Goal: Information Seeking & Learning: Learn about a topic

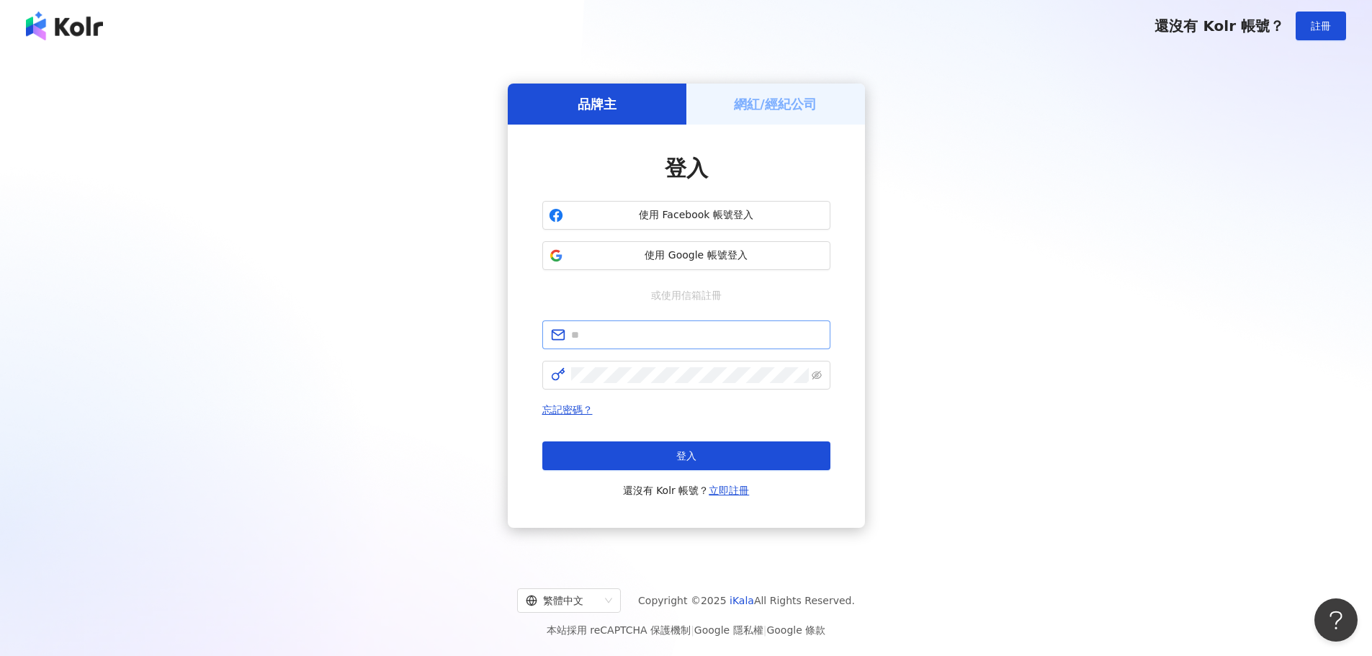
type input "**********"
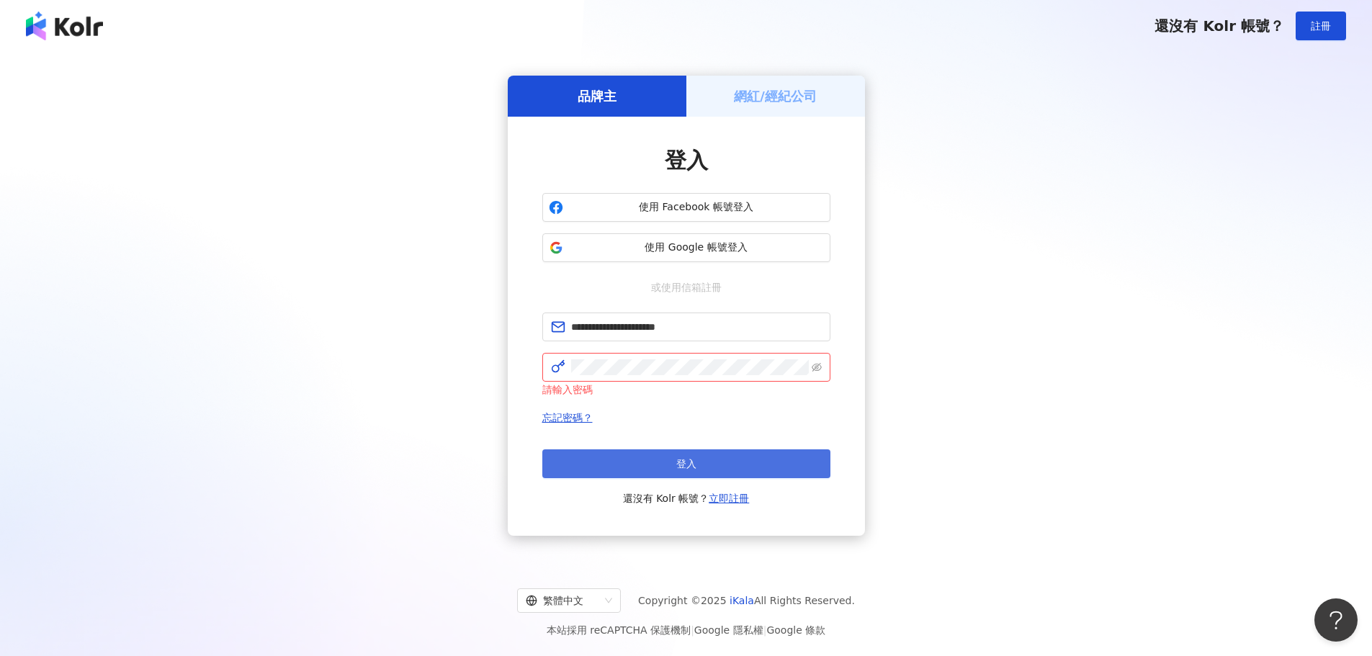
click at [624, 459] on button "登入" at bounding box center [686, 464] width 288 height 29
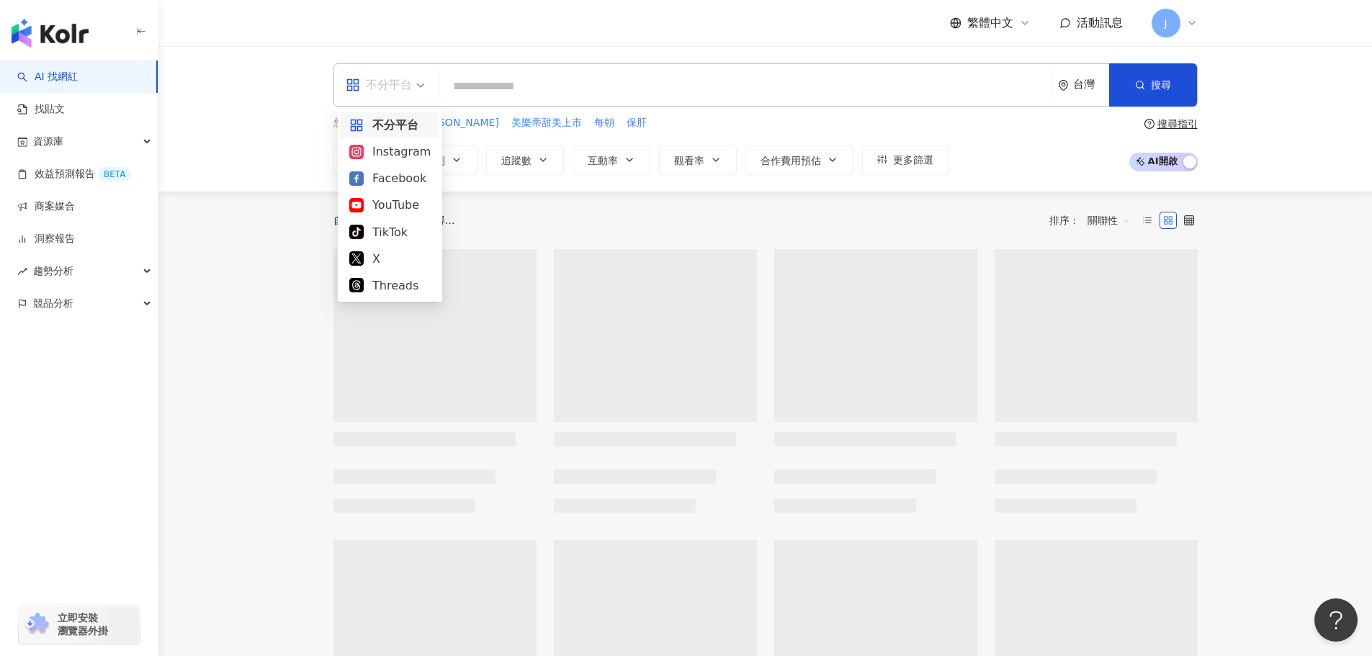
click at [411, 99] on span at bounding box center [385, 85] width 79 height 42
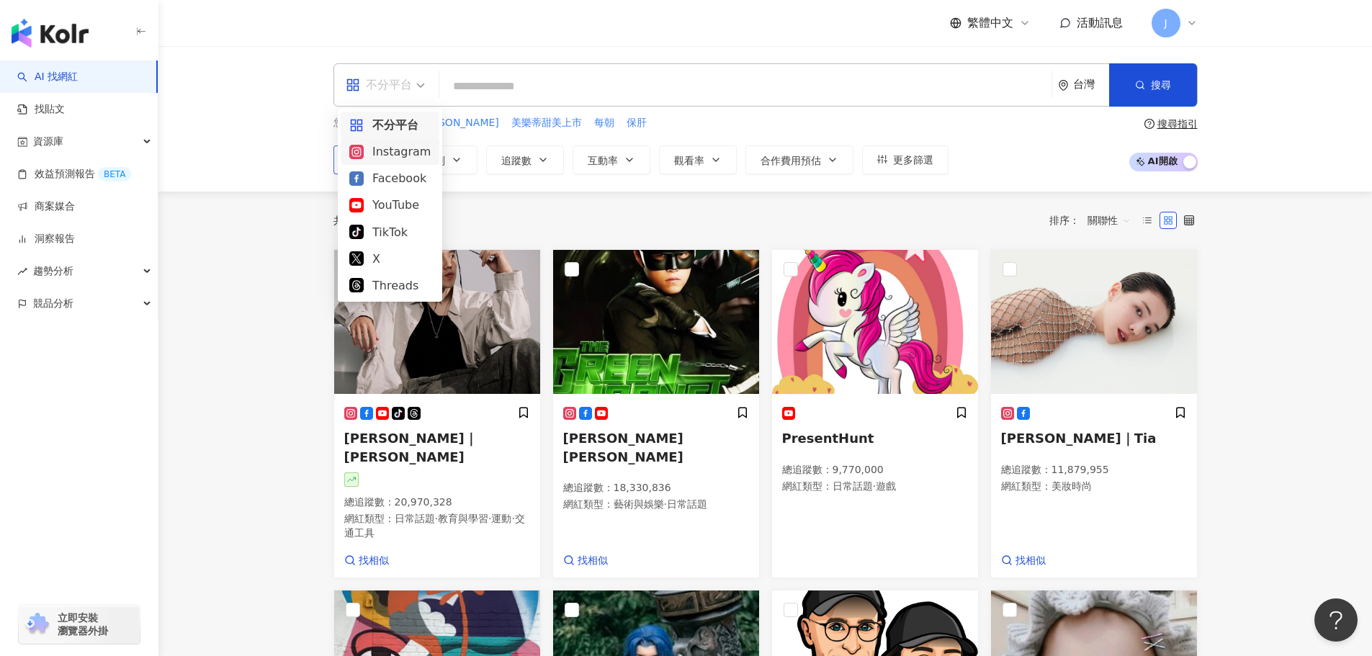
click at [393, 159] on div "Instagram" at bounding box center [389, 152] width 81 height 18
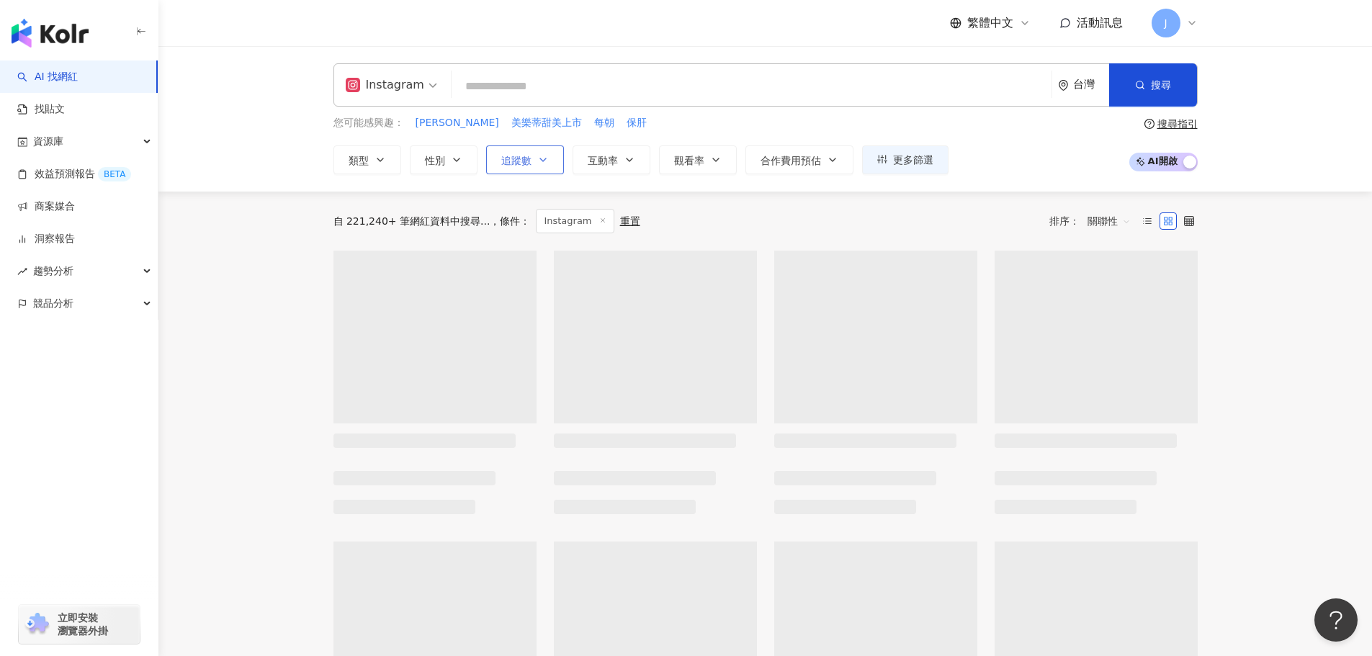
click at [533, 162] on button "追蹤數" at bounding box center [525, 160] width 78 height 29
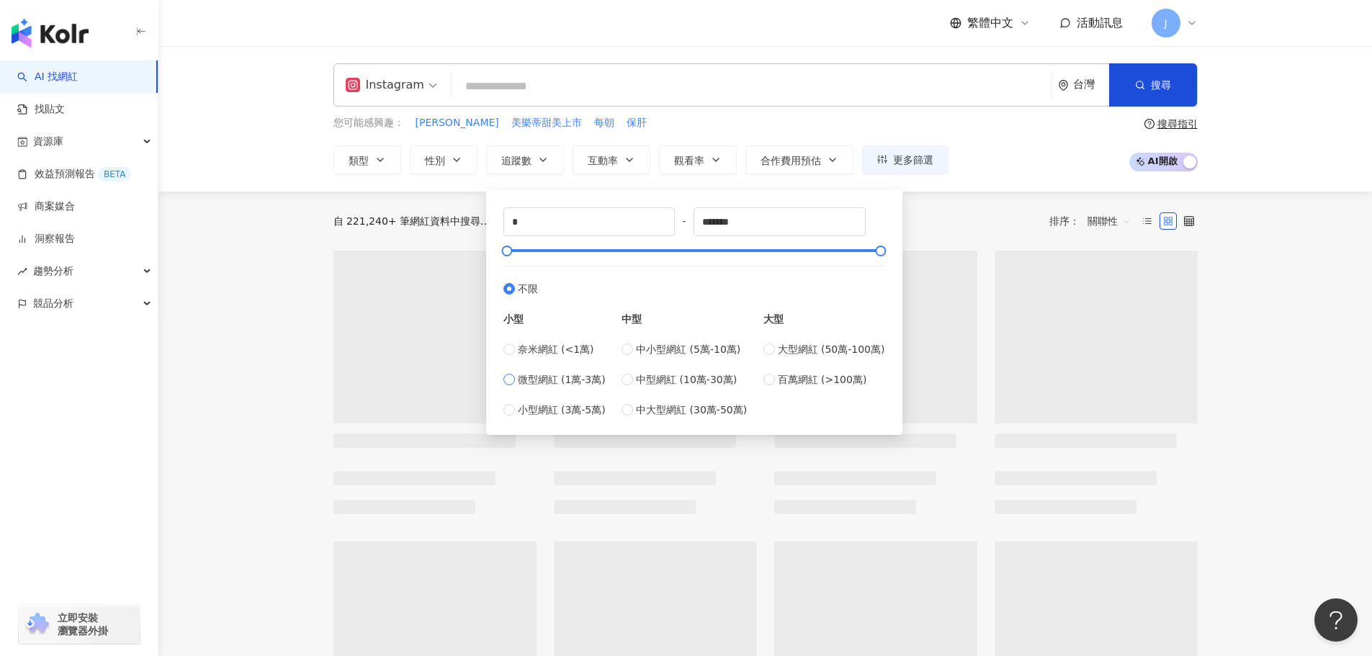
click at [536, 380] on span "微型網紅 (1萬-3萬)" at bounding box center [562, 380] width 88 height 16
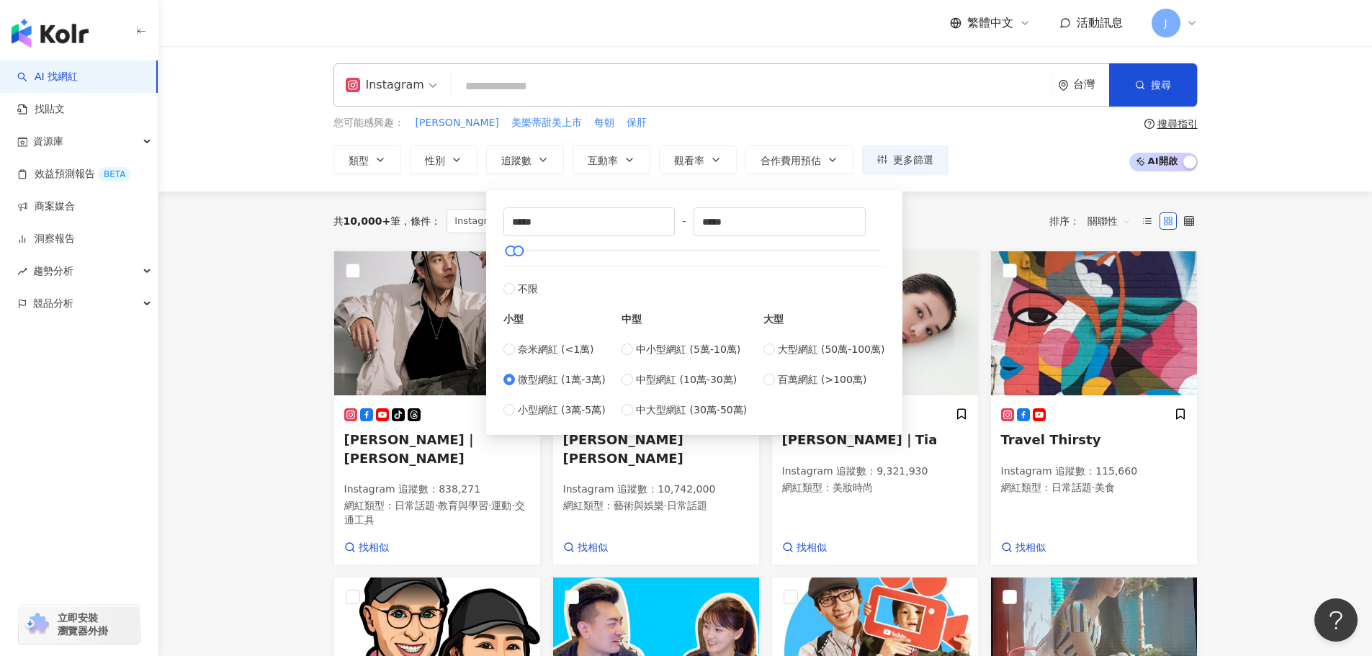
type input "*****"
click at [1019, 159] on div "您可能感興趣： MILLER 美樂蒂甜美上市 每朝 保肝 類型 性別 追蹤數 互動率 觀看率 合作費用預估 更多篩選 ***** - ***** 不限 小型 …" at bounding box center [766, 144] width 864 height 59
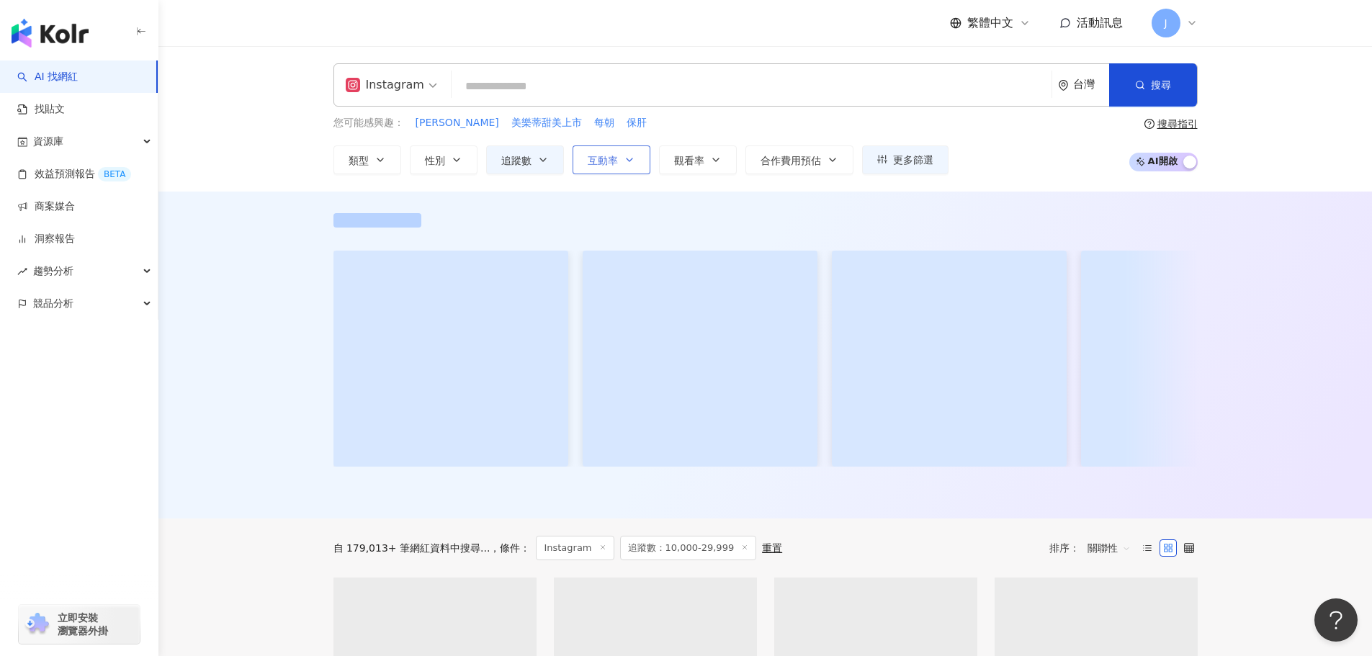
click at [646, 161] on button "互動率" at bounding box center [612, 160] width 78 height 29
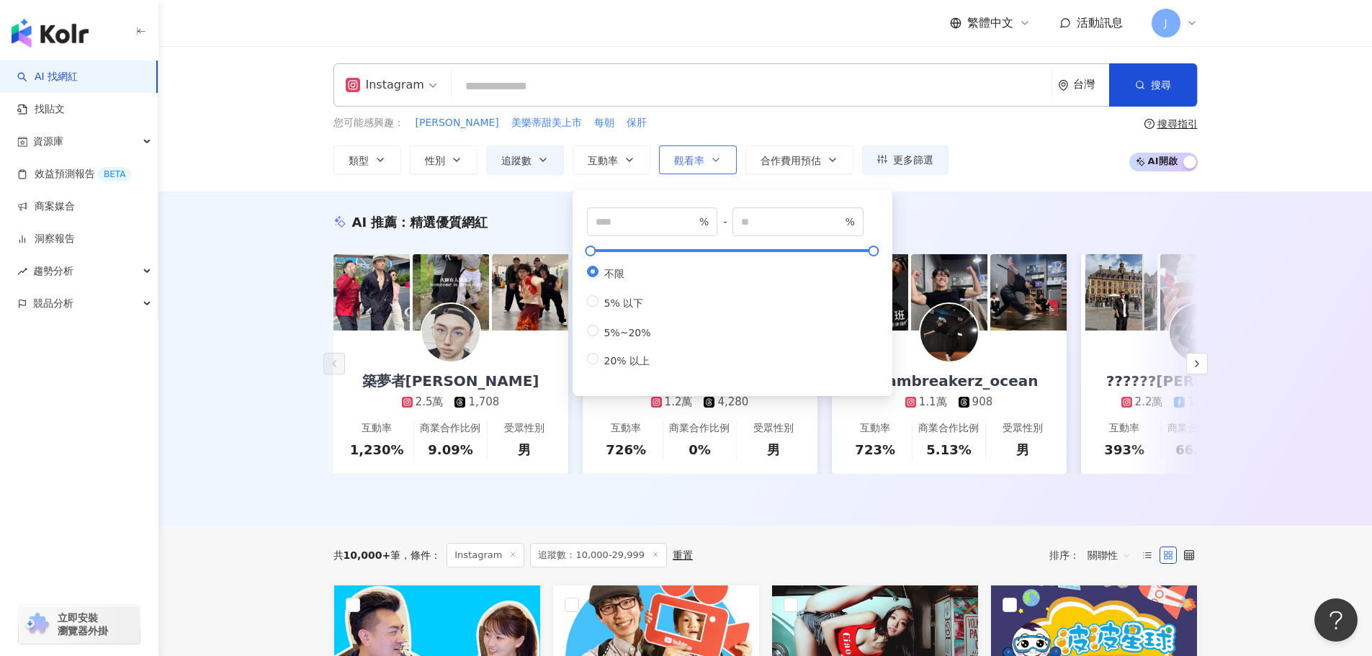
click at [696, 158] on span "觀看率" at bounding box center [689, 161] width 30 height 12
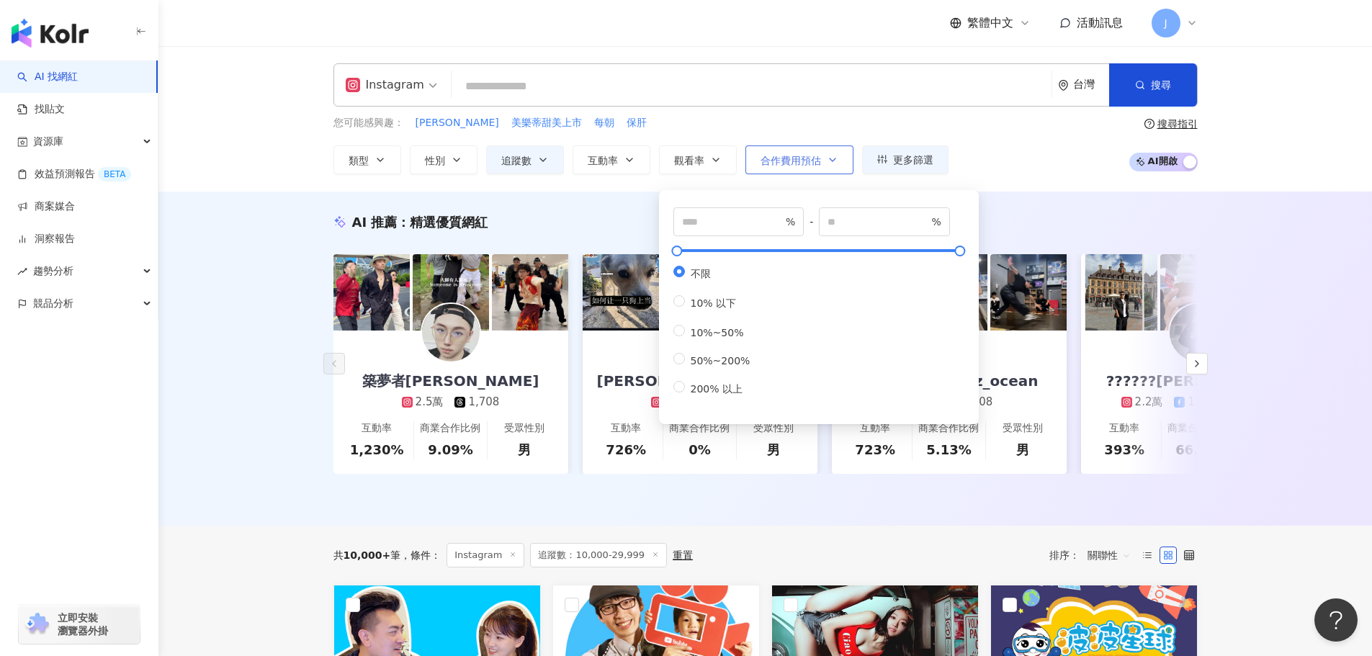
click at [784, 158] on span "合作費用預估" at bounding box center [791, 161] width 61 height 12
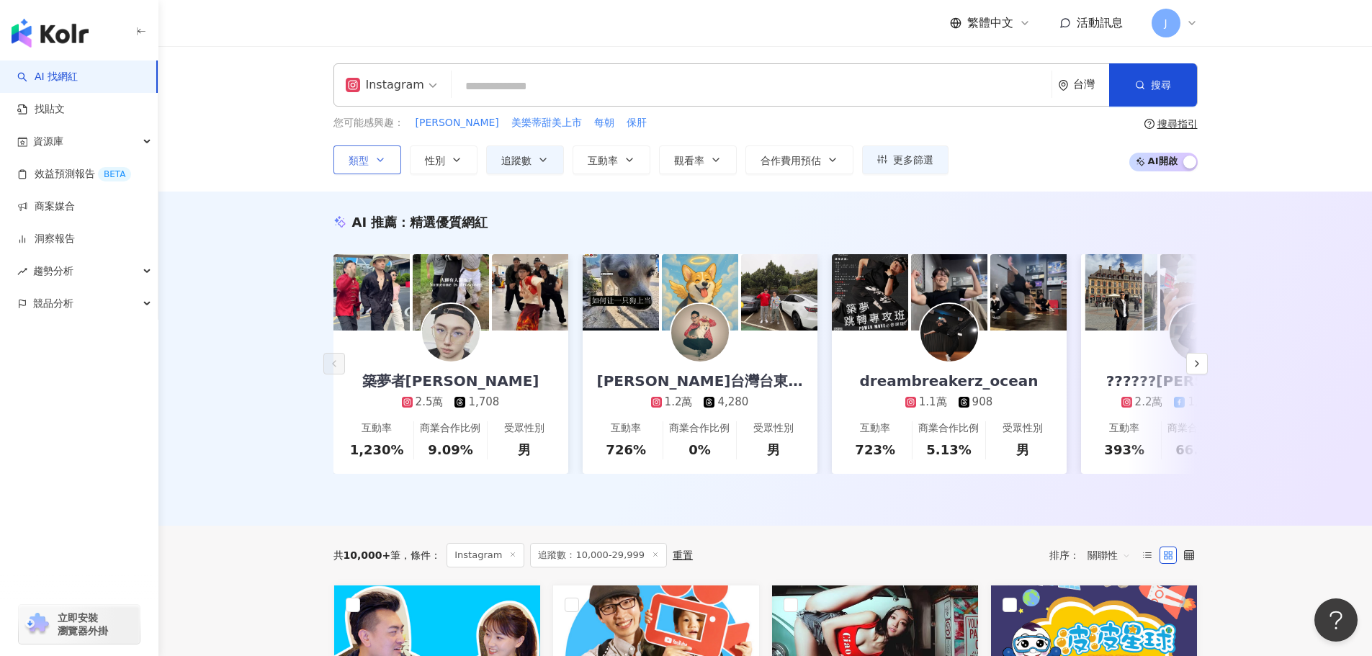
click at [360, 171] on button "類型" at bounding box center [368, 160] width 68 height 29
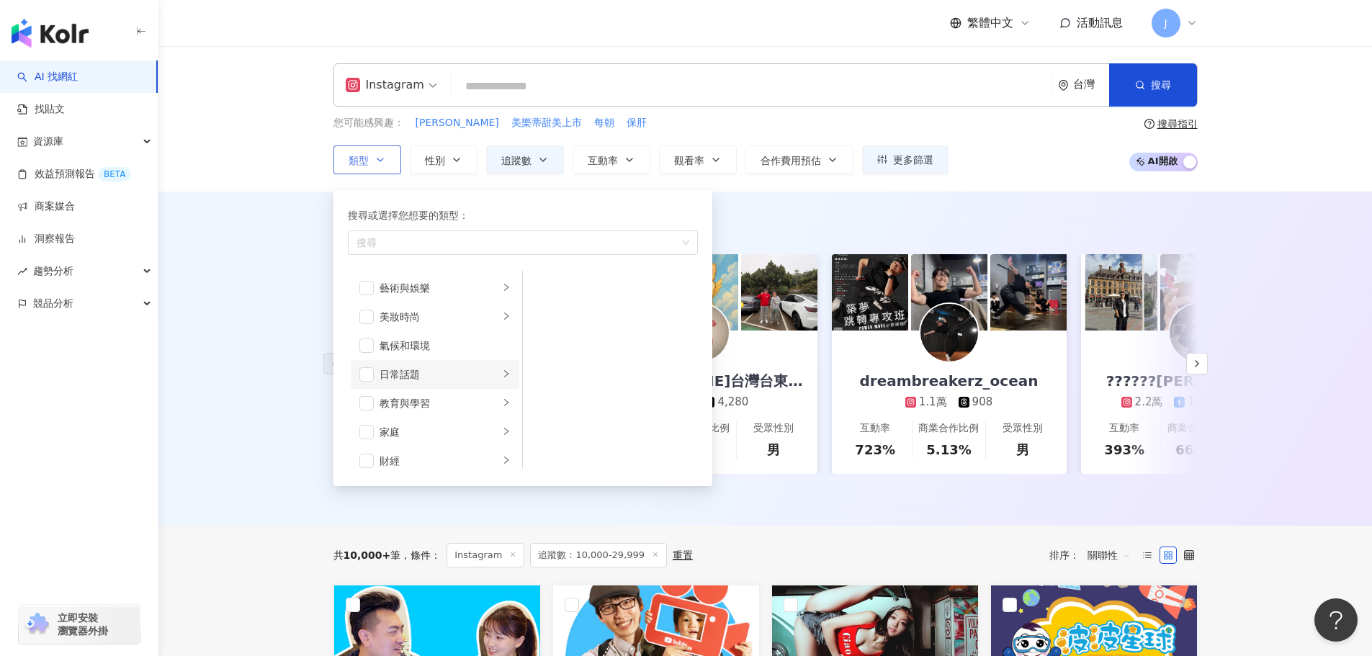
click at [409, 379] on div "日常話題" at bounding box center [440, 375] width 120 height 16
click at [403, 399] on div "教育與學習" at bounding box center [440, 403] width 120 height 16
click at [395, 424] on div "家庭" at bounding box center [440, 432] width 120 height 16
click at [421, 353] on div "美食" at bounding box center [440, 346] width 120 height 16
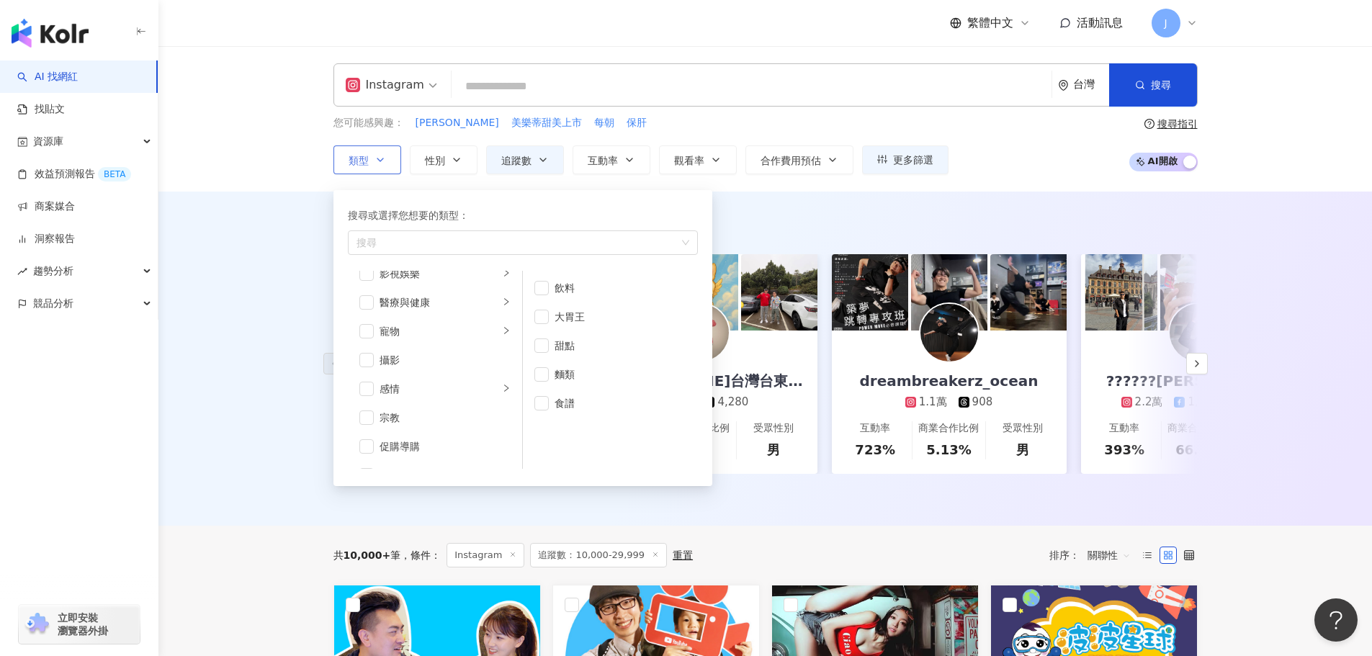
scroll to position [499, 0]
click at [435, 318] on li "促購導購" at bounding box center [435, 307] width 169 height 29
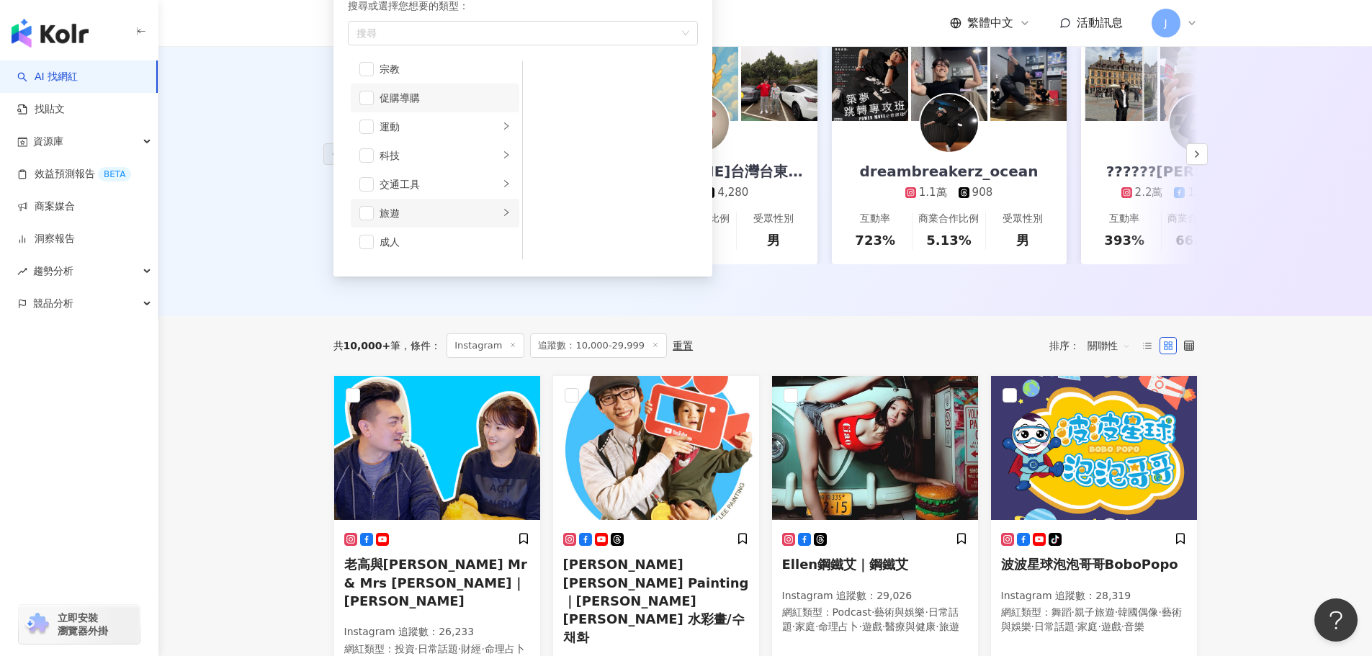
scroll to position [216, 0]
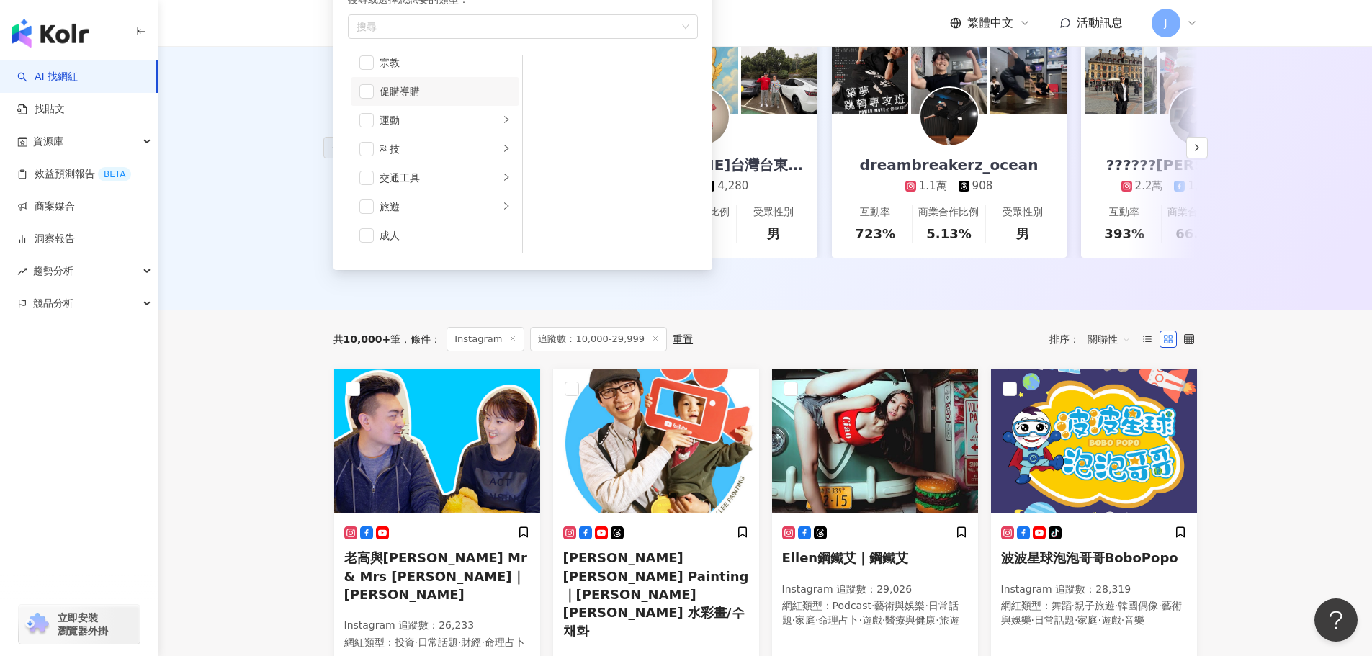
click at [304, 310] on div "AI 推薦 ： 精選優質網紅 築夢者杰哥 2.5萬 1,708 互動率 1,230% 商業合作比例 9.09% 受眾性別 男 晉瑋台灣台東之子大麻煩要投油土伯…" at bounding box center [765, 143] width 1214 height 334
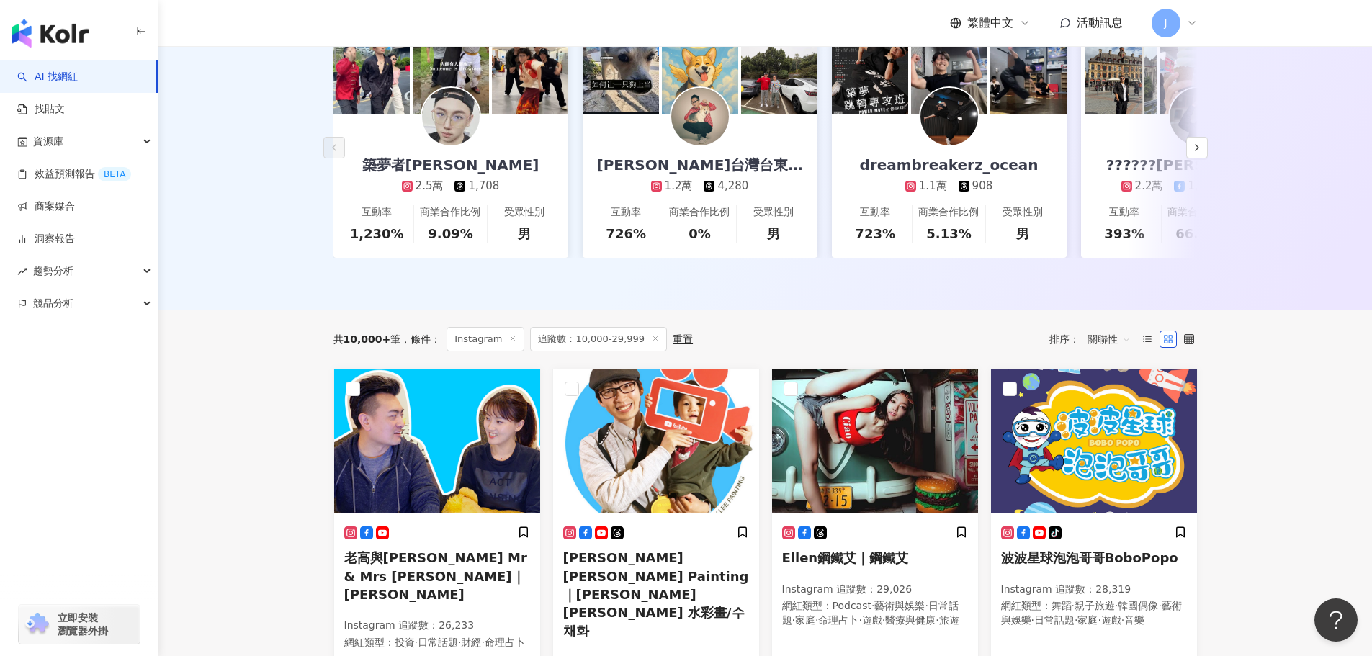
scroll to position [131, 0]
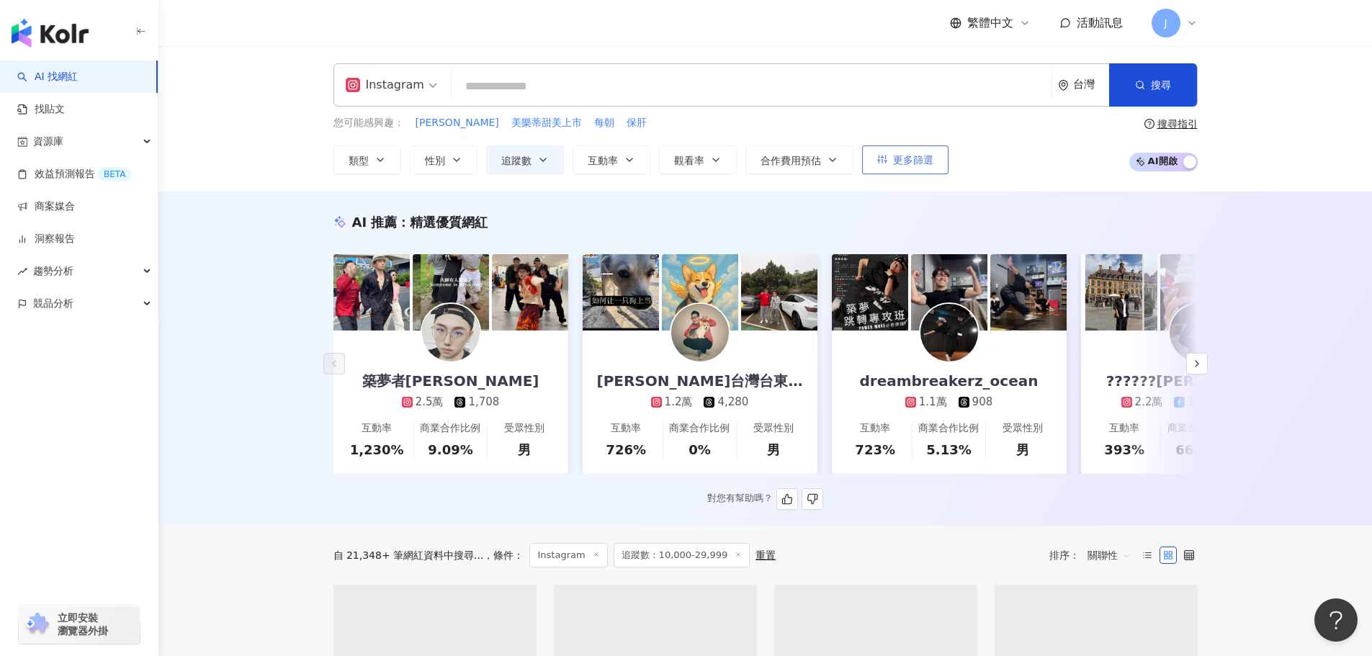
click at [919, 154] on span "更多篩選" at bounding box center [913, 160] width 40 height 12
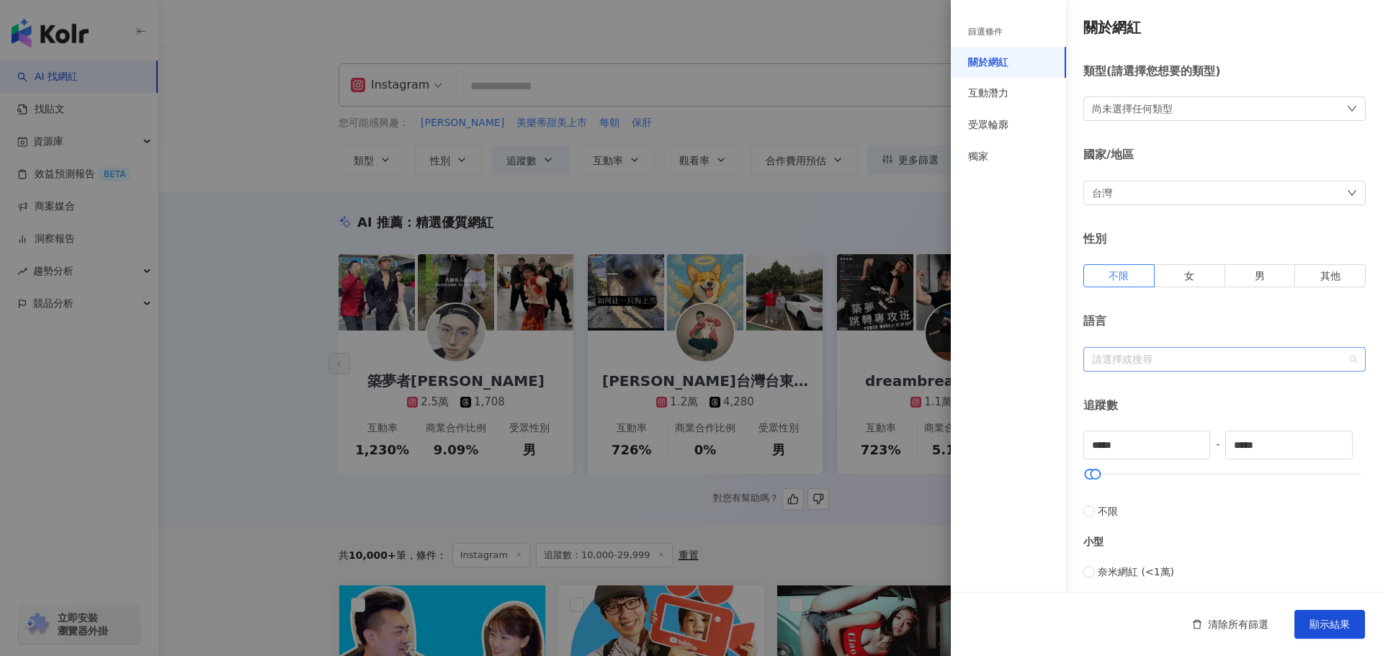
click at [1171, 355] on div at bounding box center [1216, 359] width 261 height 11
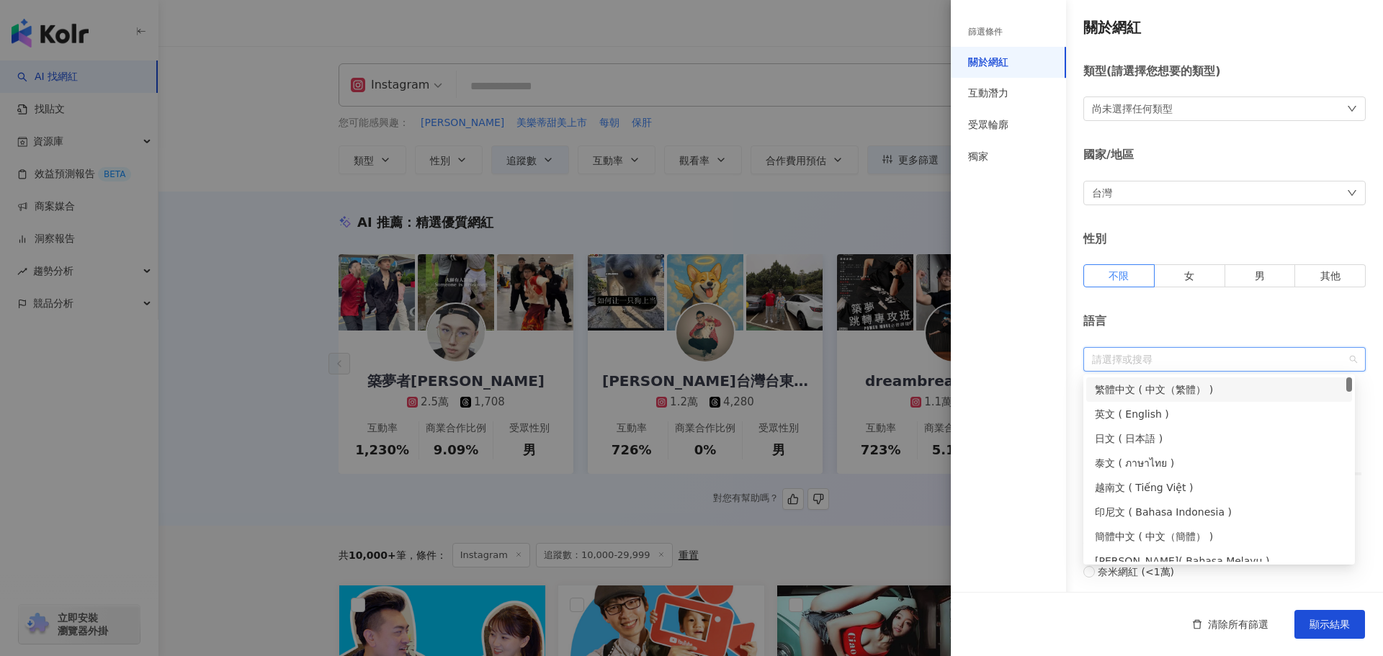
click at [1159, 383] on div "繁體中文 ( 中文（繁體） )" at bounding box center [1219, 390] width 249 height 16
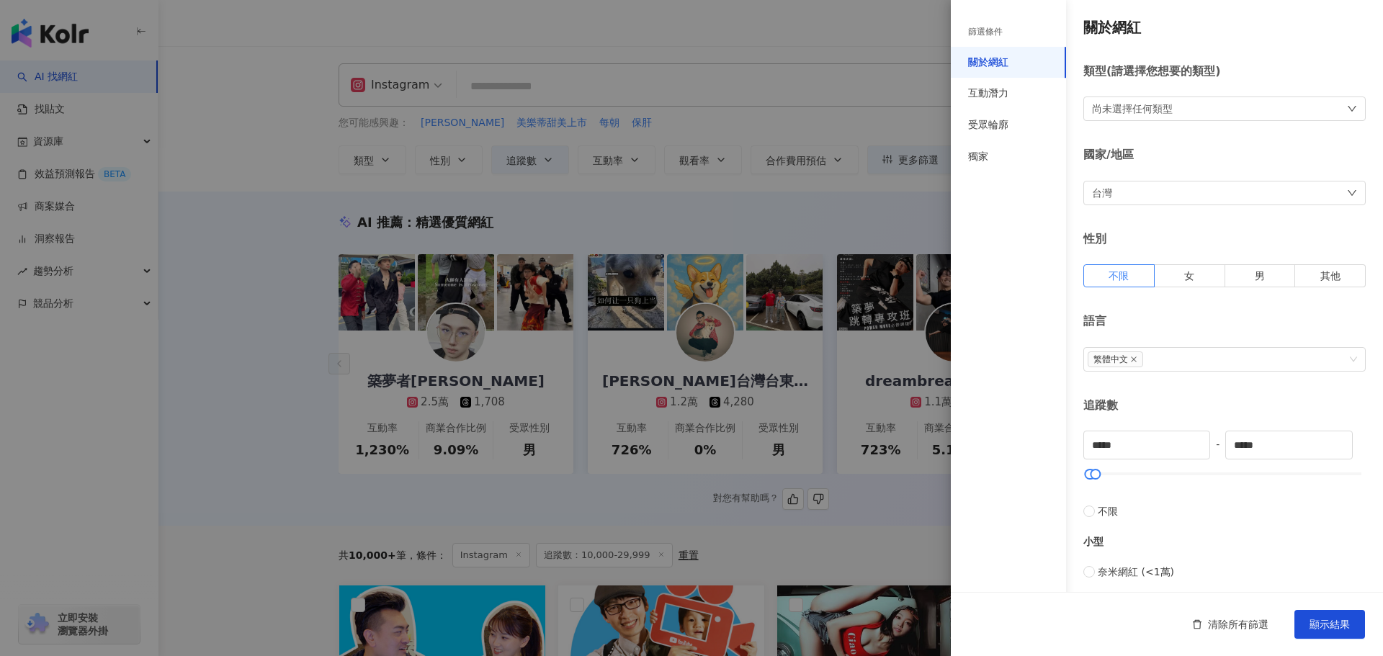
click at [1226, 96] on div "類型 ( 請選擇您想要的類型 ) 尚未選擇任何類型" at bounding box center [1224, 92] width 282 height 58
click at [986, 136] on div "受眾輪廓" at bounding box center [1008, 125] width 115 height 32
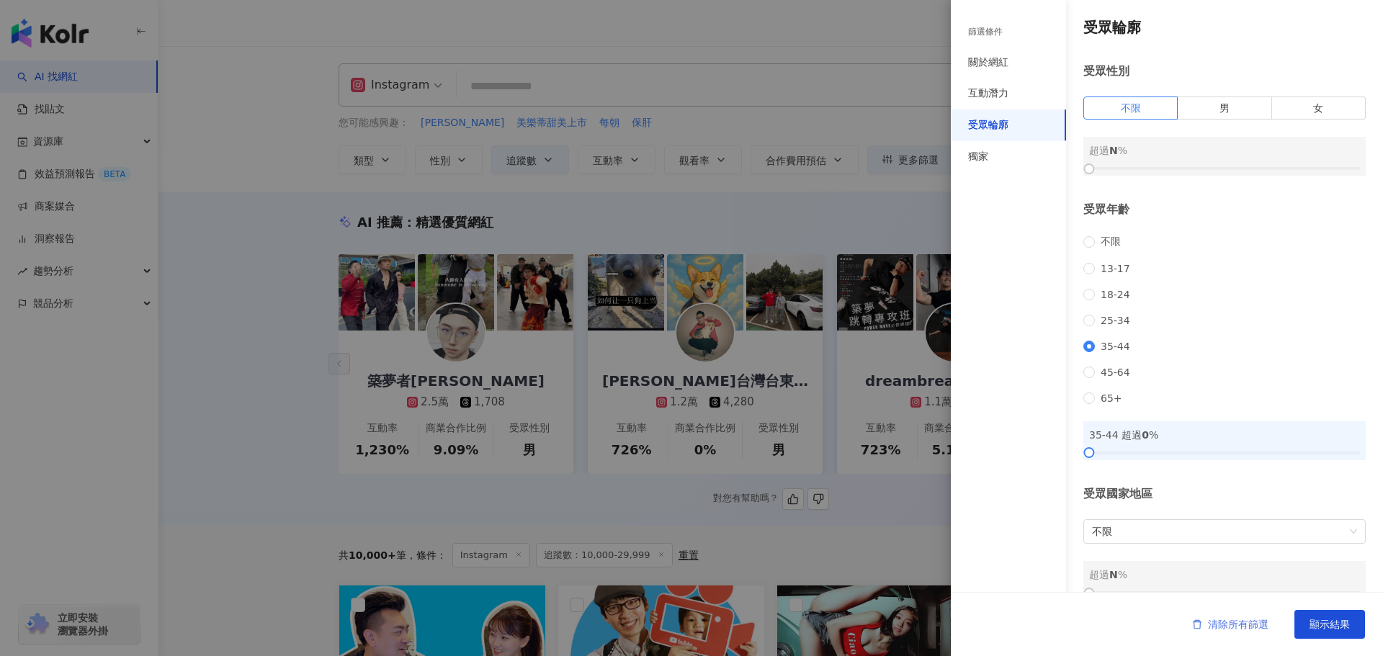
click at [1220, 626] on span "清除所有篩選" at bounding box center [1238, 625] width 61 height 12
click at [1023, 147] on div "獨家" at bounding box center [1008, 157] width 115 height 32
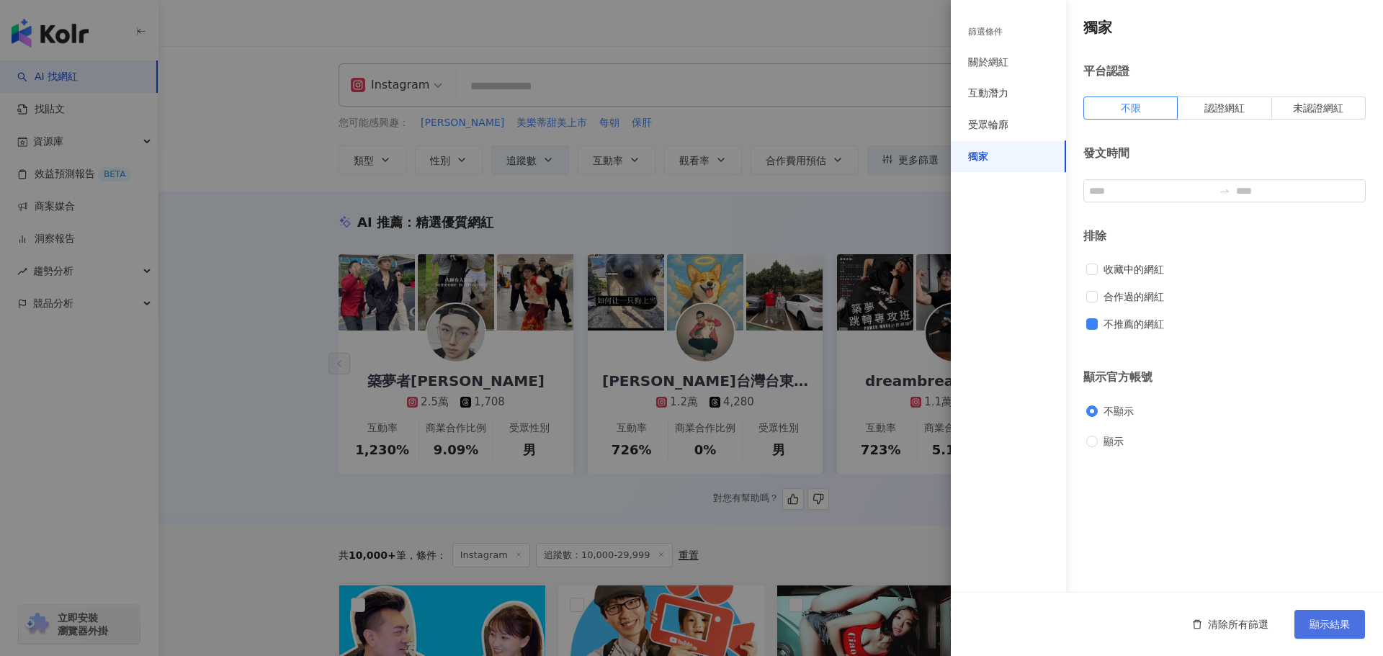
click at [1331, 619] on span "顯示結果" at bounding box center [1330, 625] width 40 height 12
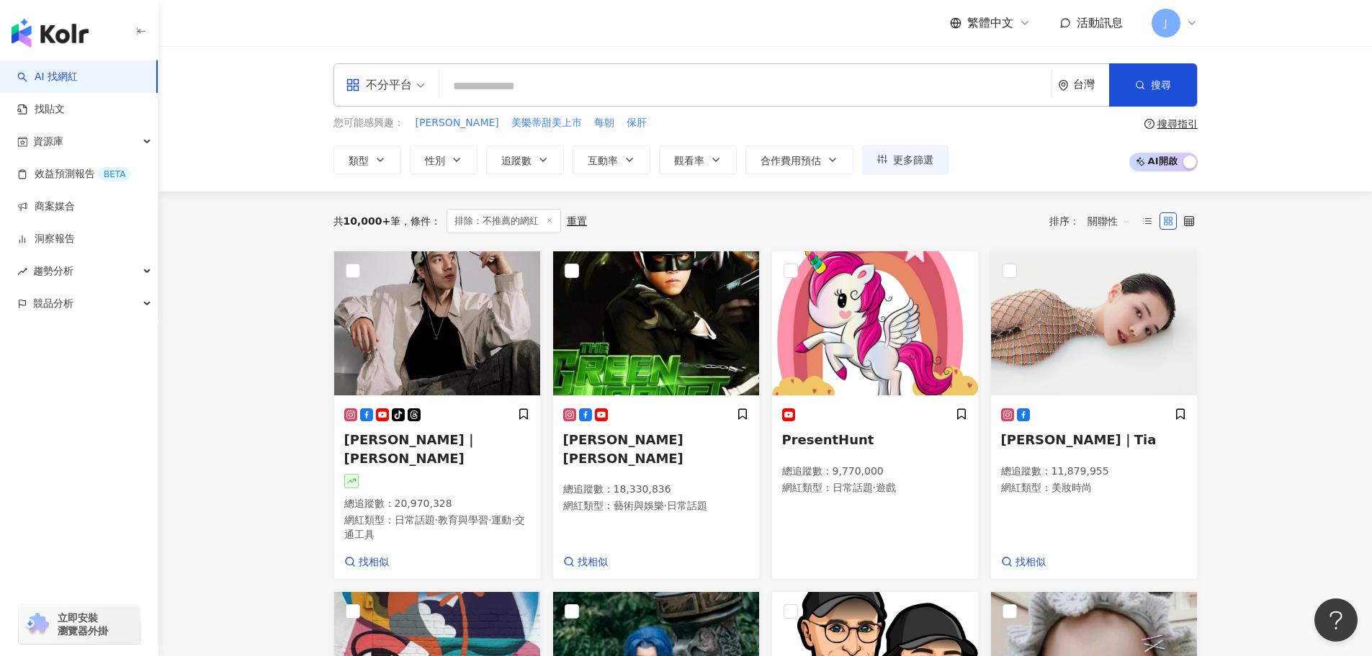
click at [572, 88] on input "search" at bounding box center [745, 86] width 601 height 27
click at [542, 163] on icon "button" at bounding box center [543, 160] width 12 height 12
type input "*"
type input "*******"
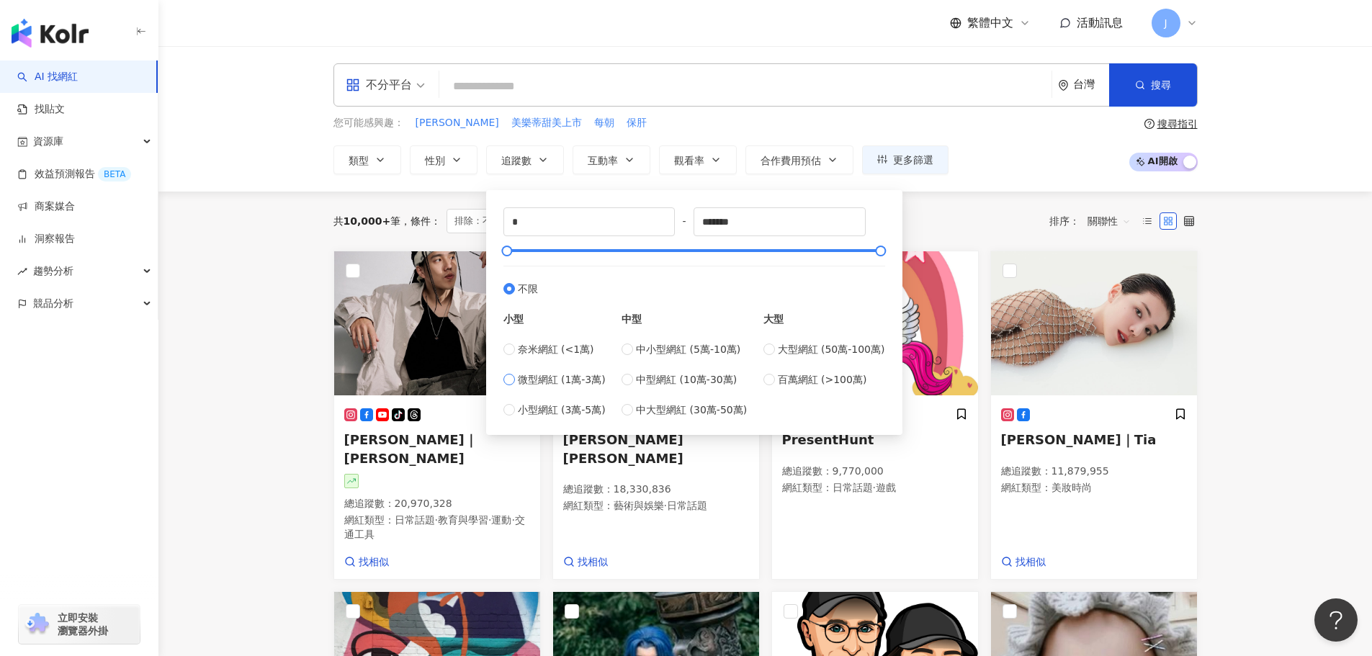
type input "*****"
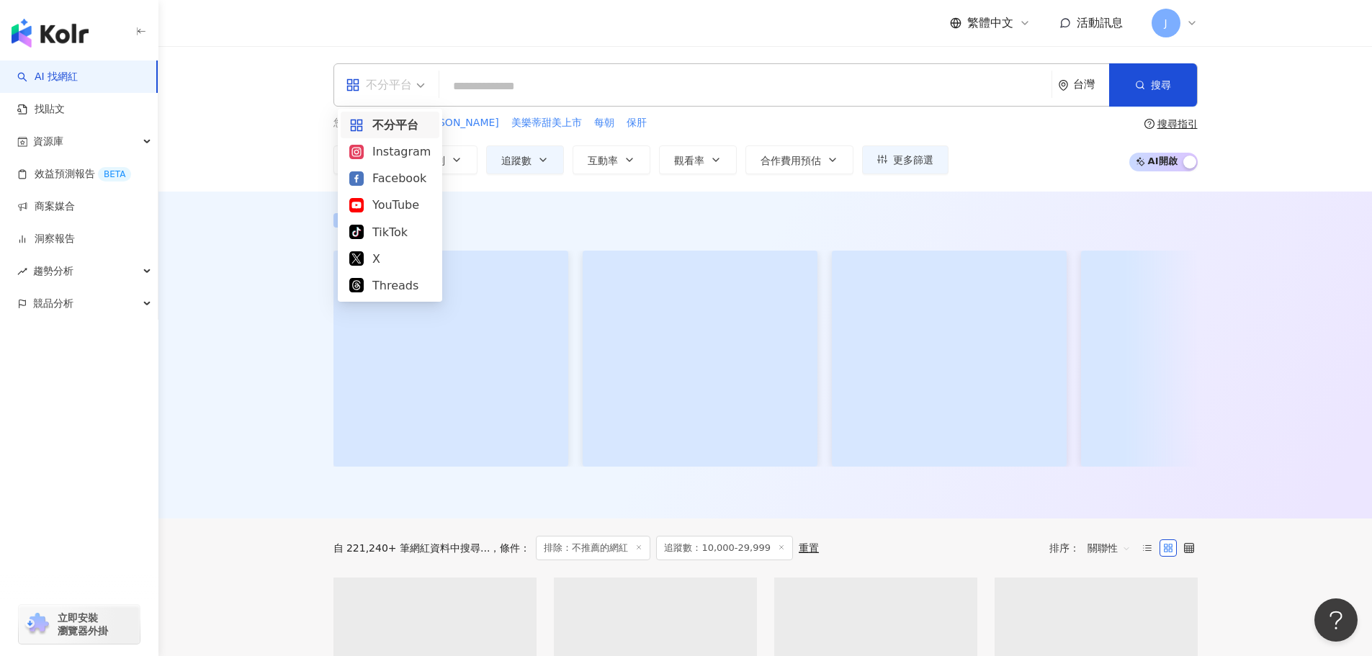
click at [411, 95] on div "不分平台" at bounding box center [379, 84] width 66 height 23
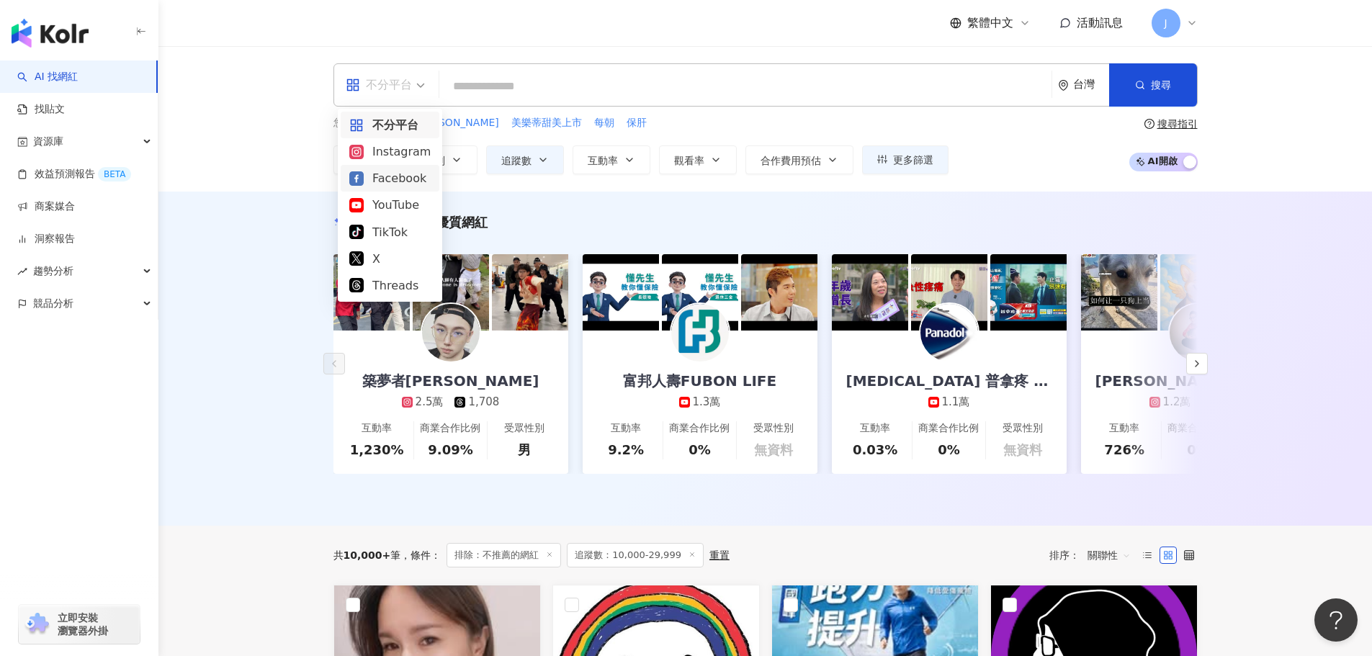
click at [402, 153] on div "Instagram" at bounding box center [389, 152] width 81 height 18
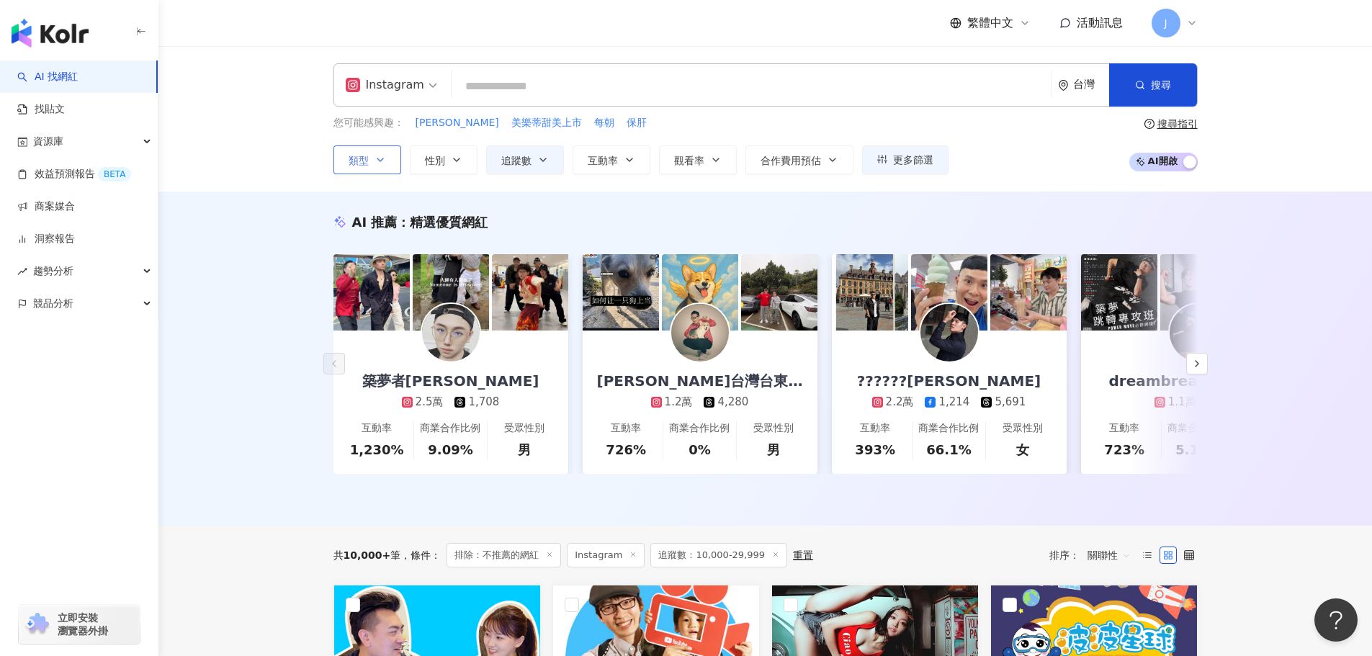
click at [334, 166] on button "類型" at bounding box center [368, 160] width 68 height 29
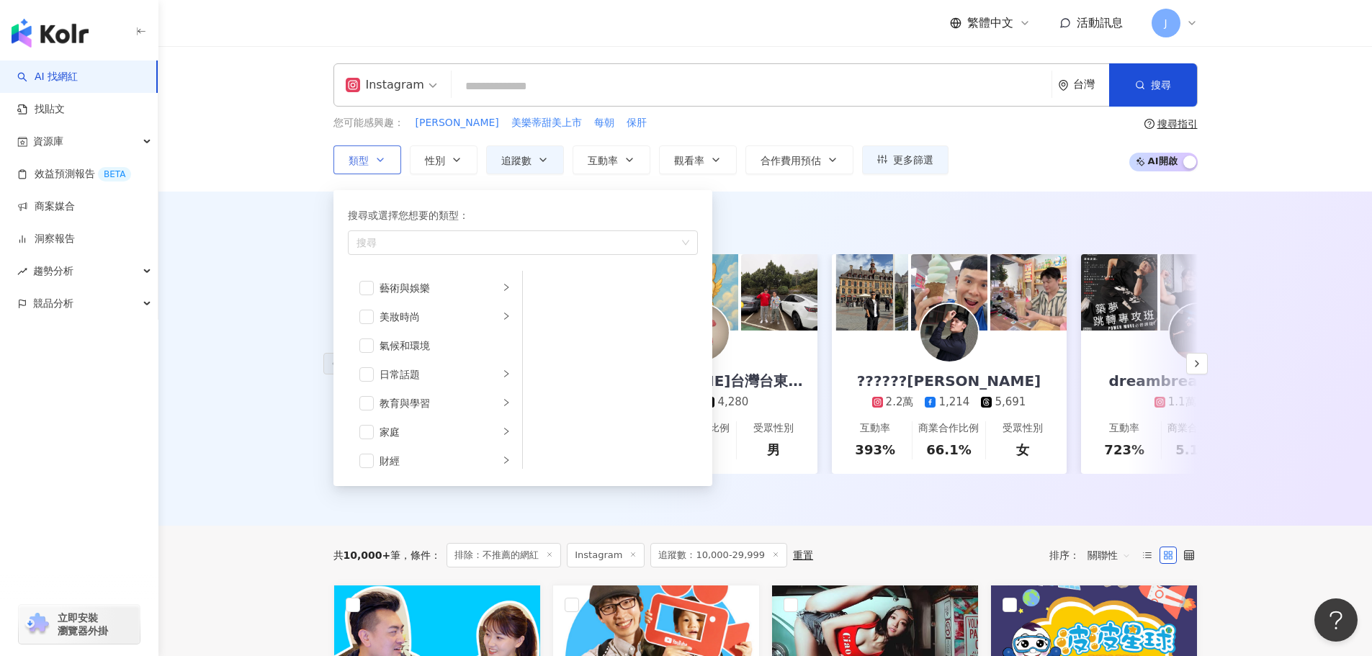
click at [334, 166] on button "類型 搜尋或選擇您想要的類型： 搜尋 藝術與娛樂 美妝時尚 氣候和環境 日常話題 教育與學習 家庭 財經 美食 命理占卜 遊戲 法政社會 生活風格 影視娛樂 …" at bounding box center [368, 160] width 68 height 29
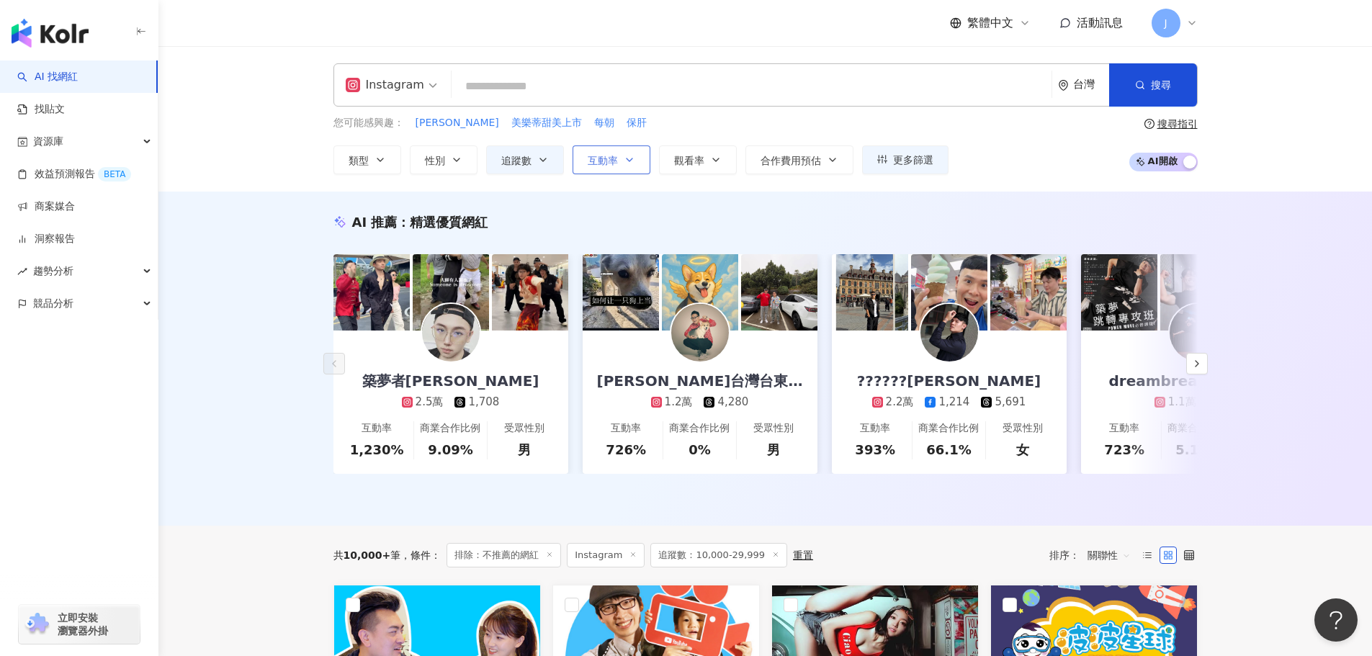
click at [627, 159] on icon "button" at bounding box center [630, 159] width 6 height 3
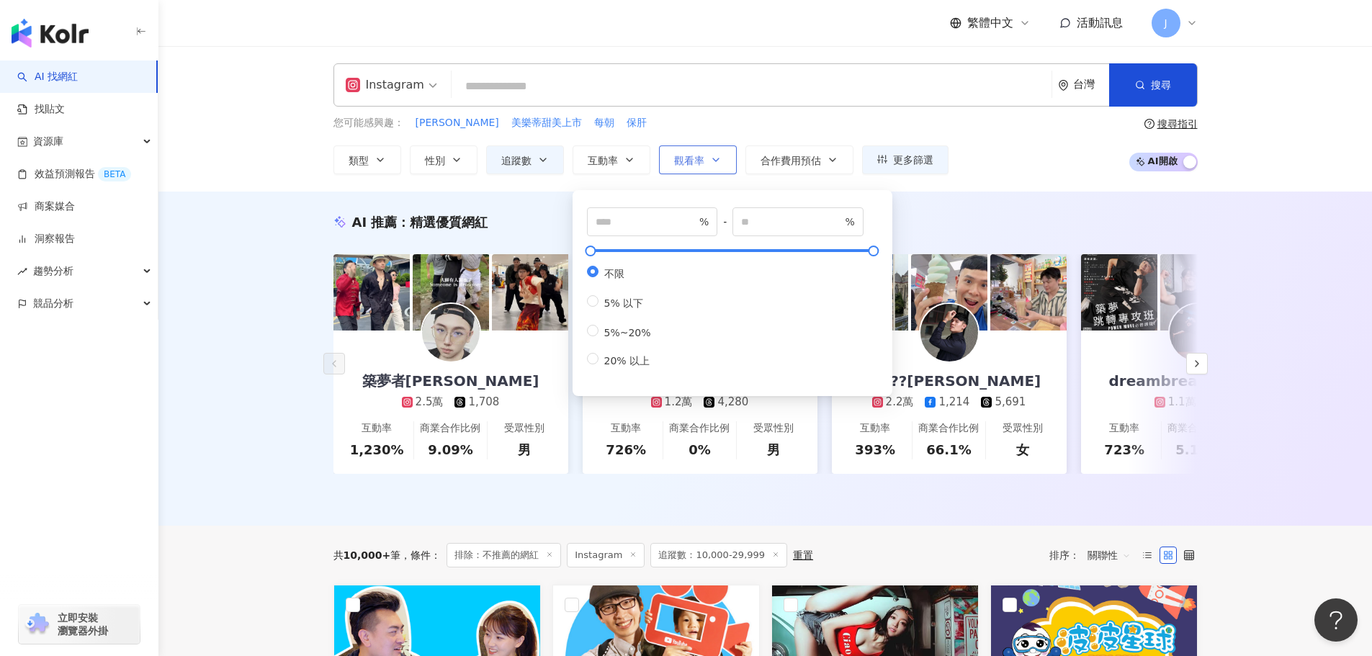
click at [727, 167] on button "觀看率" at bounding box center [698, 160] width 78 height 29
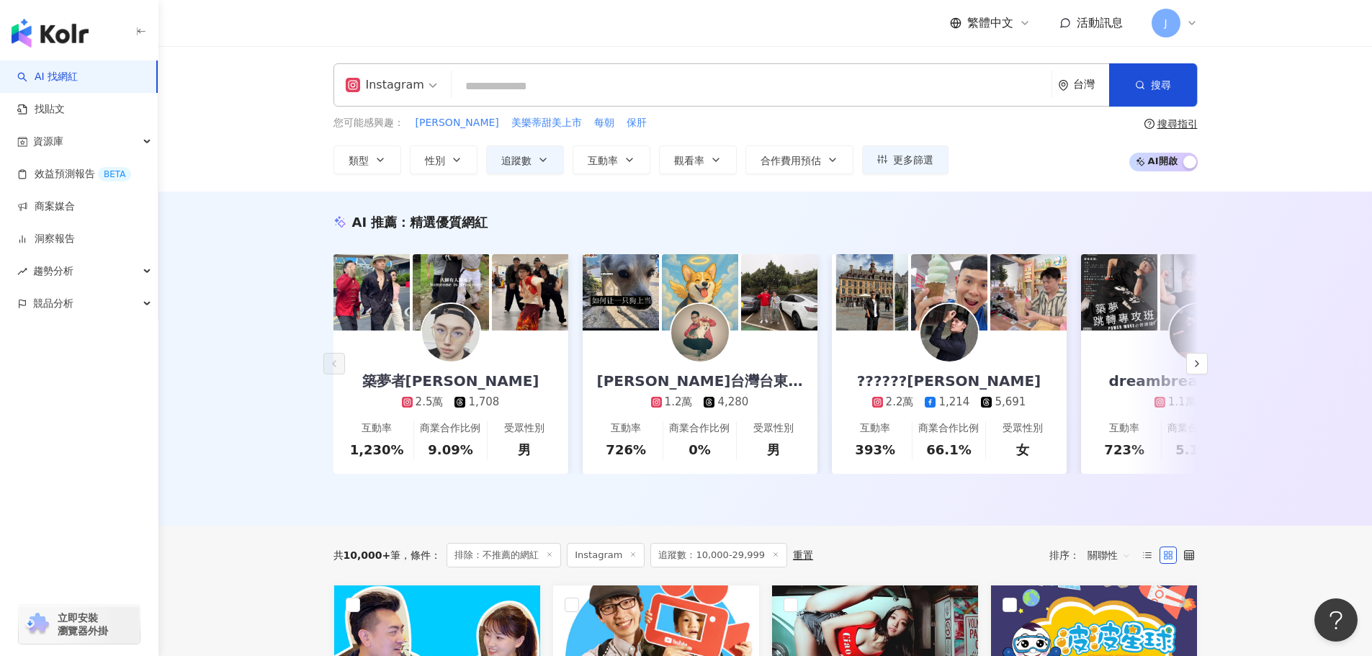
click at [517, 88] on input "search" at bounding box center [751, 86] width 589 height 27
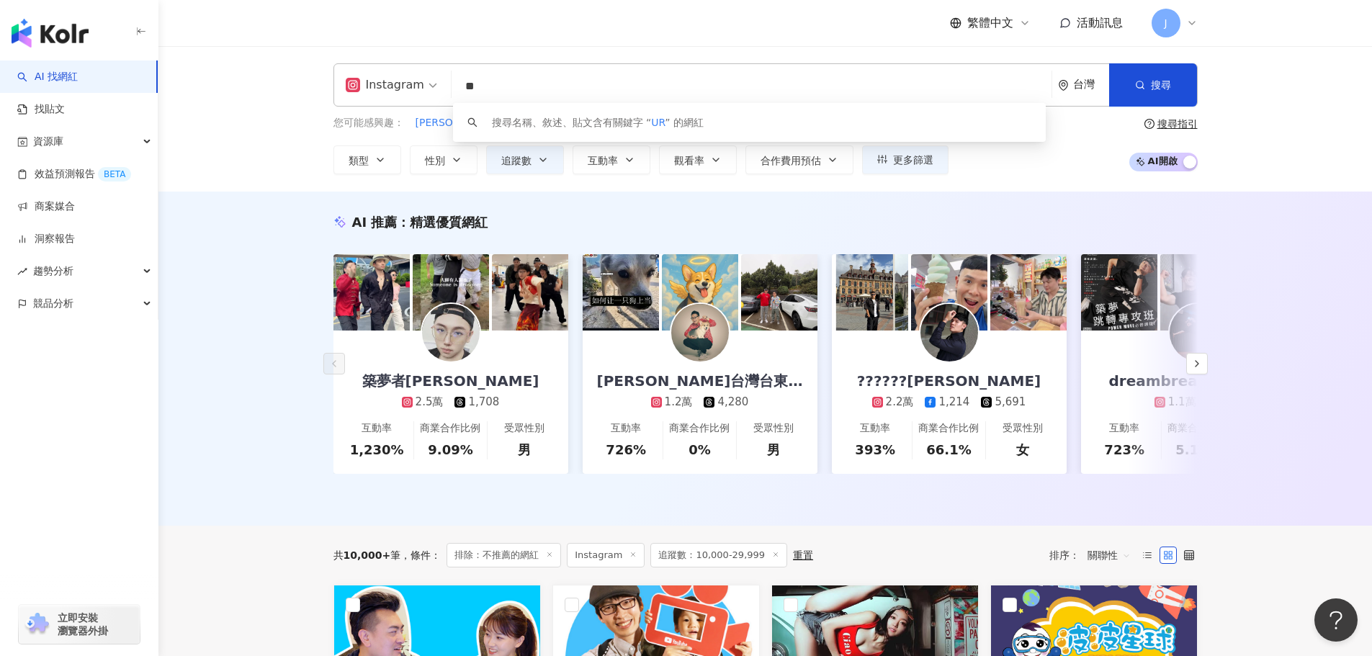
type input "*"
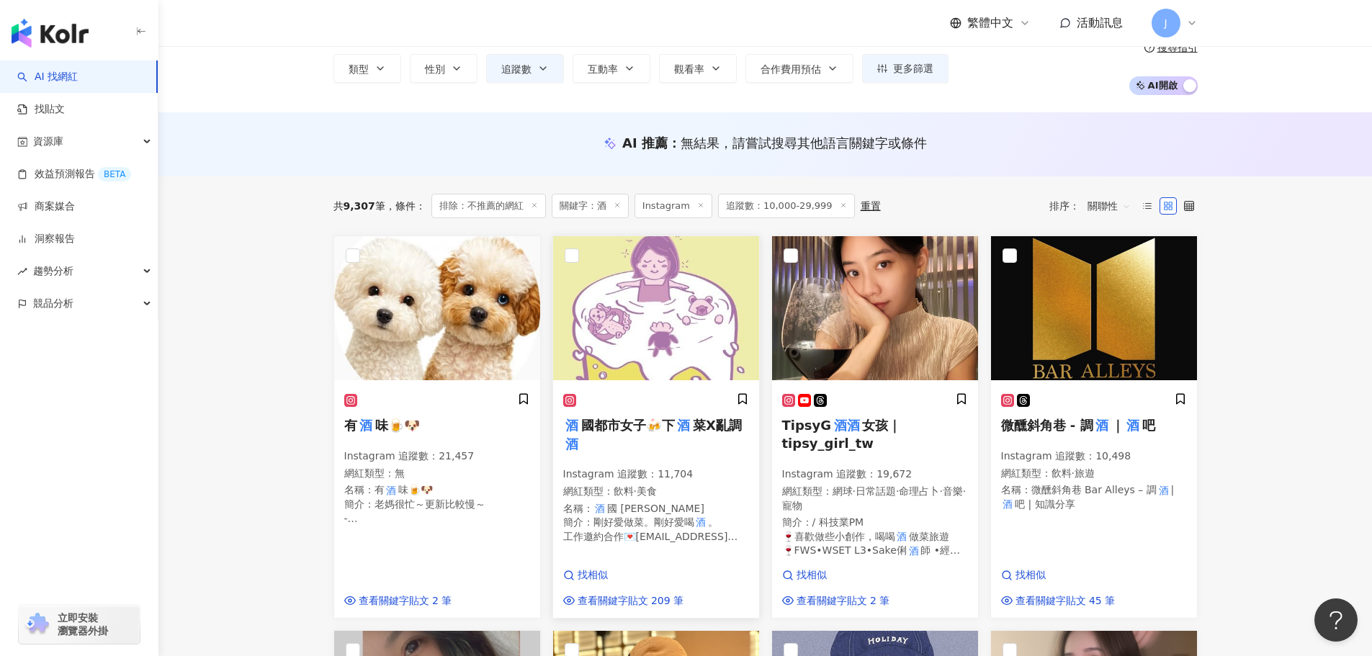
scroll to position [144, 0]
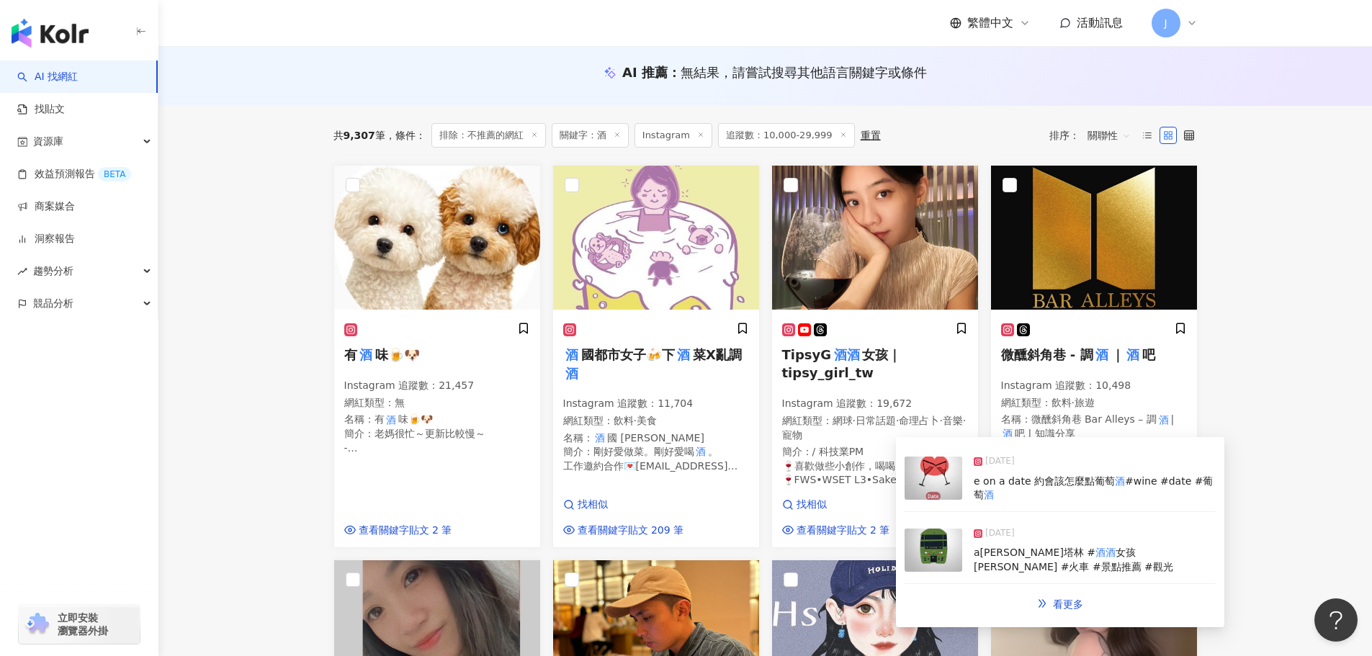
type input "*"
drag, startPoint x: 1054, startPoint y: 483, endPoint x: 1065, endPoint y: 595, distance: 113.0
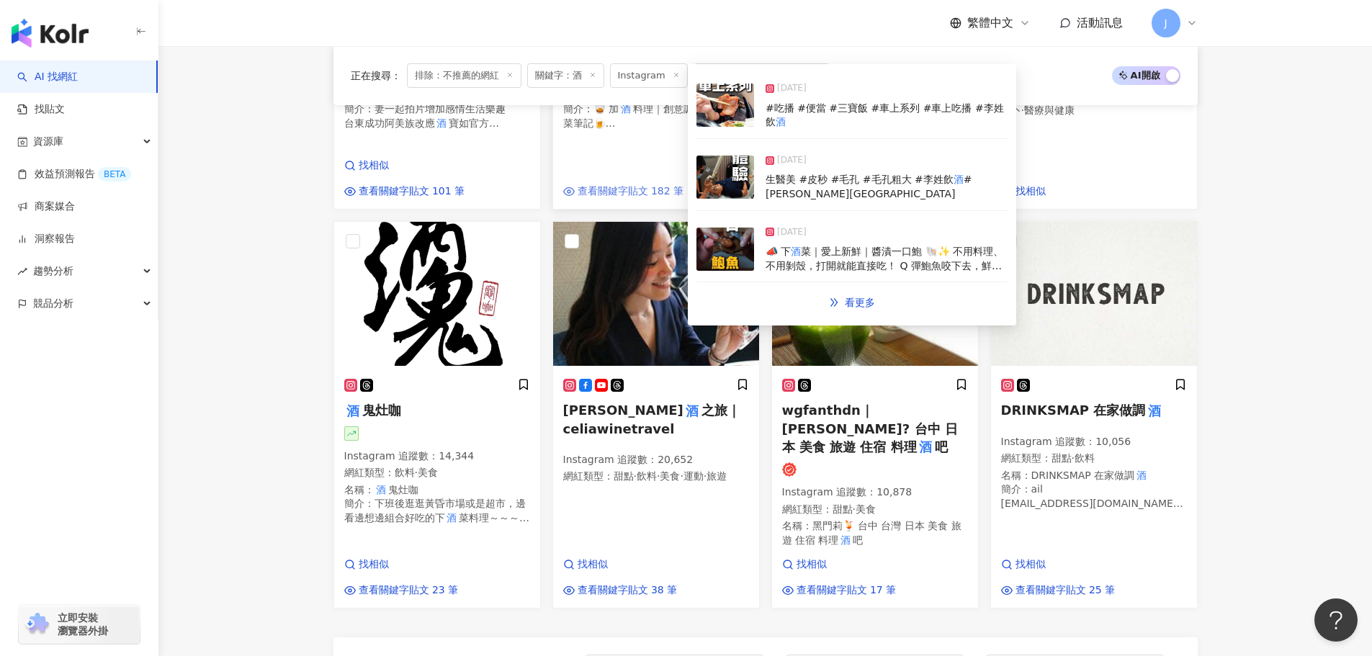
scroll to position [864, 0]
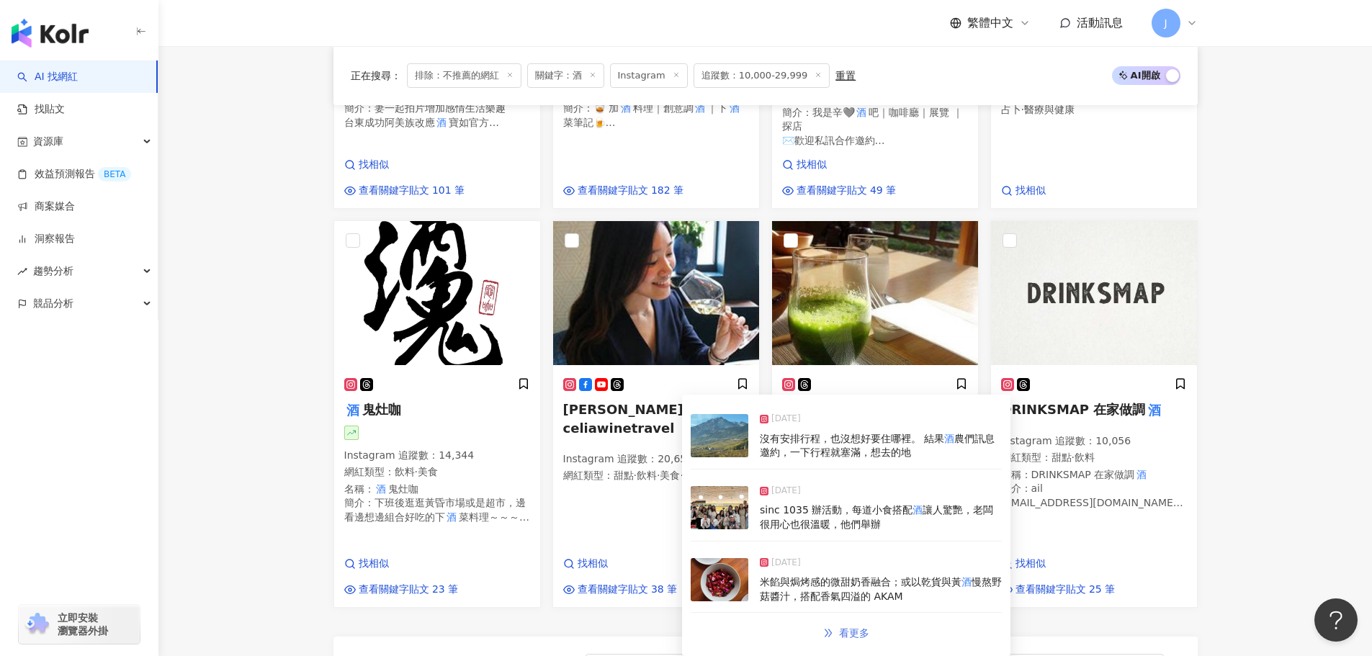
drag, startPoint x: 891, startPoint y: 437, endPoint x: 857, endPoint y: 633, distance: 199.0
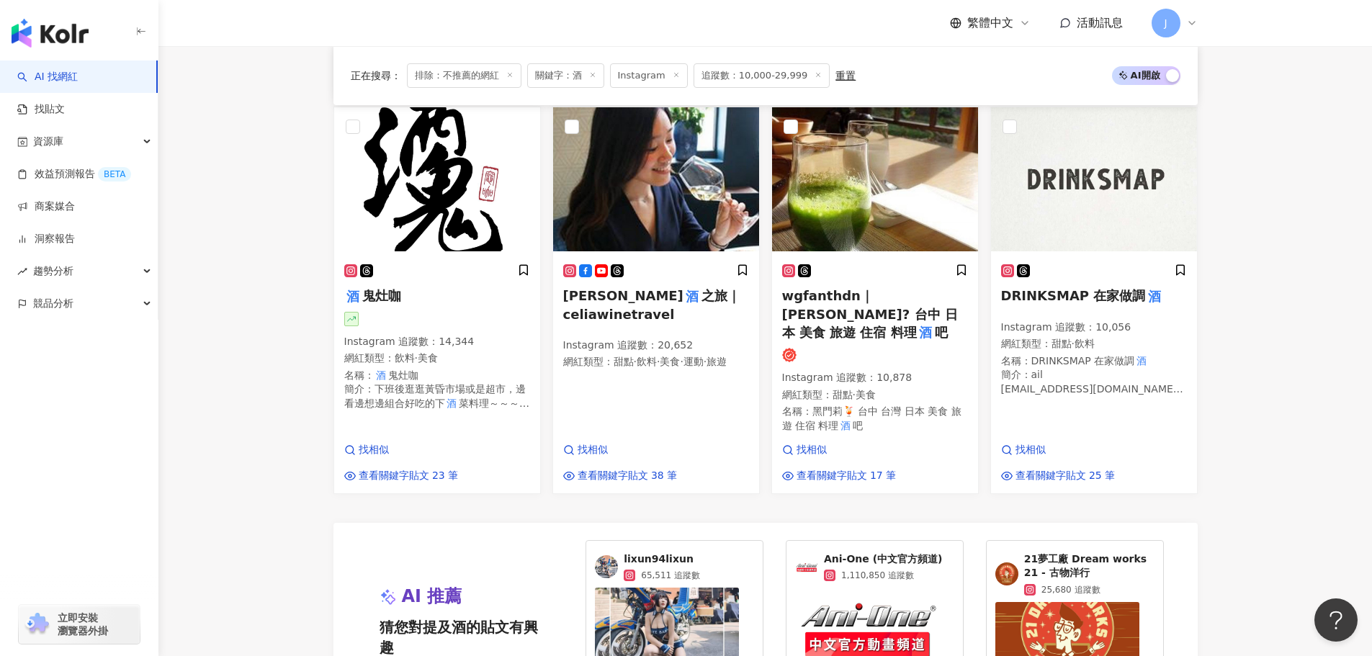
scroll to position [1081, 0]
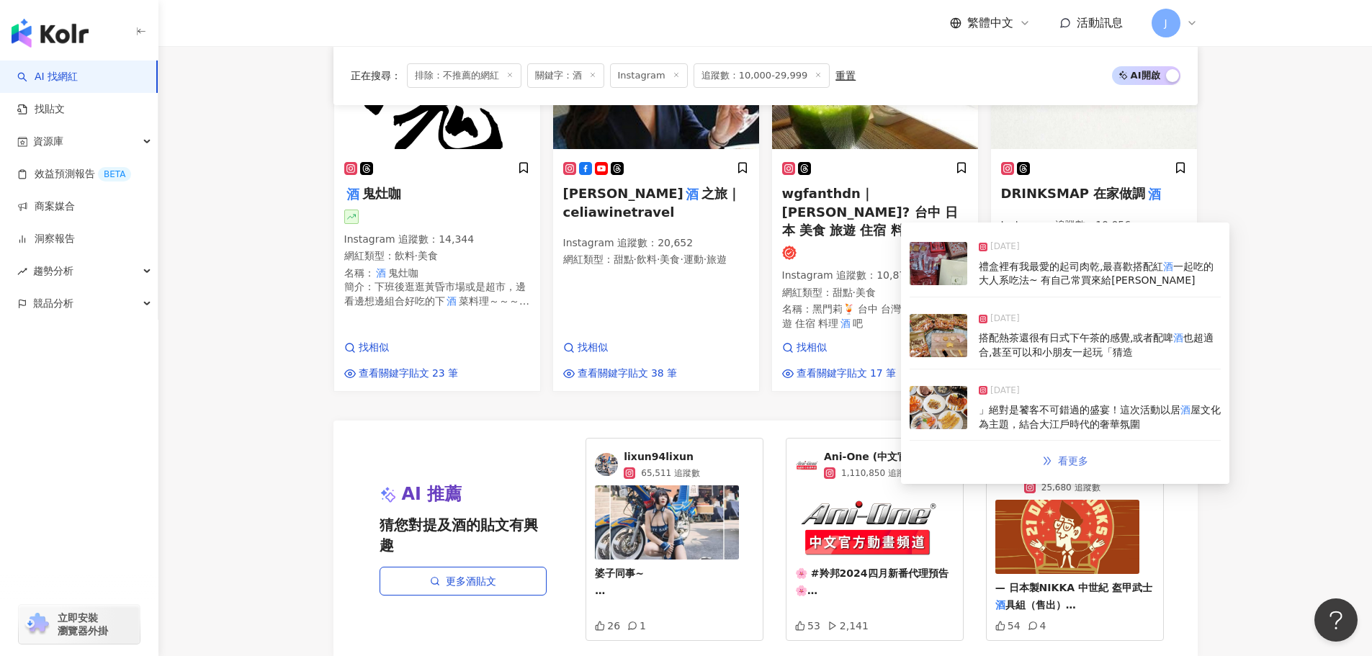
drag, startPoint x: 1050, startPoint y: 343, endPoint x: 1069, endPoint y: 472, distance: 130.3
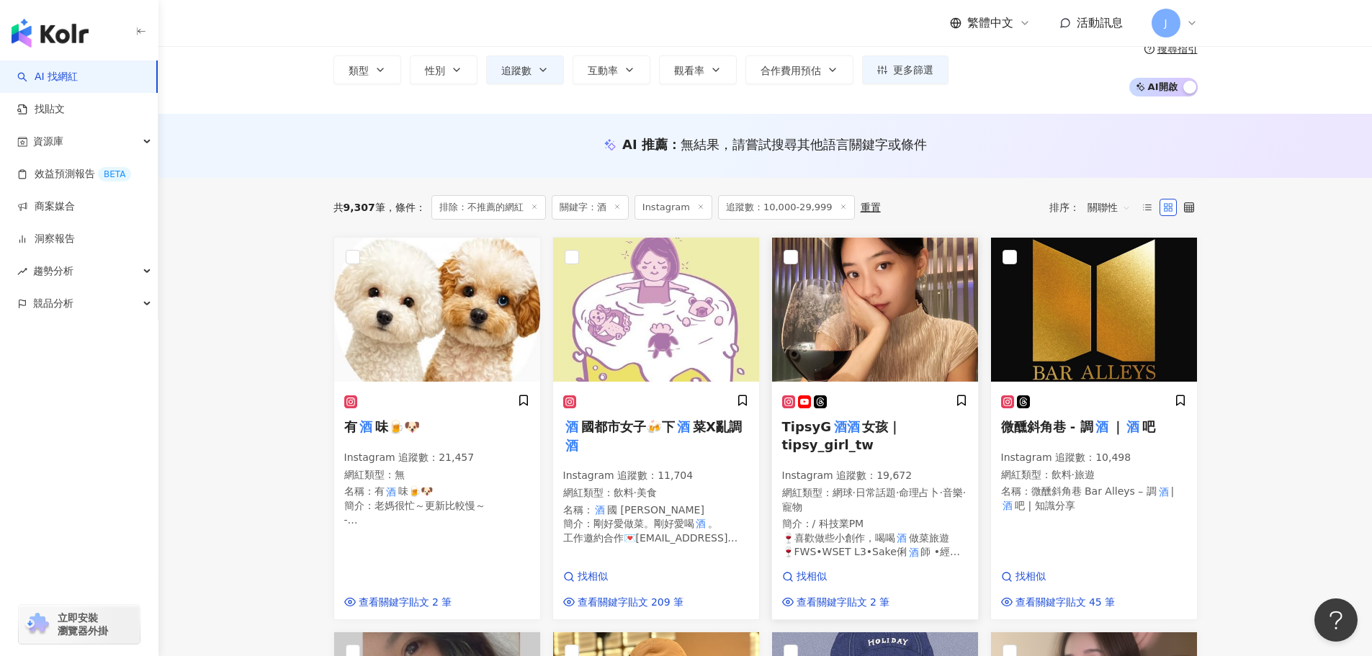
scroll to position [0, 0]
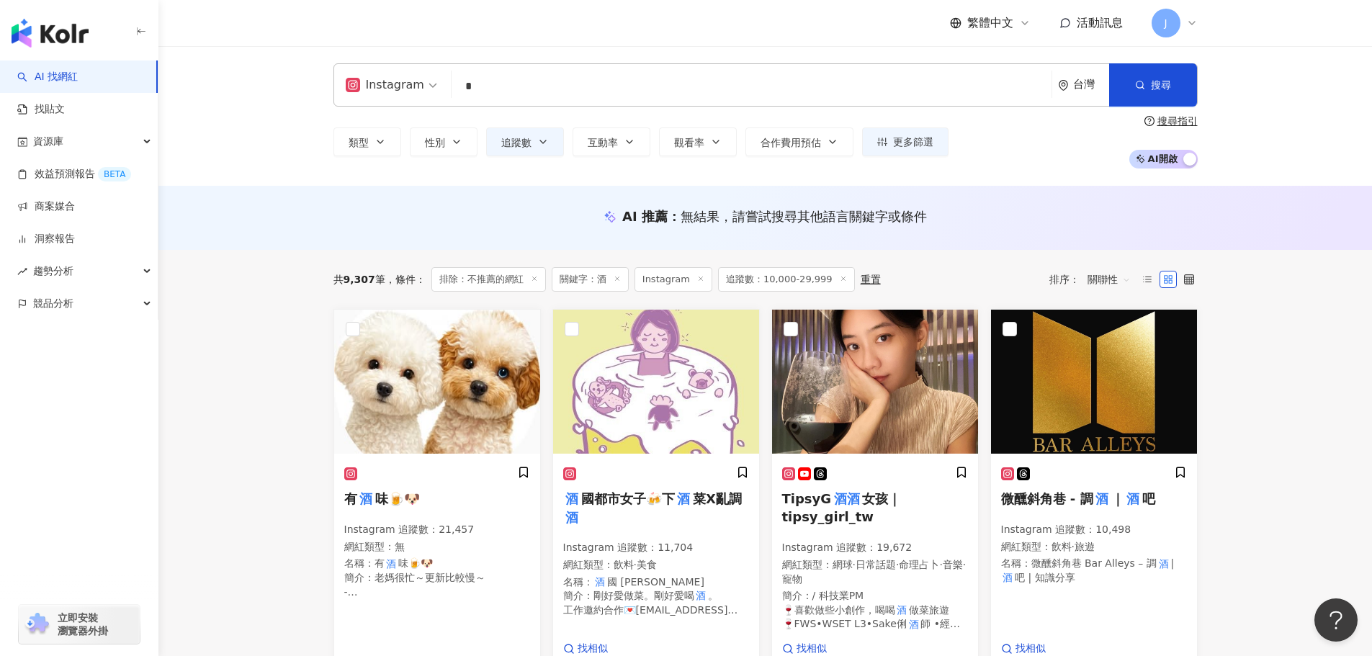
click at [1124, 285] on span "關聯性" at bounding box center [1109, 279] width 43 height 23
click at [1118, 380] on div "互動率" at bounding box center [1109, 383] width 36 height 16
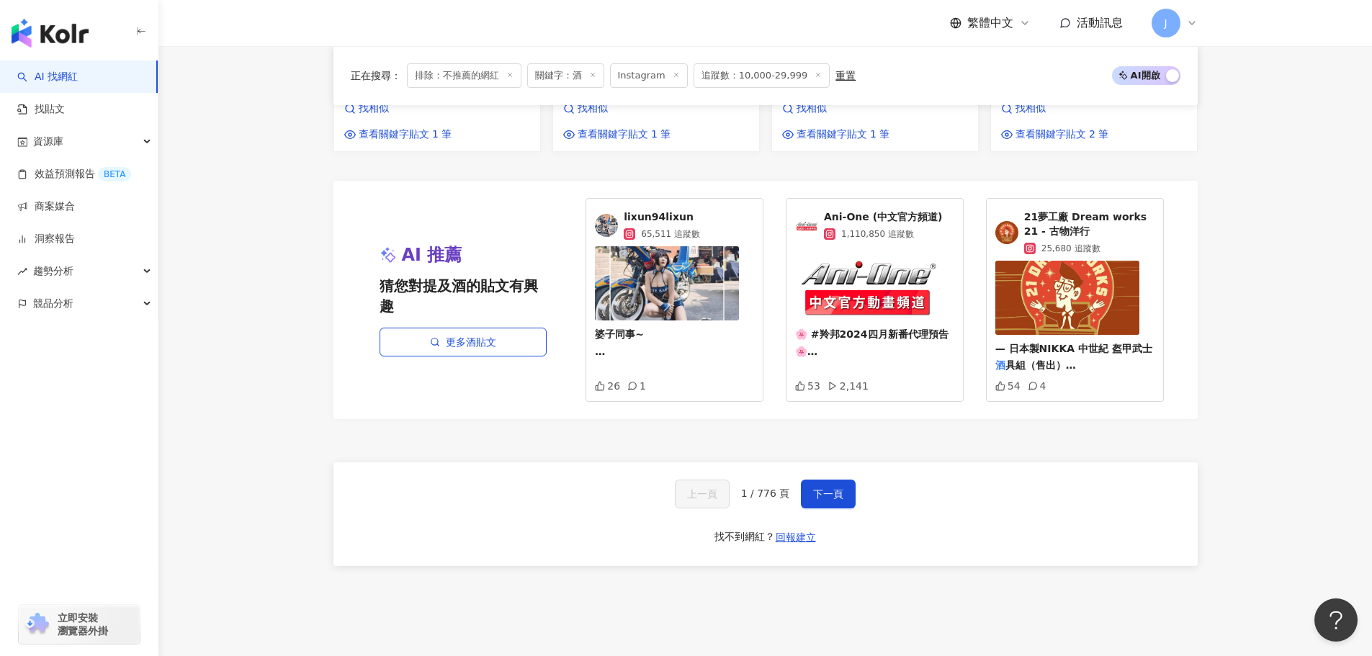
scroll to position [1225, 0]
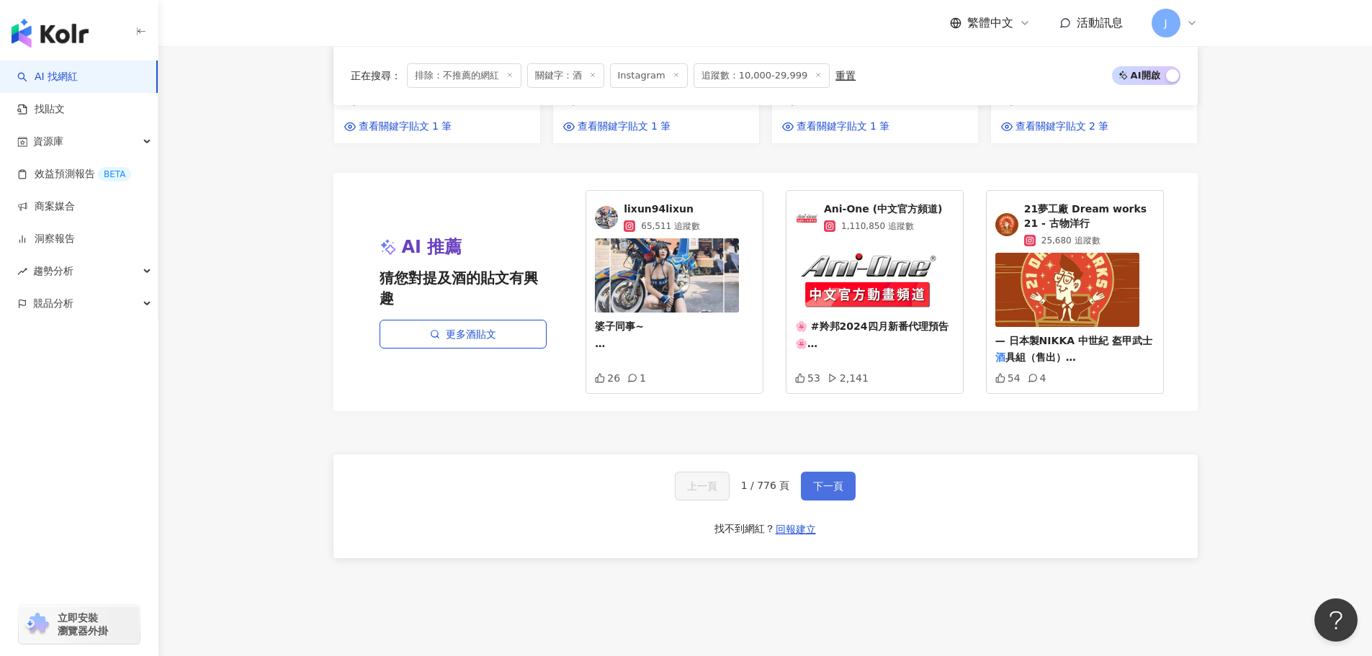
click at [814, 480] on span "下一頁" at bounding box center [828, 486] width 30 height 12
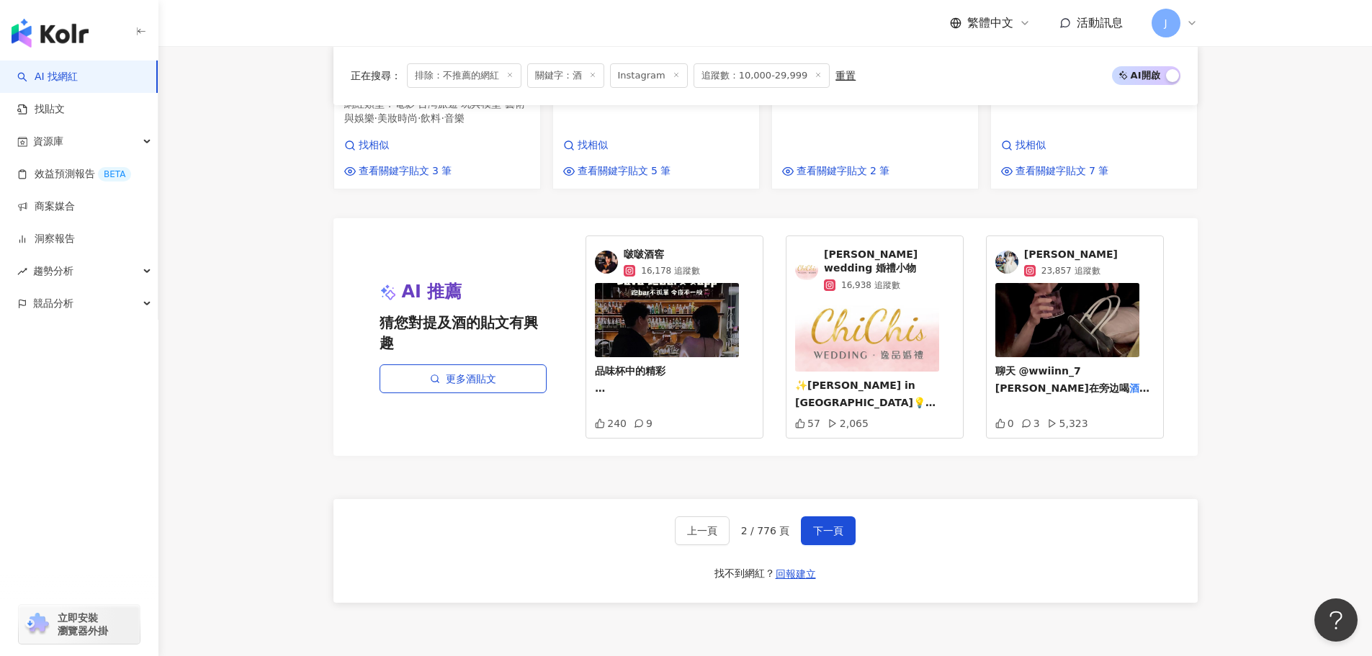
scroll to position [1298, 0]
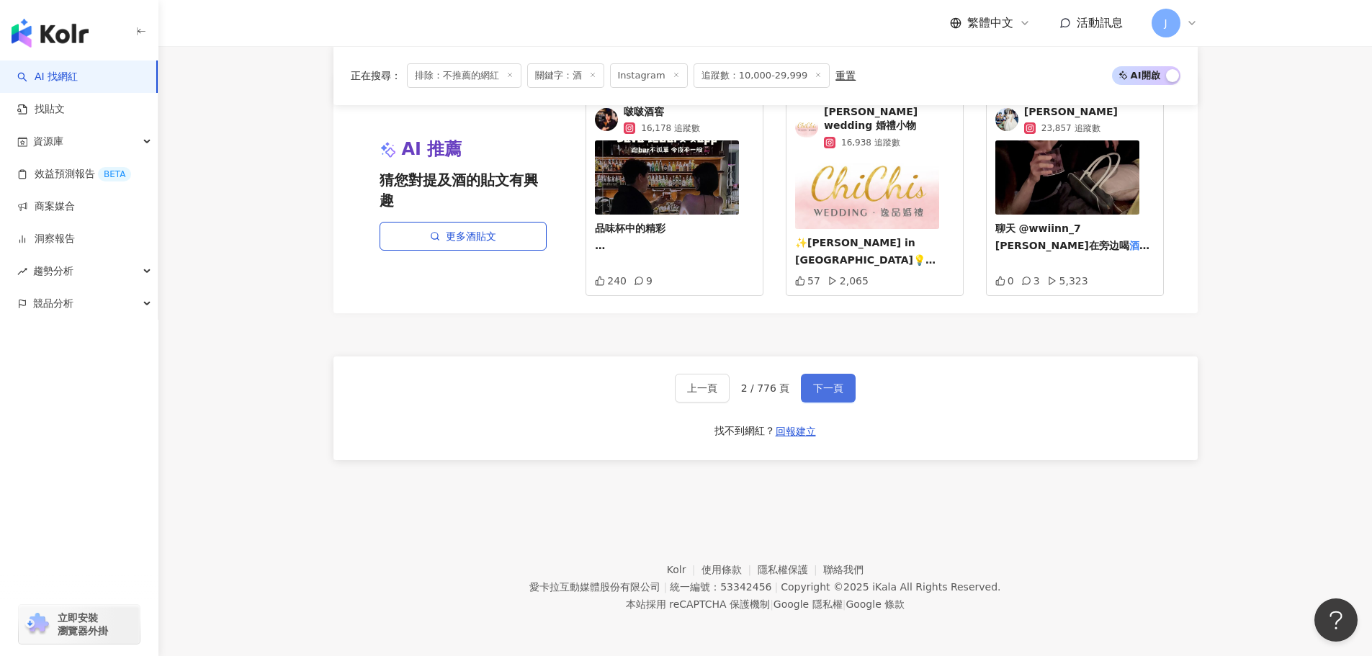
click at [828, 385] on span "下一頁" at bounding box center [828, 389] width 30 height 12
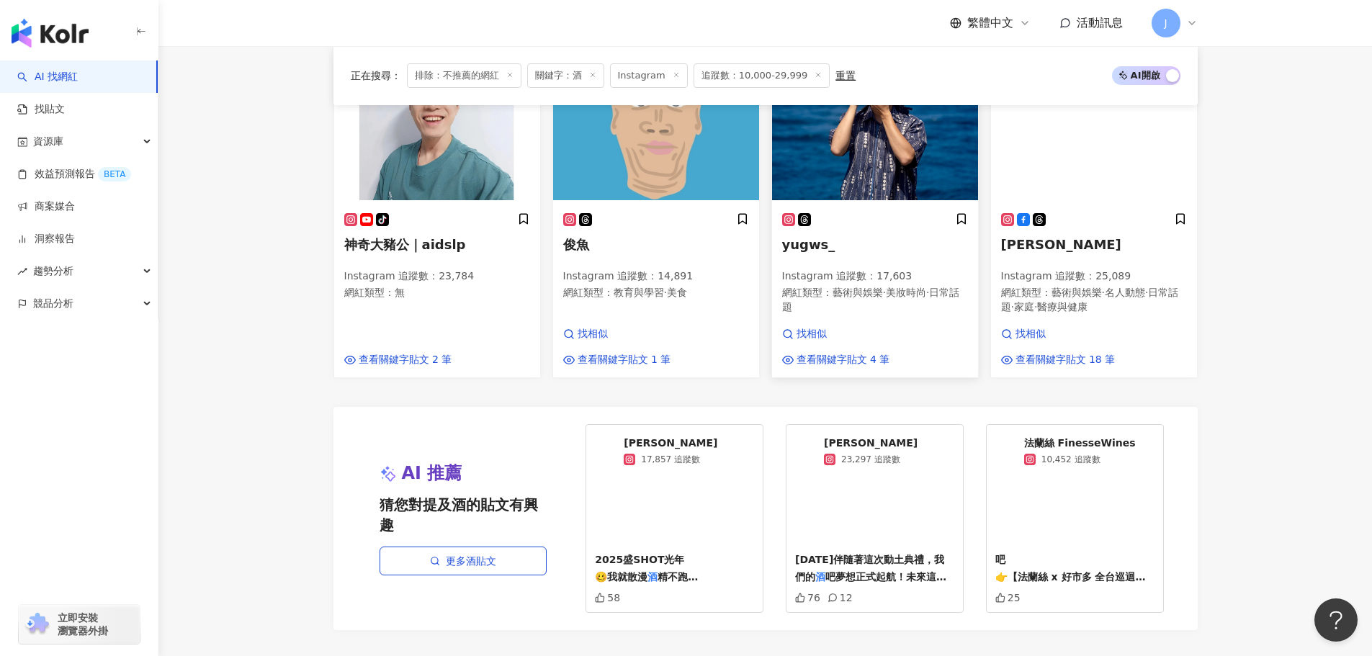
scroll to position [1153, 0]
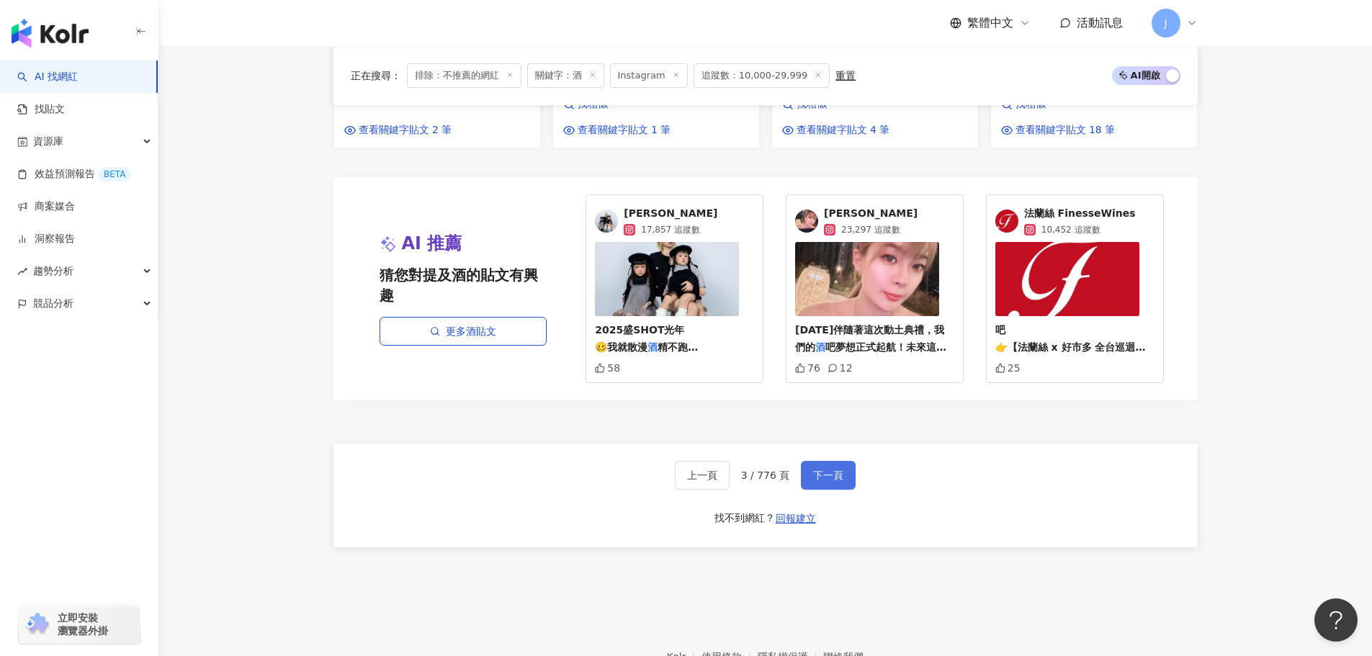
click at [813, 481] on span "下一頁" at bounding box center [828, 476] width 30 height 12
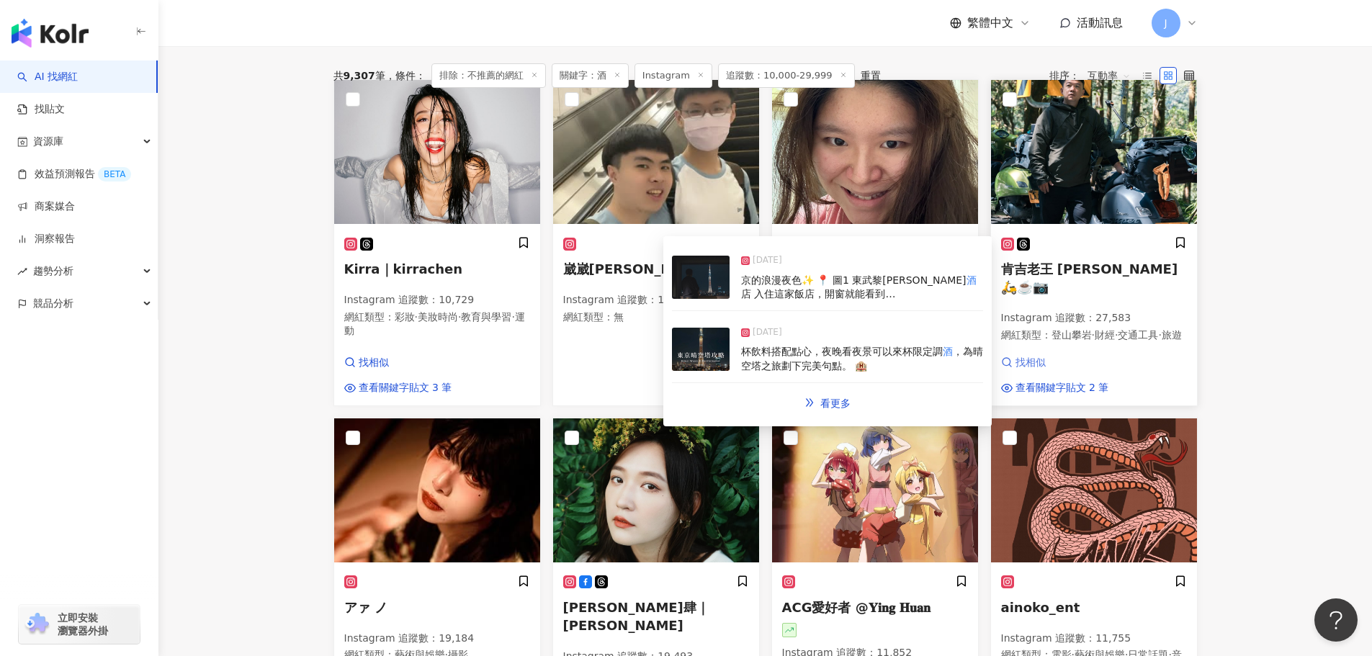
scroll to position [0, 0]
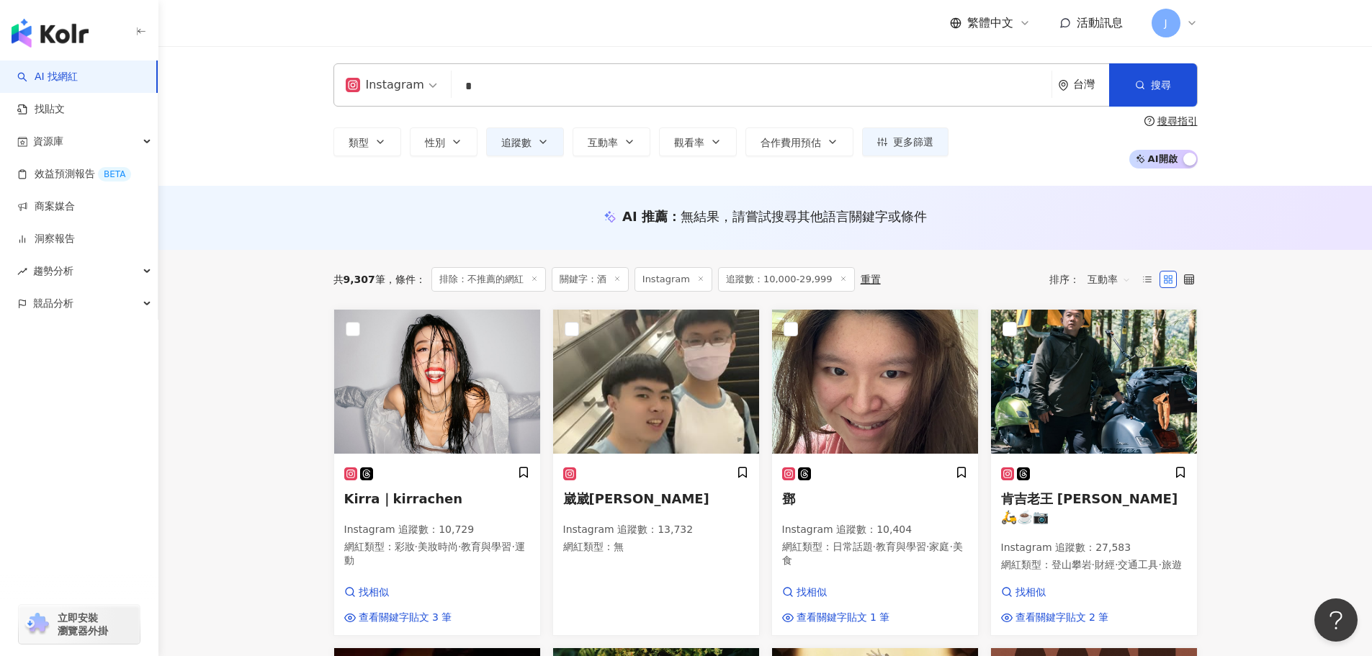
click at [1096, 280] on span "互動率" at bounding box center [1109, 279] width 43 height 23
click at [1099, 311] on div "關聯性" at bounding box center [1109, 309] width 36 height 16
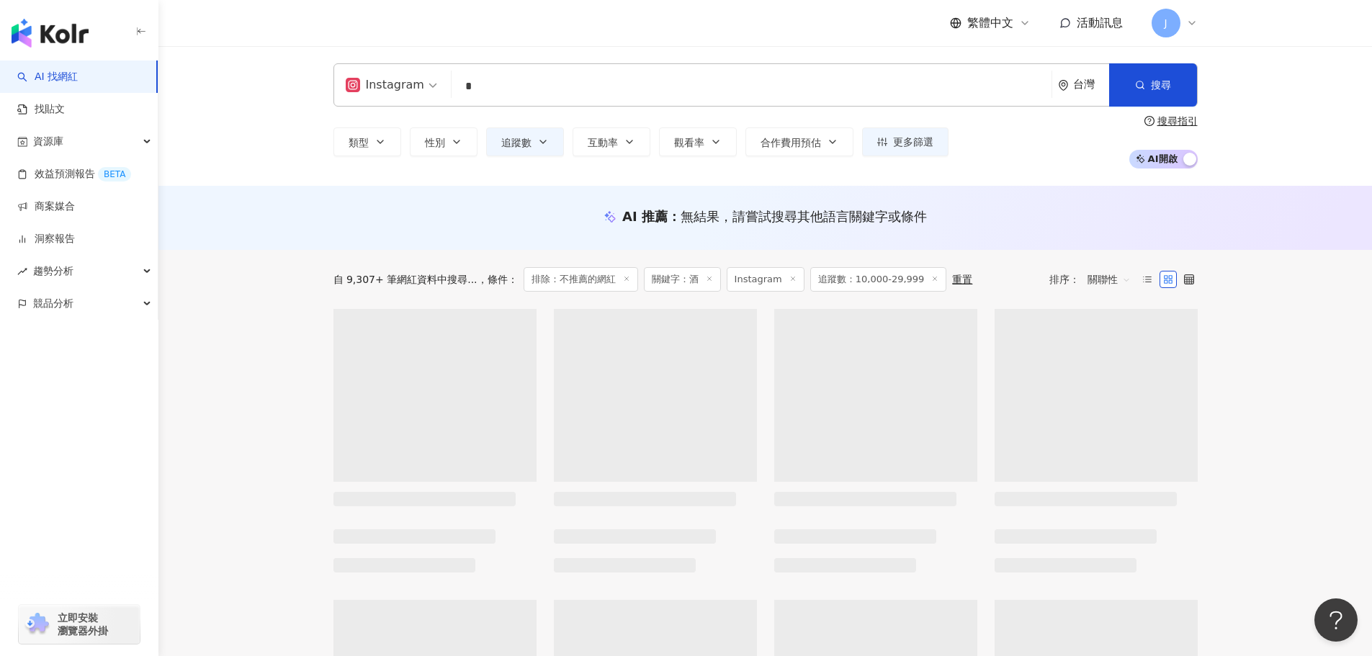
click at [479, 91] on input "*" at bounding box center [751, 86] width 589 height 27
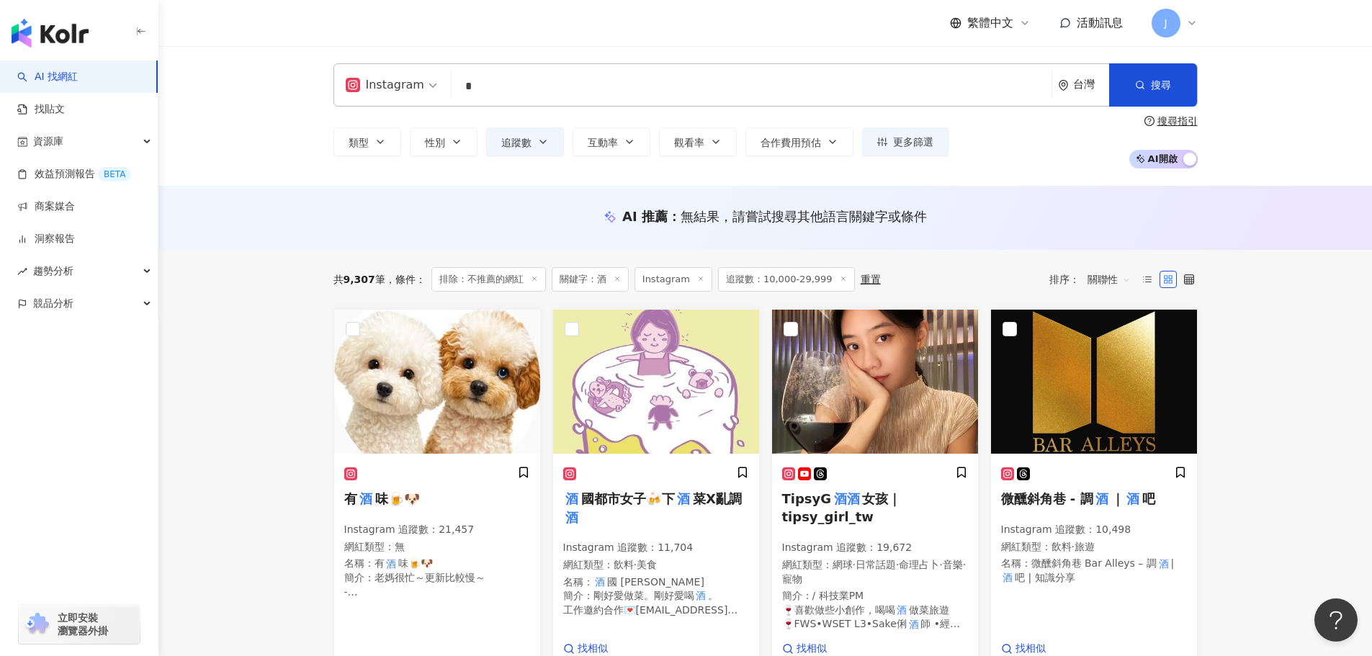
click at [274, 120] on div "Instagram 酒 * 台灣 搜尋 aa959e1c-5d95-46b4-ad7d-5b5a53de2a1d 髪質改善専門サロン　ECET酒田 1,777…" at bounding box center [765, 116] width 1214 height 140
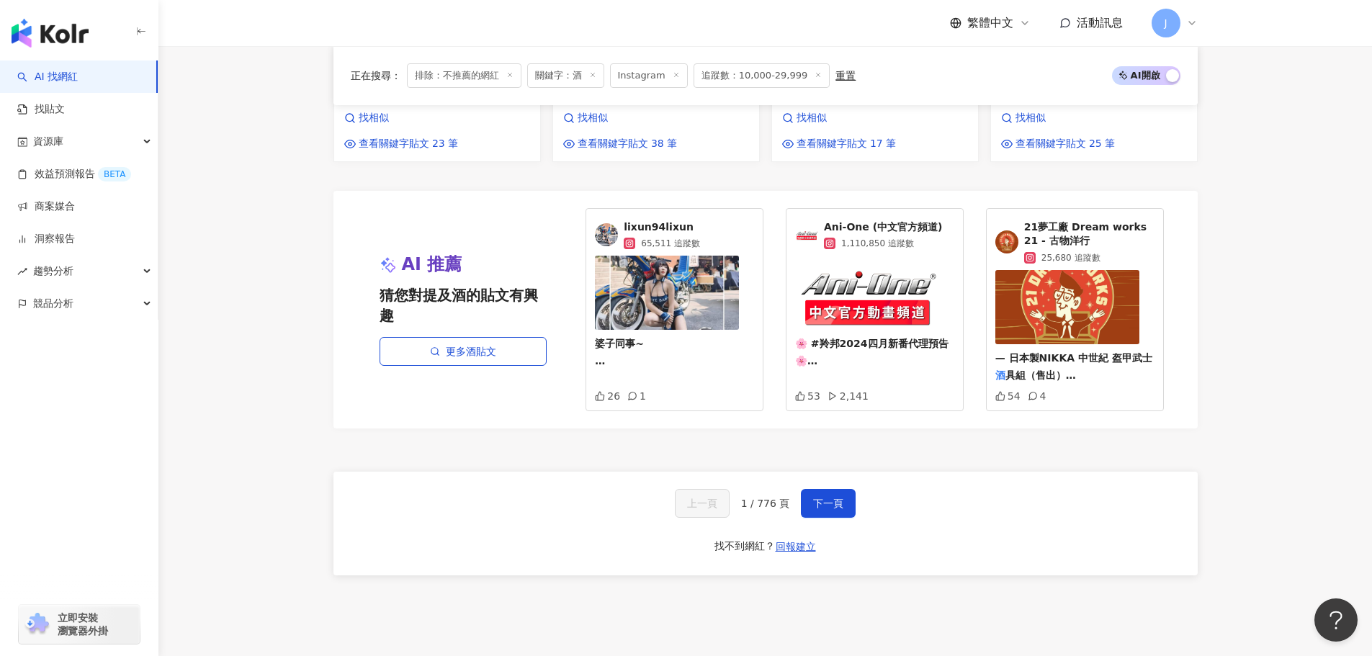
scroll to position [1405, 0]
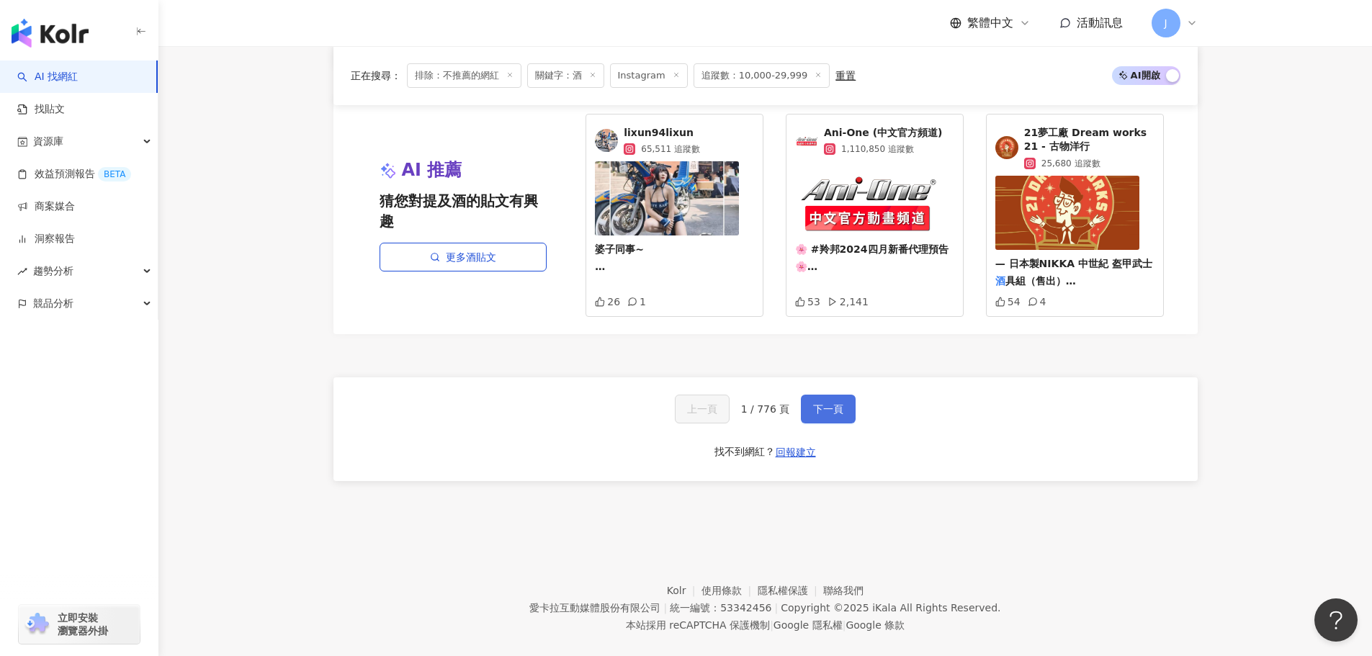
click at [845, 395] on button "下一頁" at bounding box center [828, 409] width 55 height 29
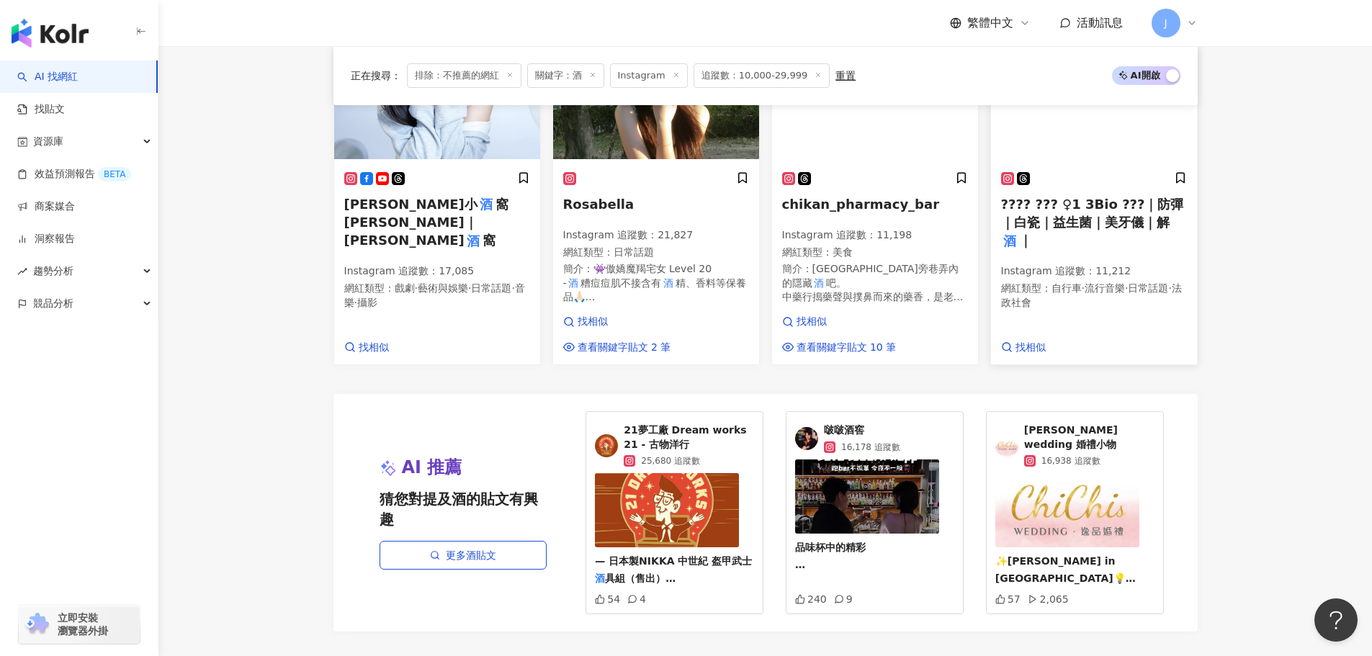
scroll to position [1242, 0]
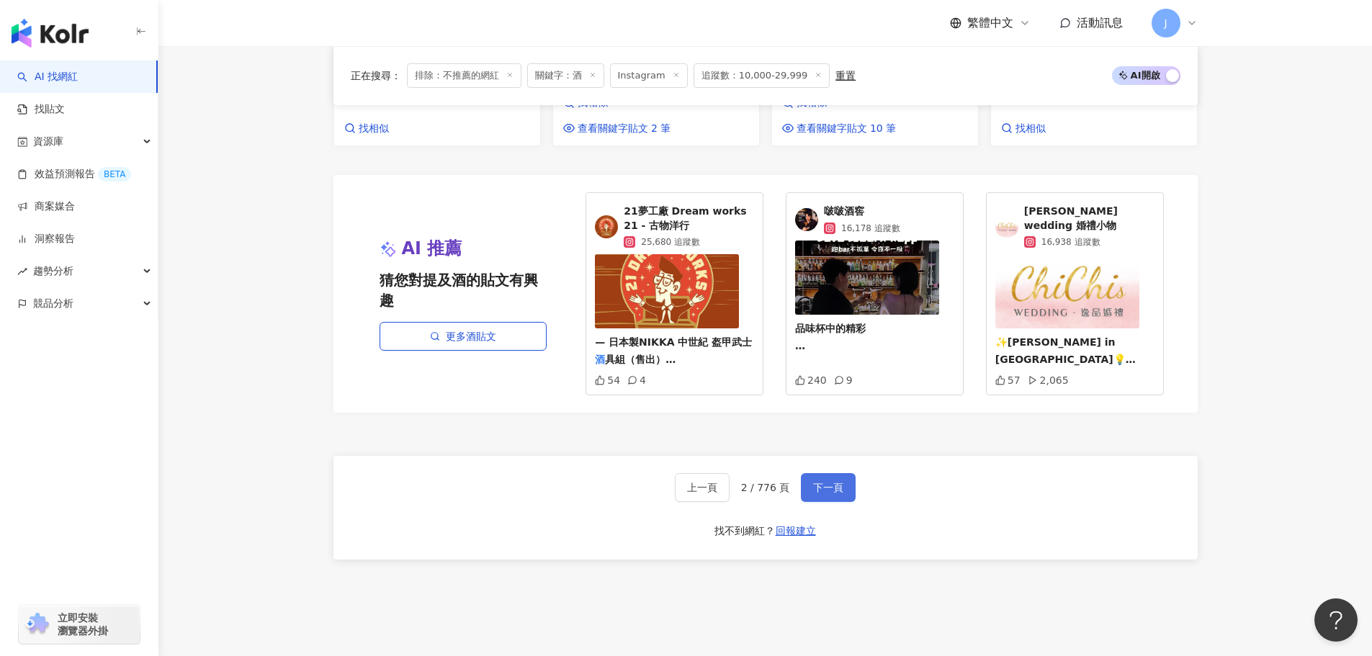
click at [830, 482] on span "下一頁" at bounding box center [828, 488] width 30 height 12
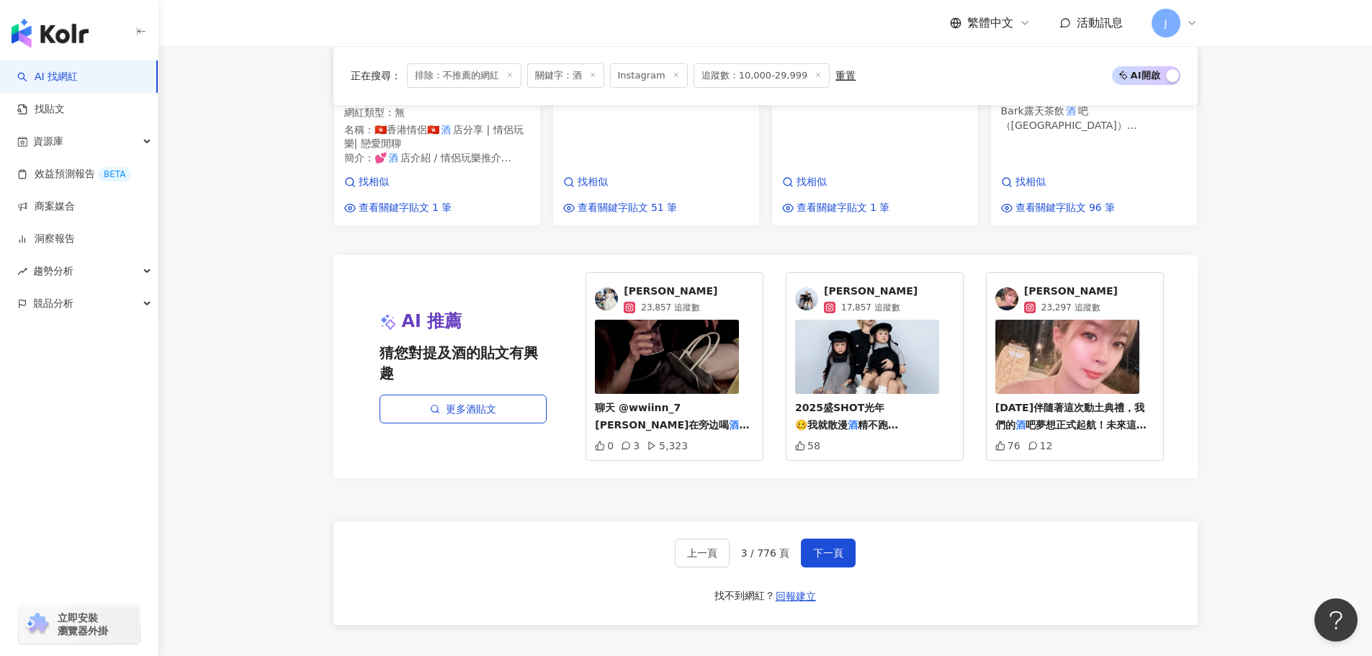
scroll to position [1375, 0]
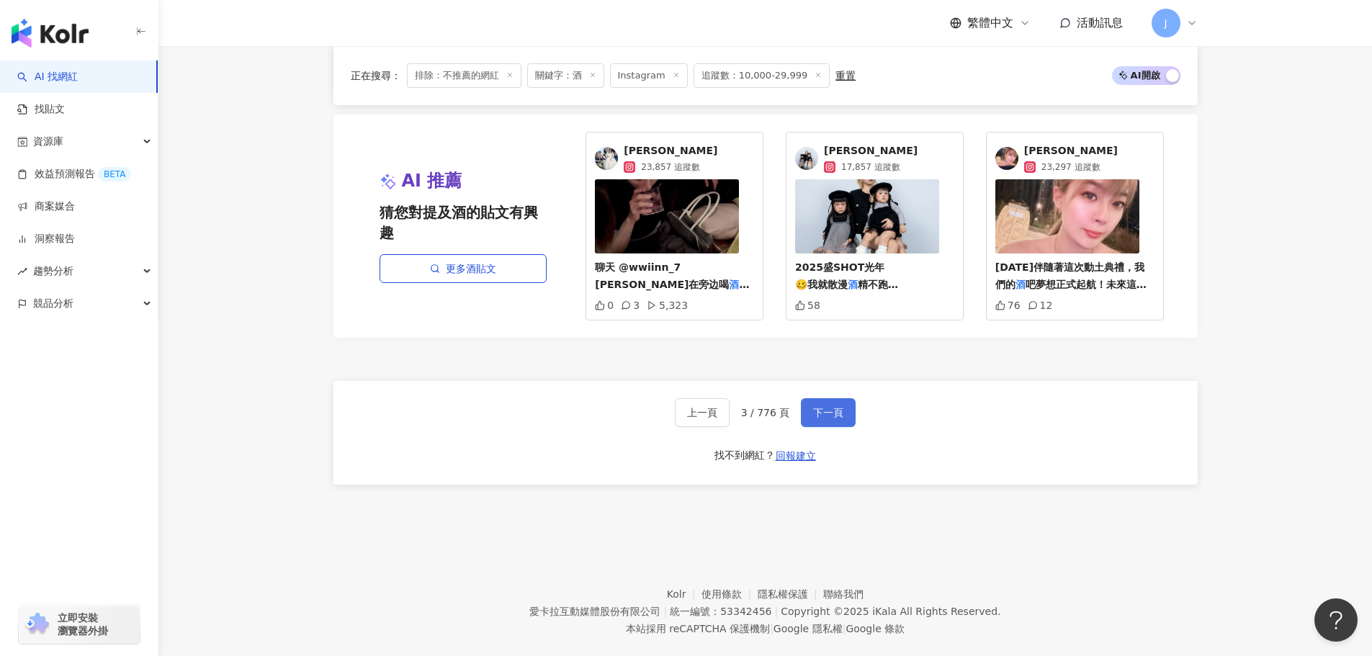
click at [842, 398] on button "下一頁" at bounding box center [828, 412] width 55 height 29
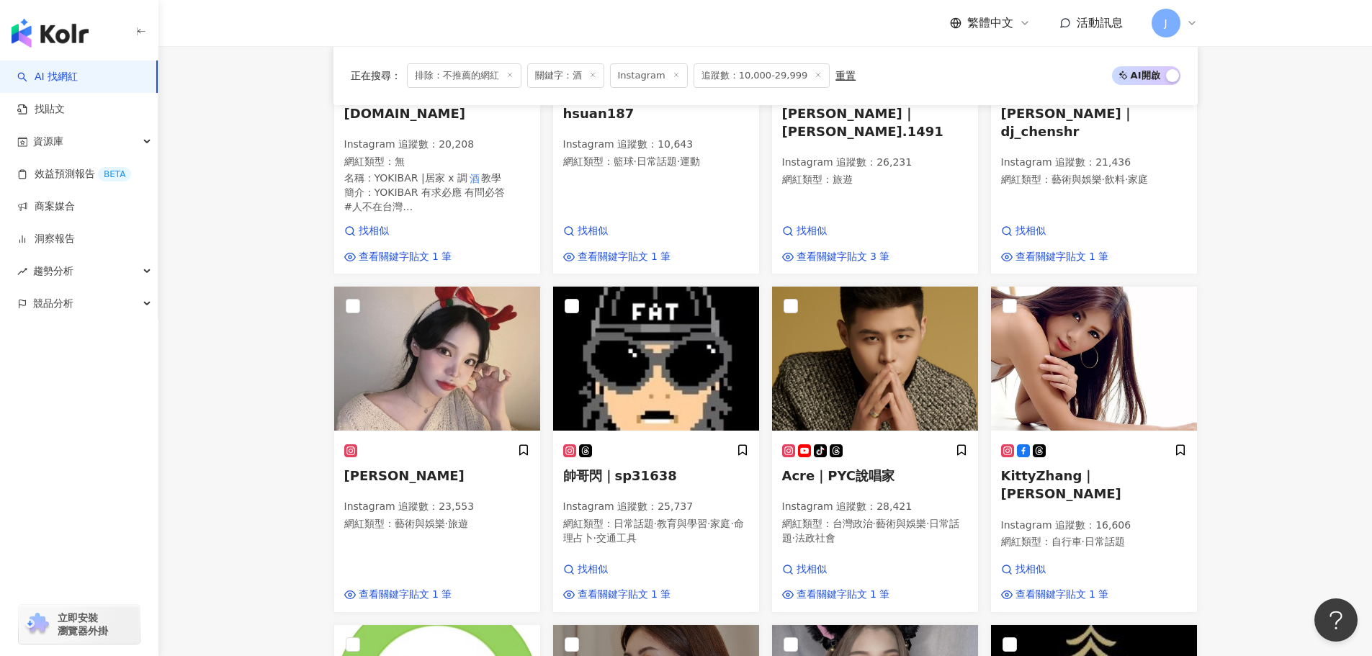
scroll to position [0, 0]
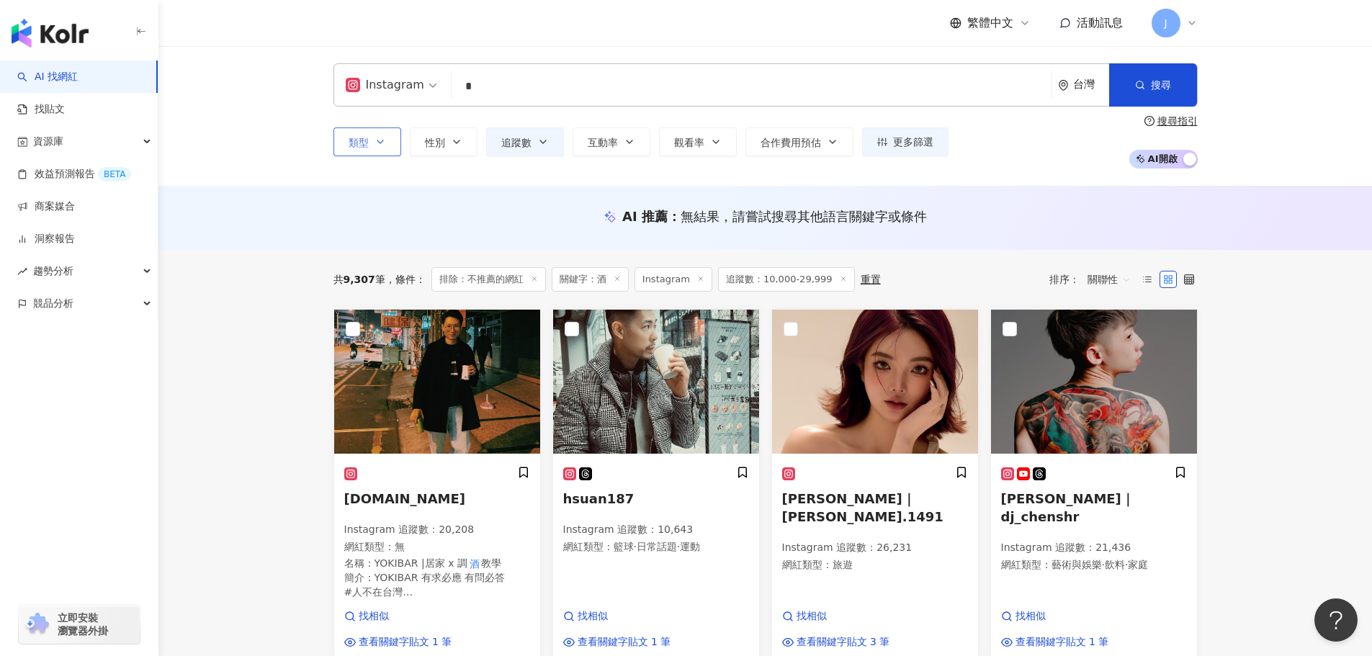
click at [385, 138] on icon "button" at bounding box center [381, 142] width 12 height 12
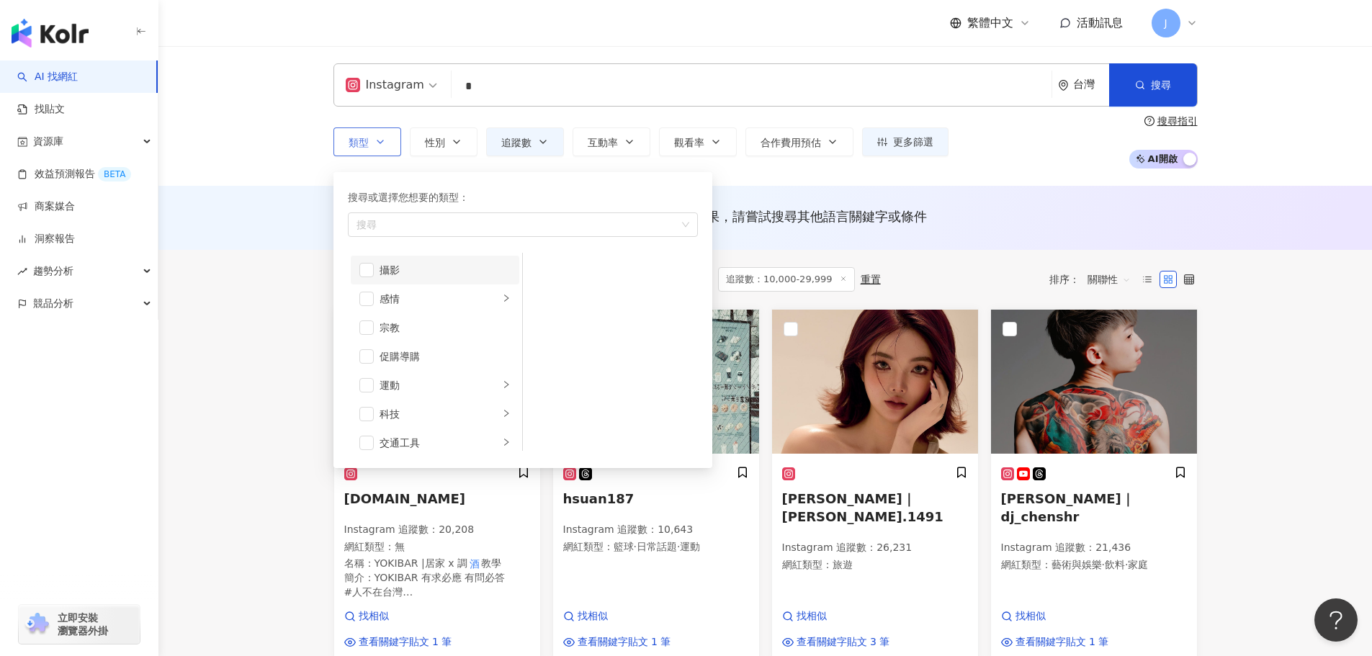
scroll to position [499, 0]
click at [447, 318] on div "運動" at bounding box center [440, 318] width 120 height 16
click at [447, 300] on li "促購導購" at bounding box center [435, 289] width 169 height 29
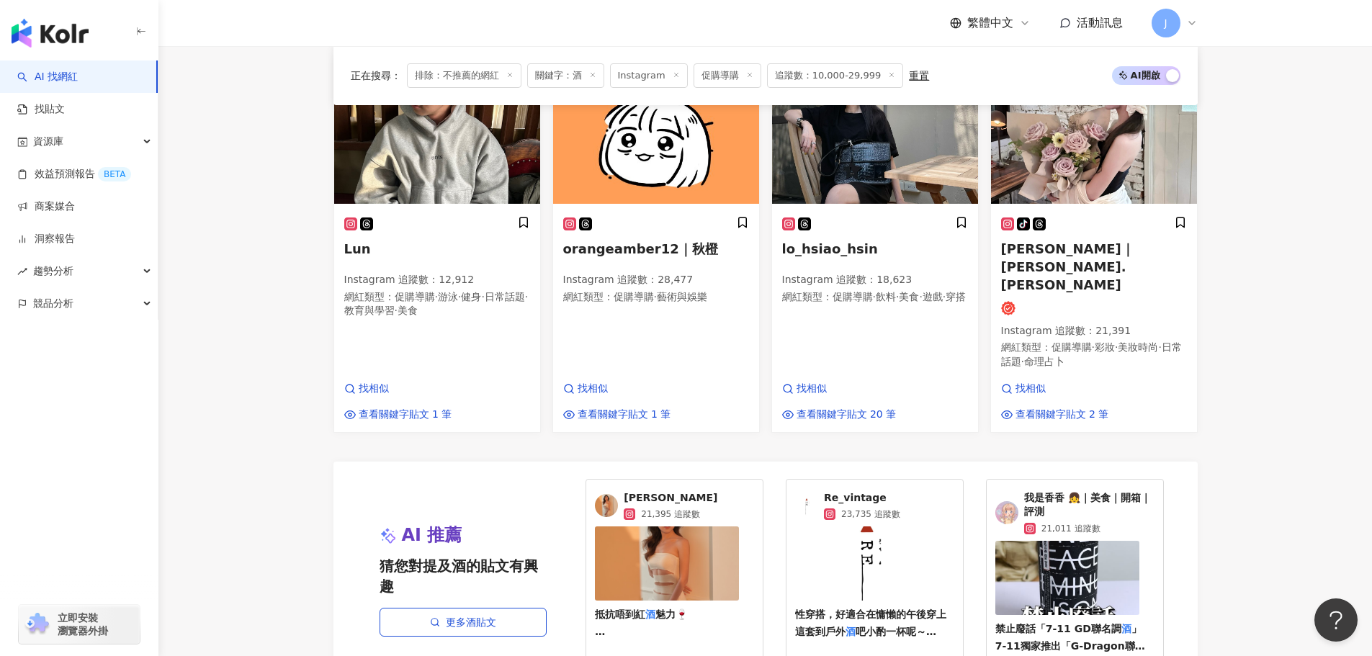
scroll to position [1337, 0]
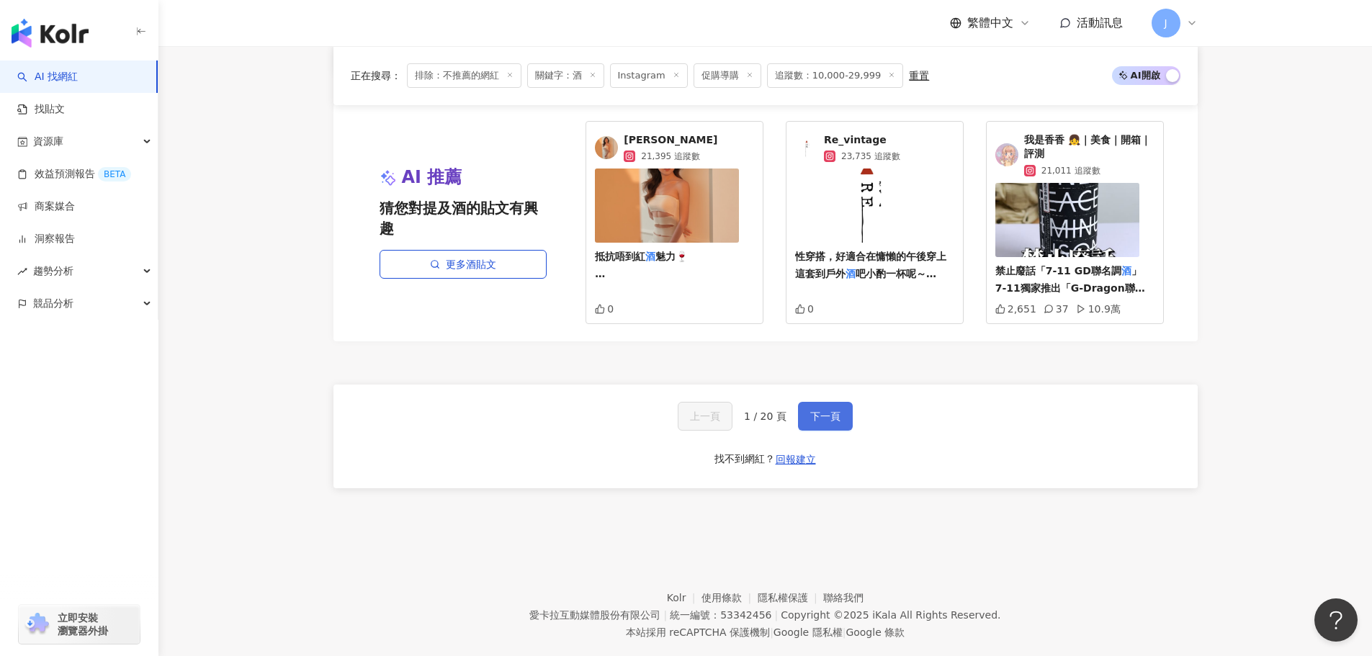
click at [831, 411] on span "下一頁" at bounding box center [825, 417] width 30 height 12
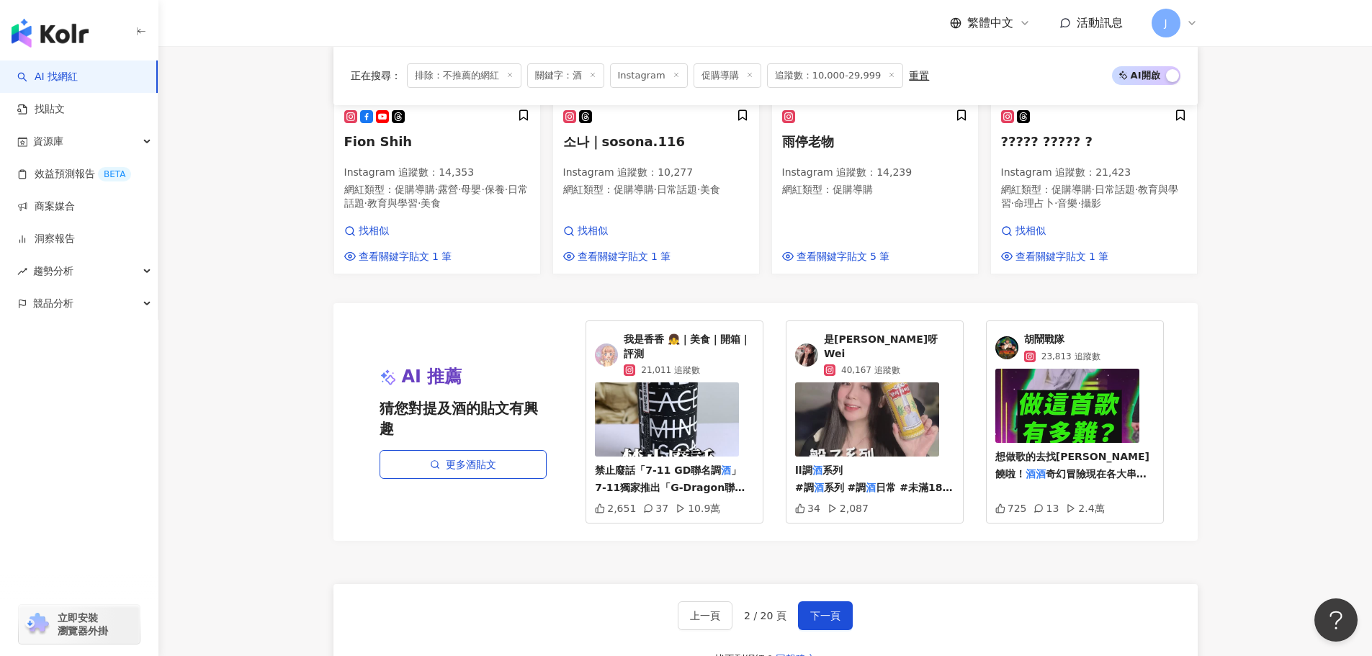
scroll to position [1230, 0]
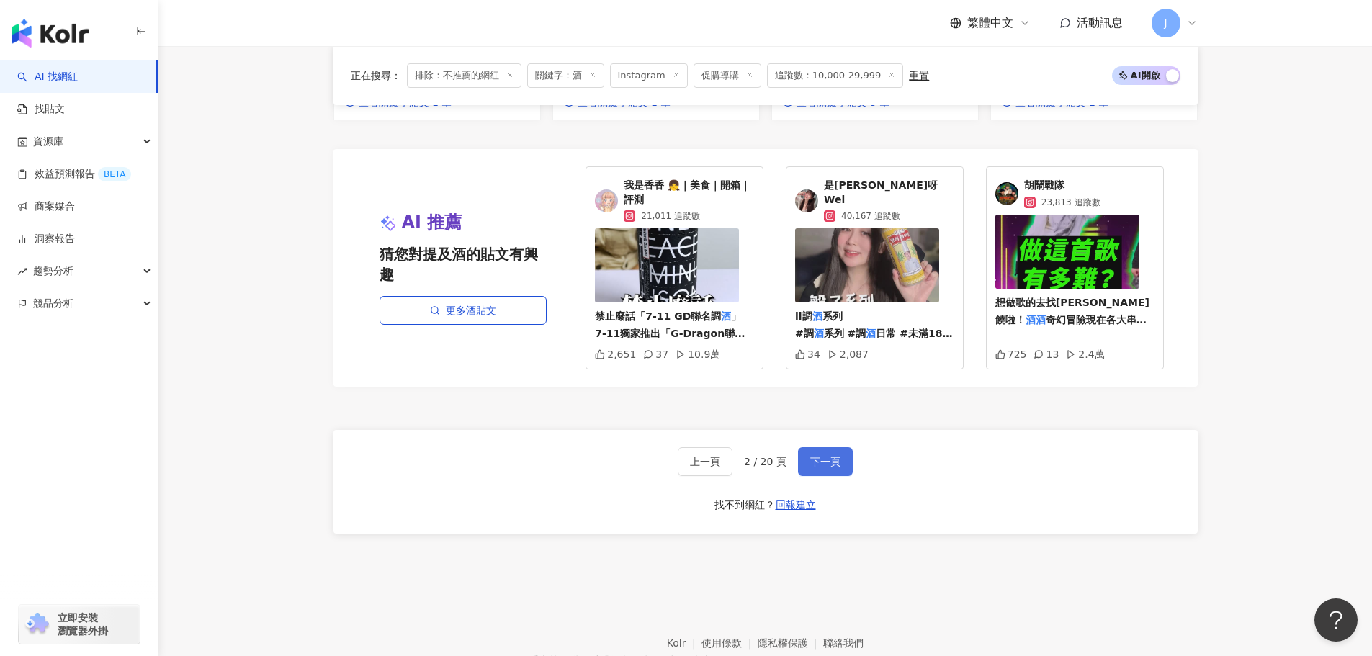
click at [839, 451] on button "下一頁" at bounding box center [825, 461] width 55 height 29
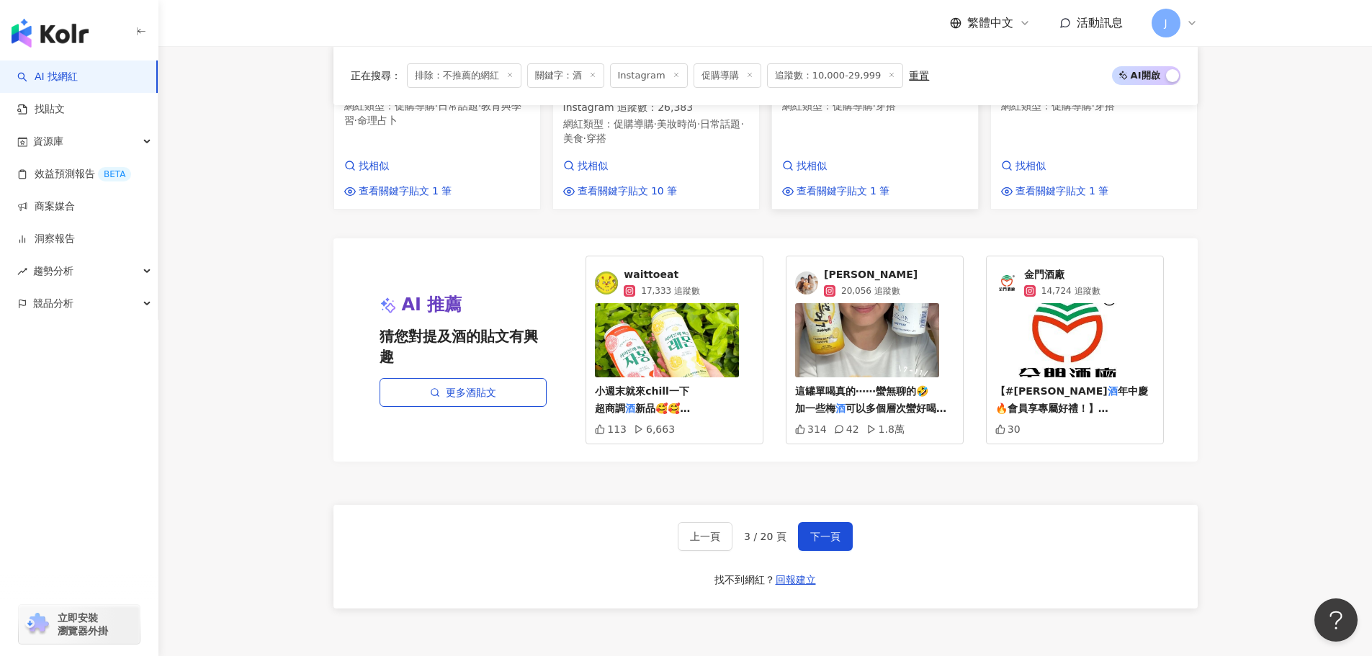
scroll to position [1306, 0]
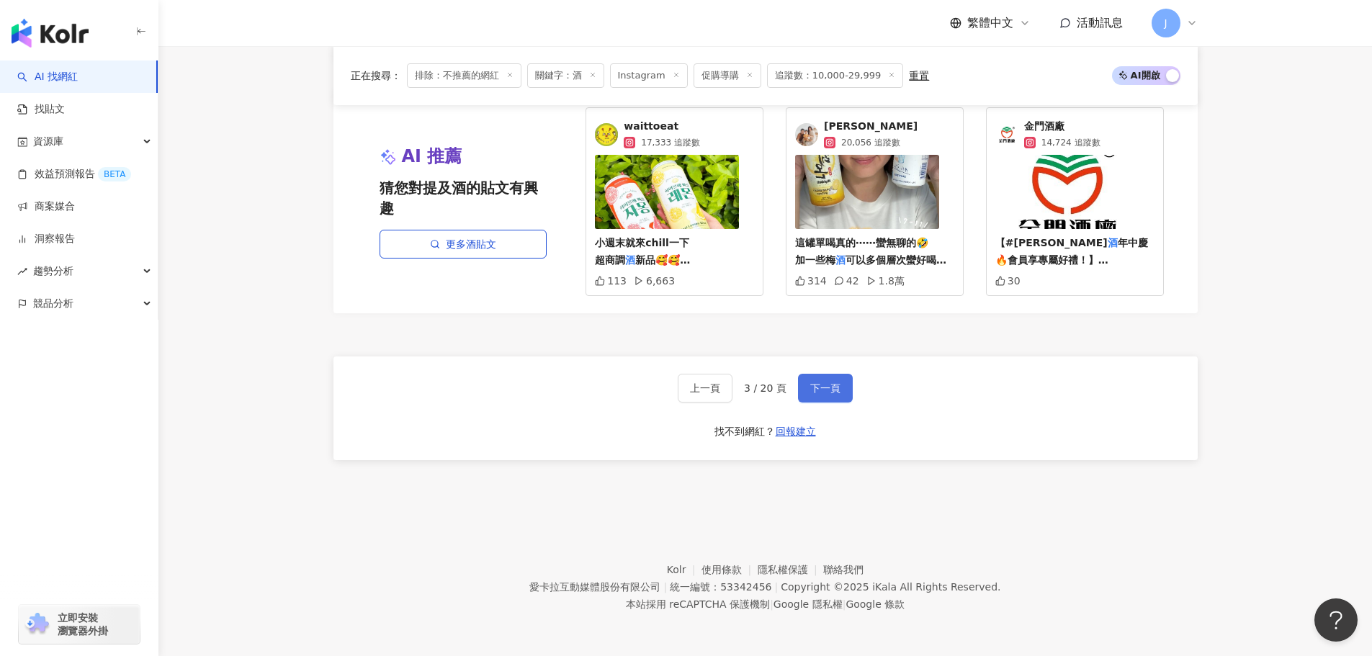
click at [836, 393] on span "下一頁" at bounding box center [825, 389] width 30 height 12
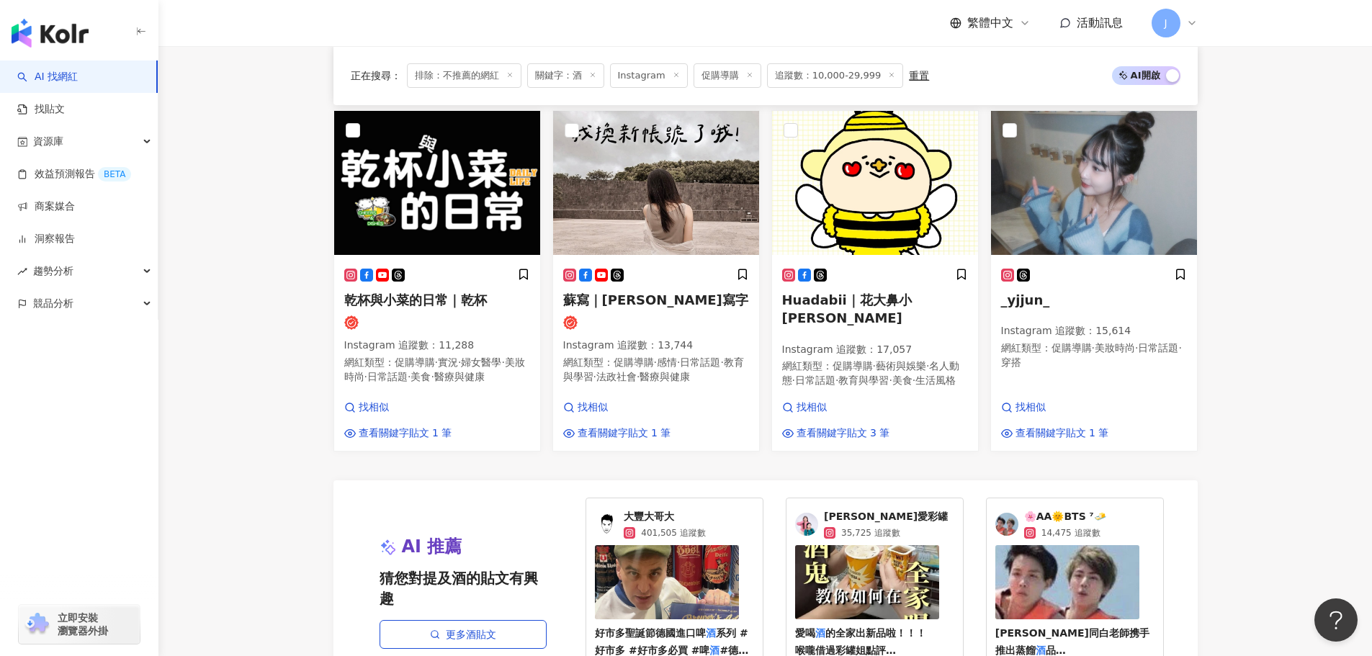
scroll to position [1246, 0]
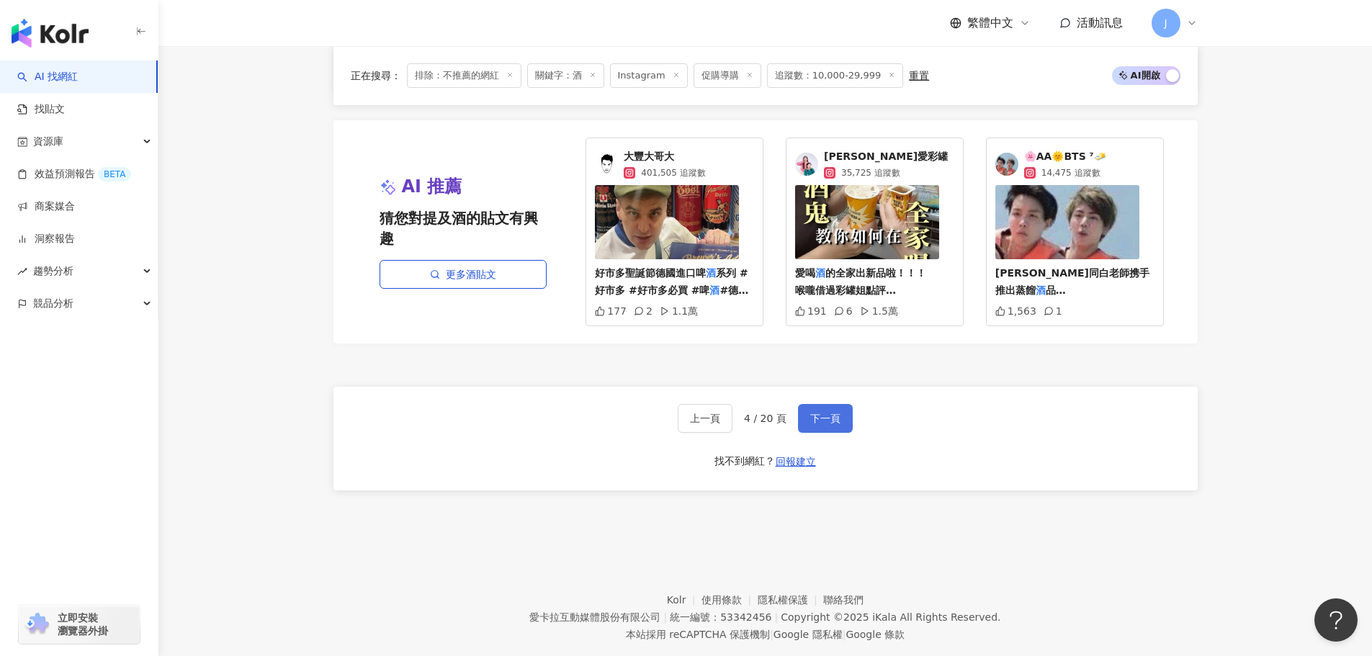
click at [841, 431] on button "下一頁" at bounding box center [825, 418] width 55 height 29
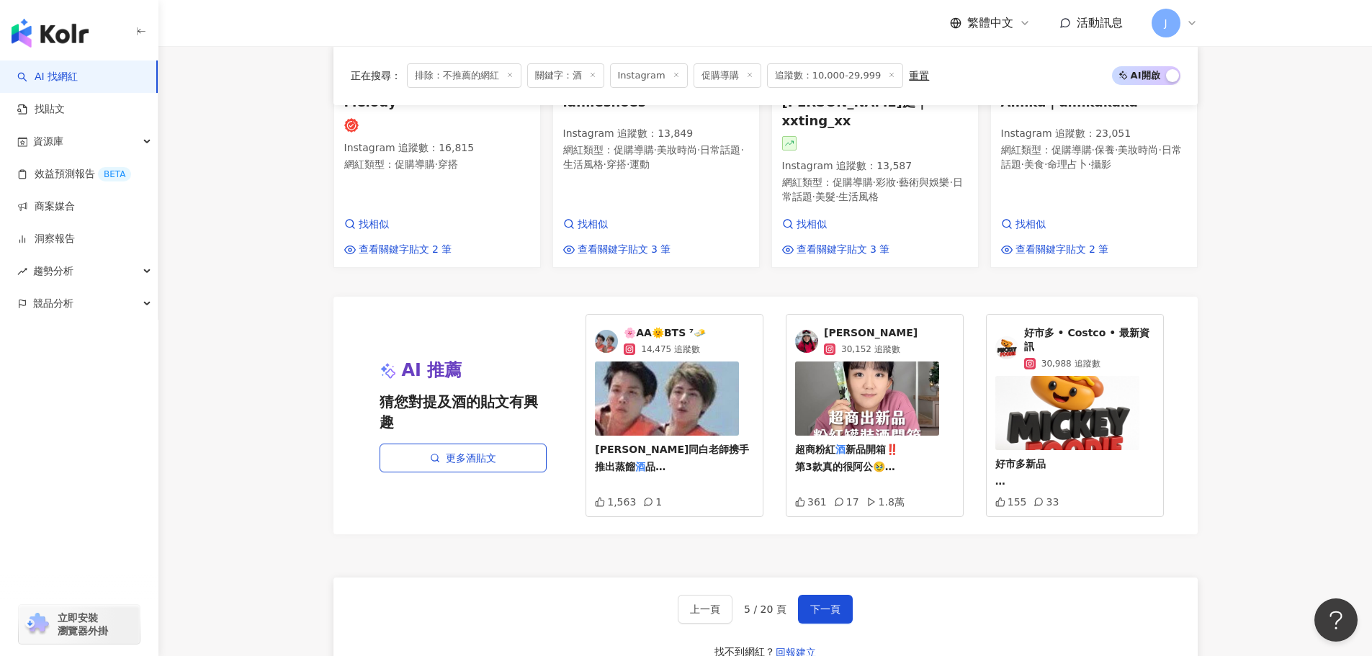
scroll to position [1297, 0]
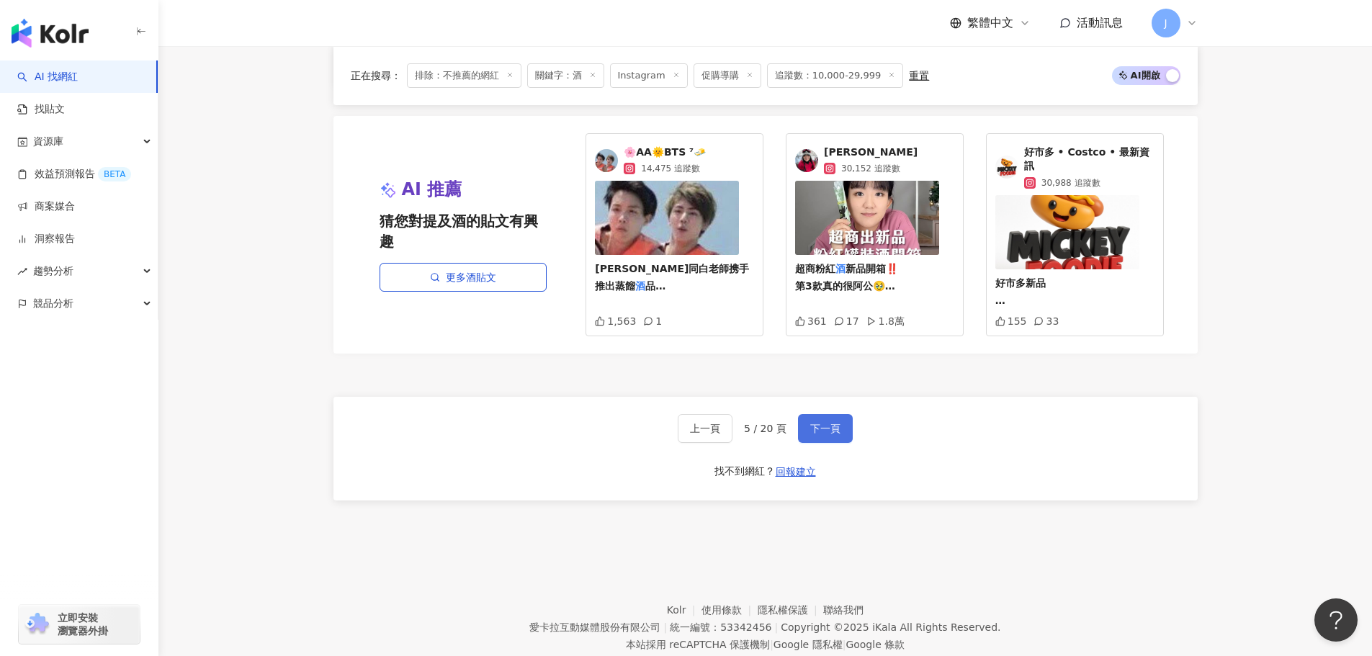
click at [833, 423] on span "下一頁" at bounding box center [825, 429] width 30 height 12
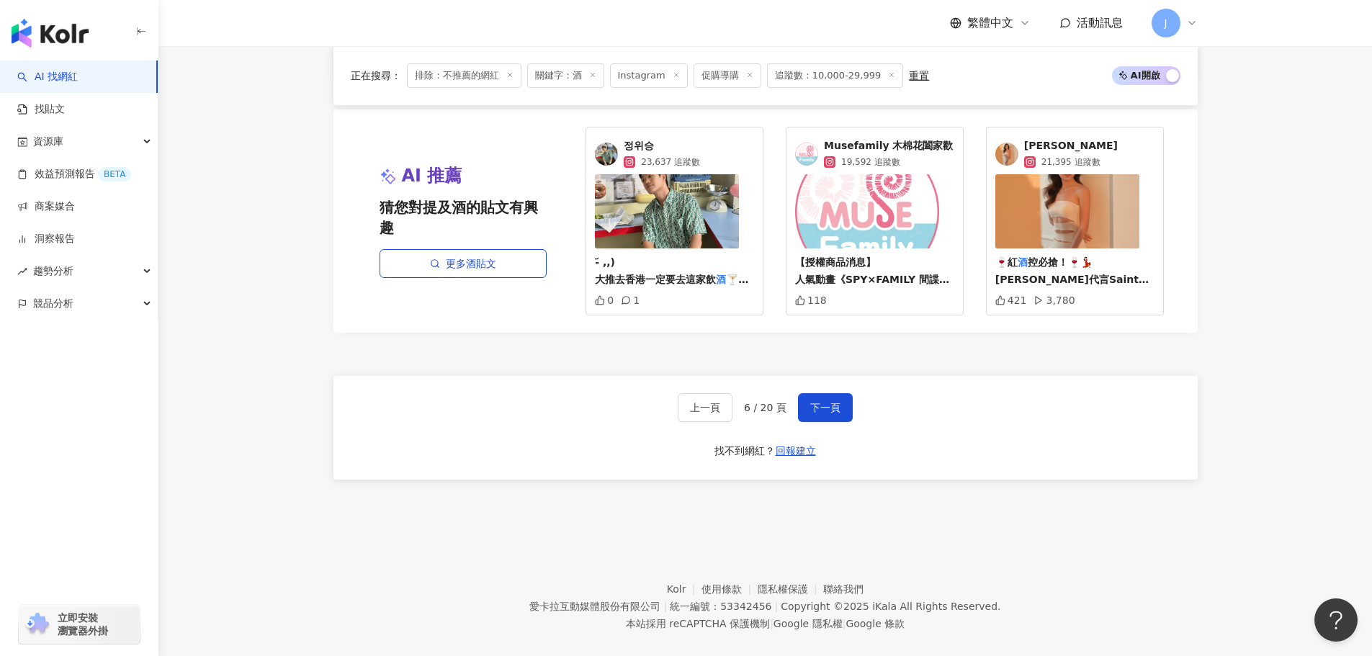
scroll to position [1284, 0]
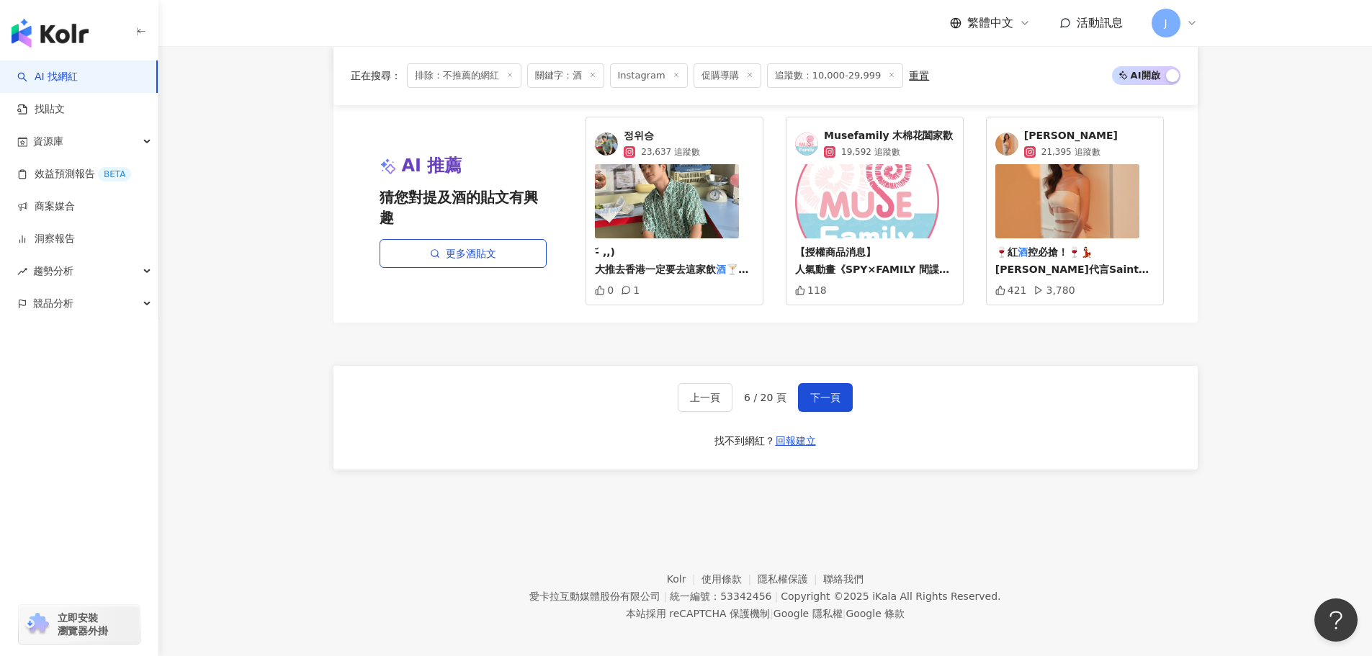
drag, startPoint x: 817, startPoint y: 381, endPoint x: 879, endPoint y: 399, distance: 64.5
click at [817, 392] on span "下一頁" at bounding box center [825, 398] width 30 height 12
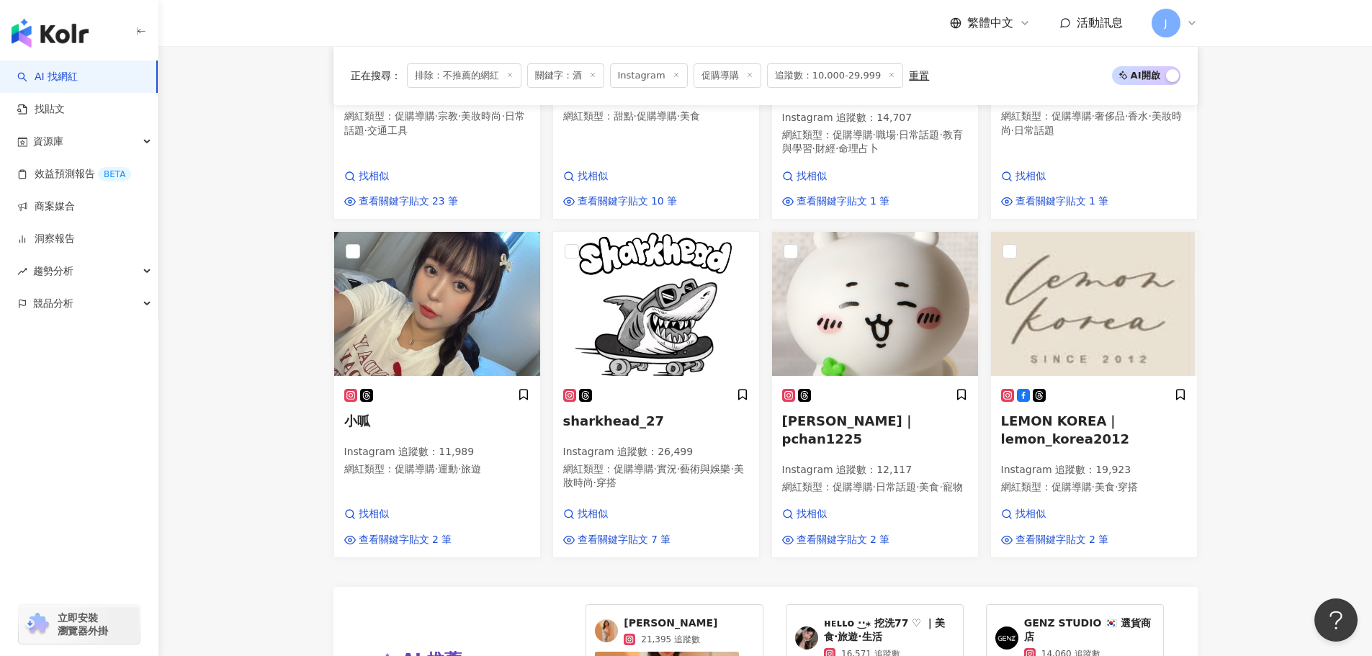
scroll to position [1274, 0]
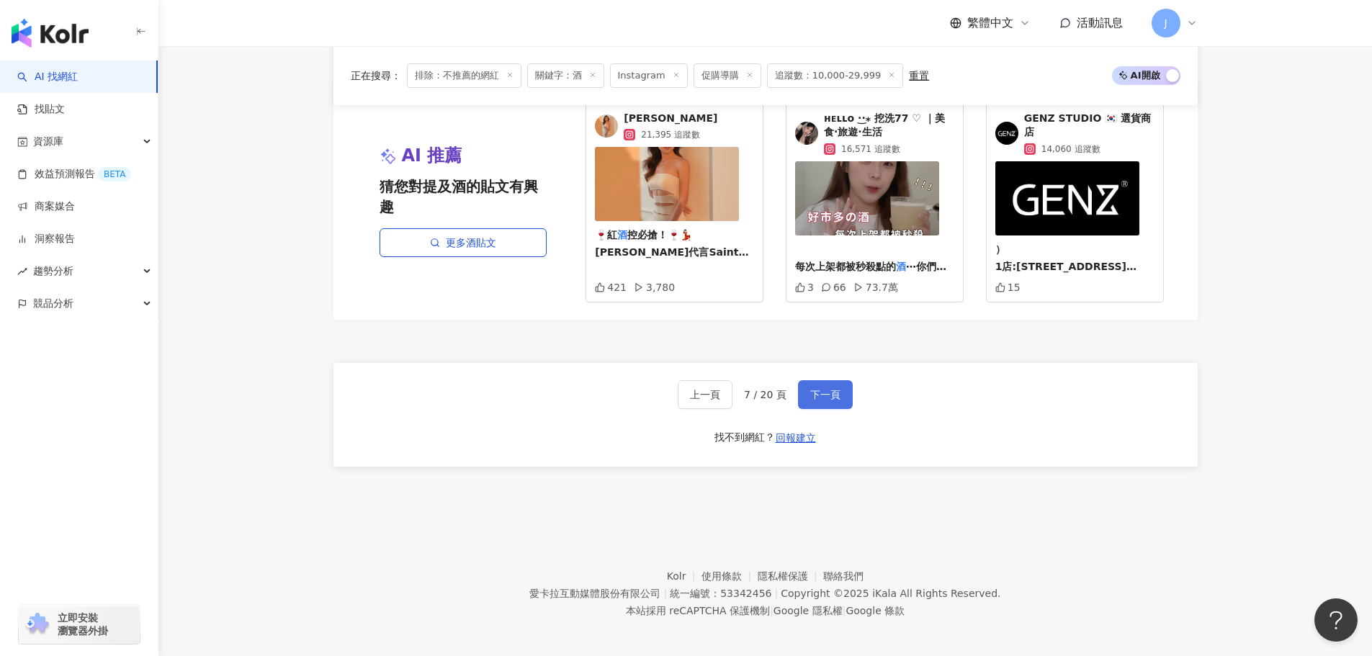
click at [820, 400] on button "下一頁" at bounding box center [825, 394] width 55 height 29
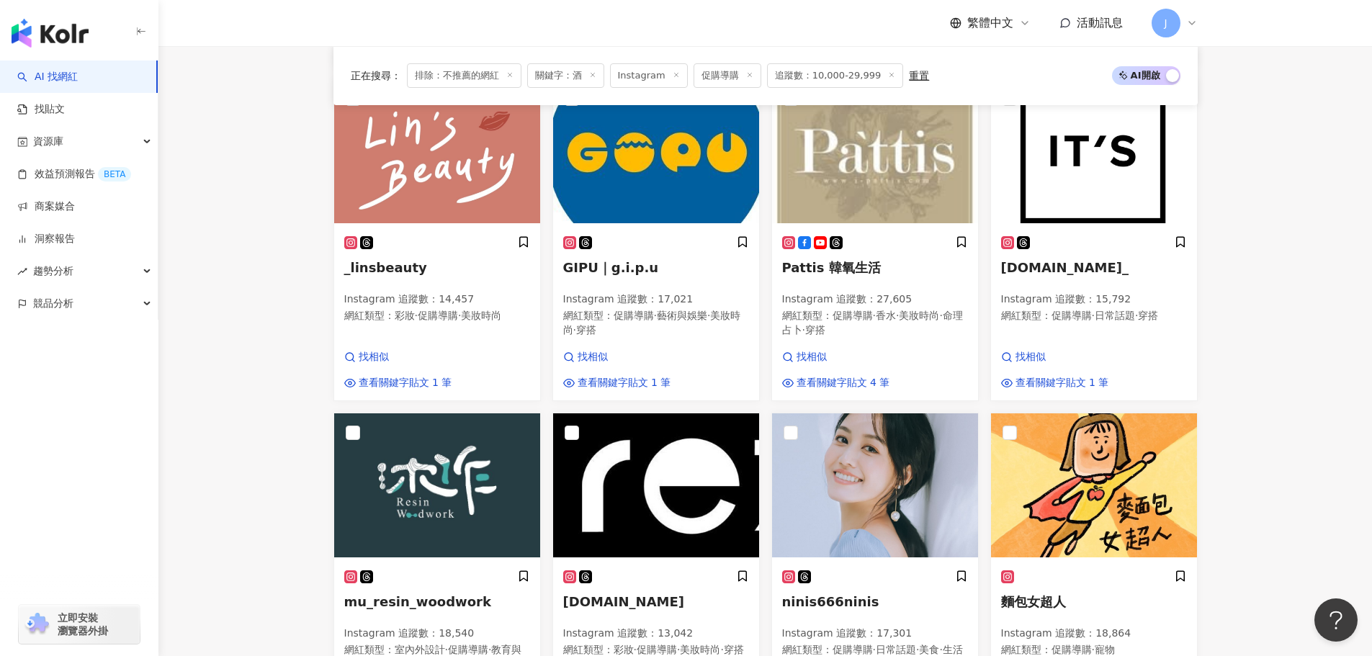
scroll to position [1264, 0]
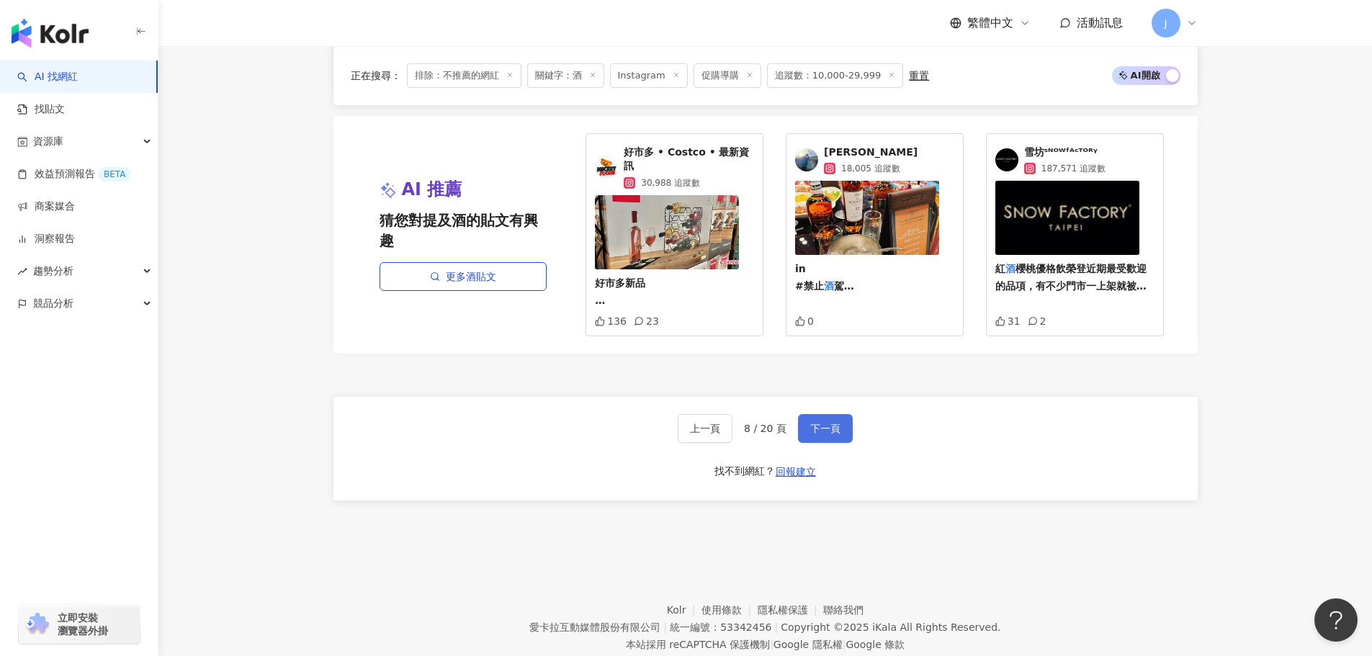
click at [824, 423] on span "下一頁" at bounding box center [825, 429] width 30 height 12
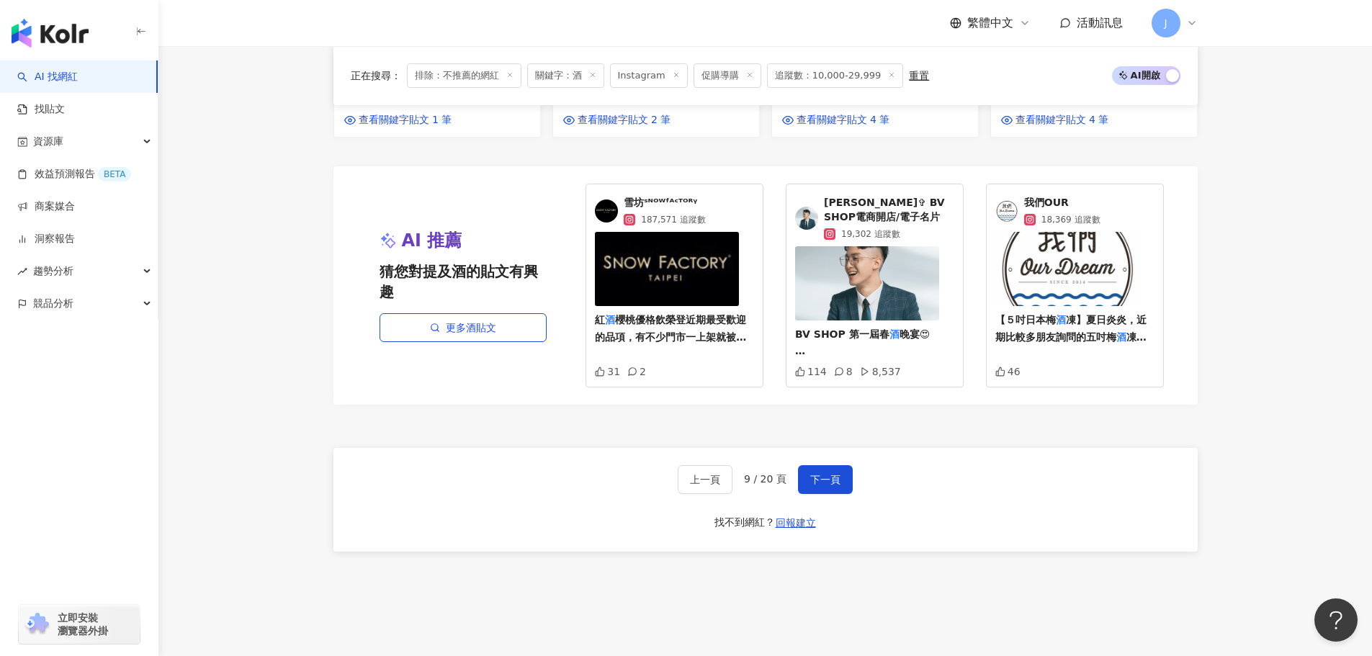
scroll to position [1297, 0]
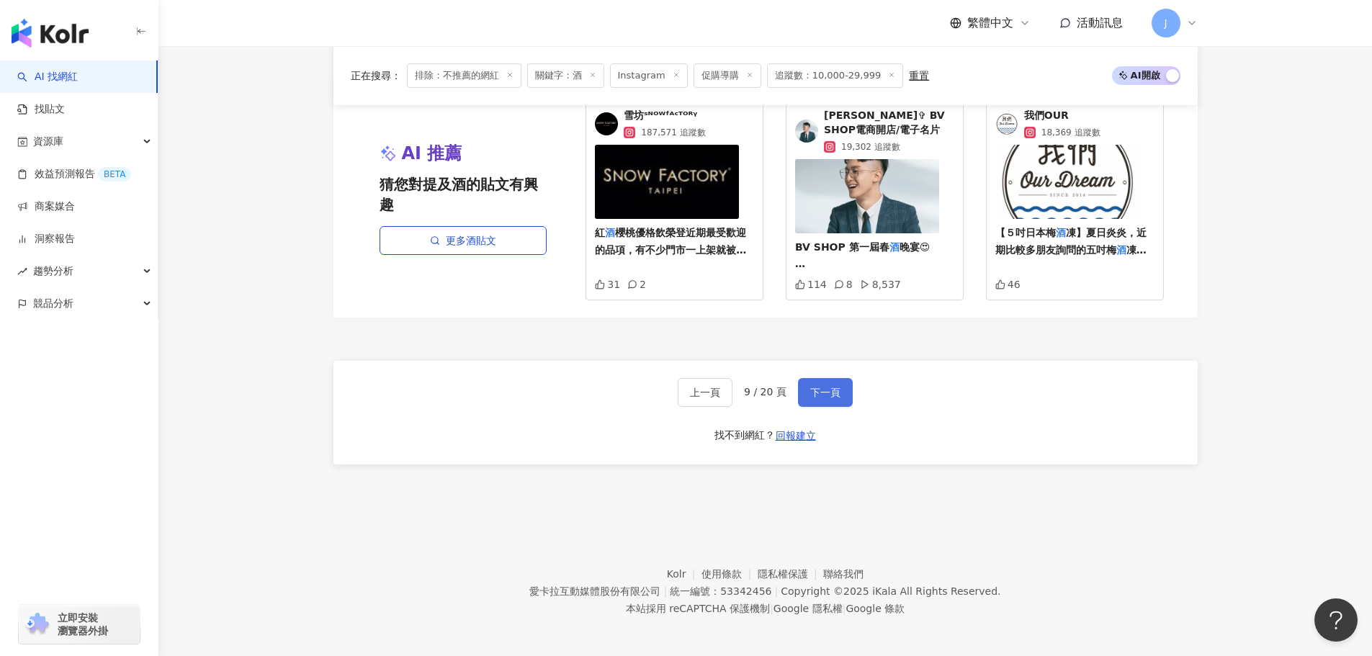
click at [806, 388] on button "下一頁" at bounding box center [825, 392] width 55 height 29
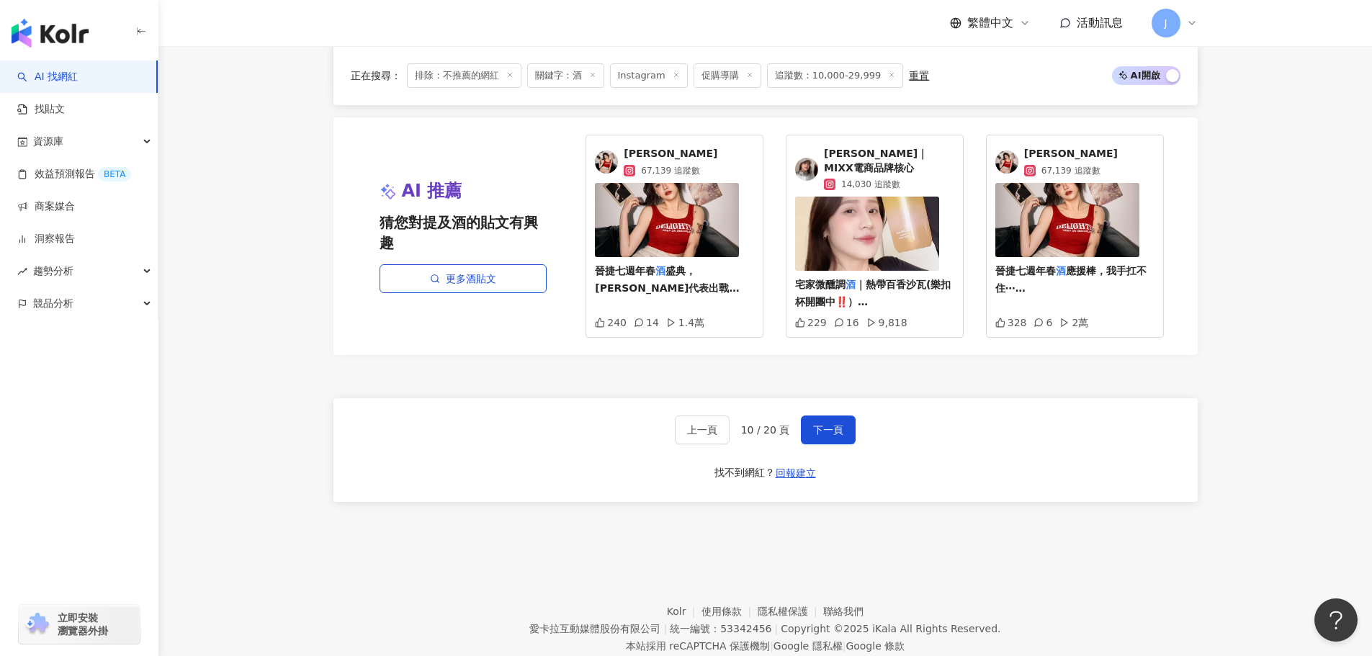
scroll to position [1298, 0]
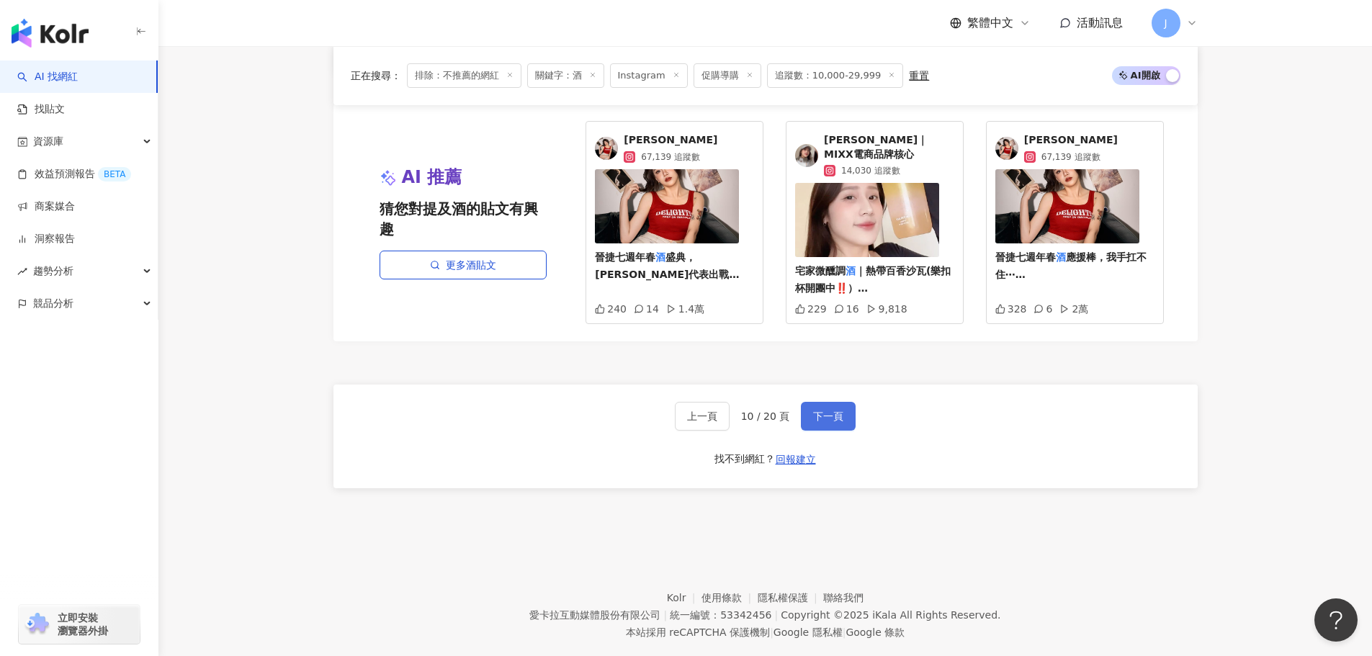
click at [825, 411] on span "下一頁" at bounding box center [828, 417] width 30 height 12
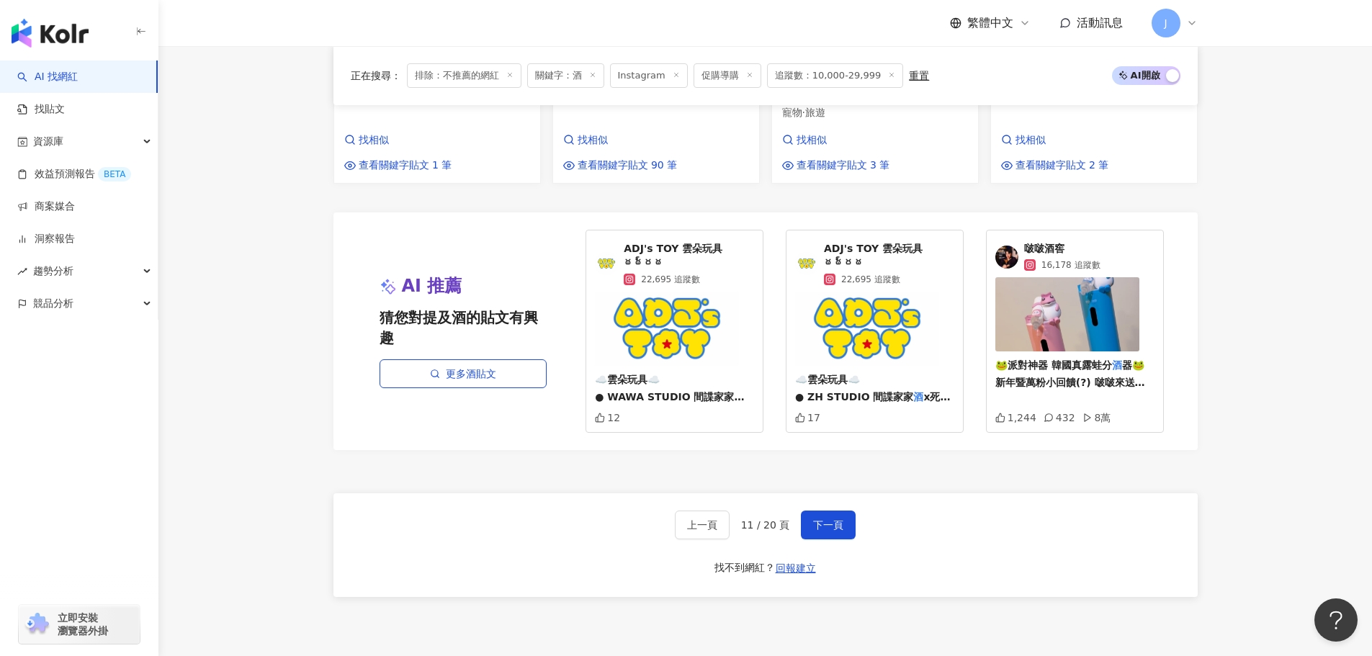
scroll to position [1274, 0]
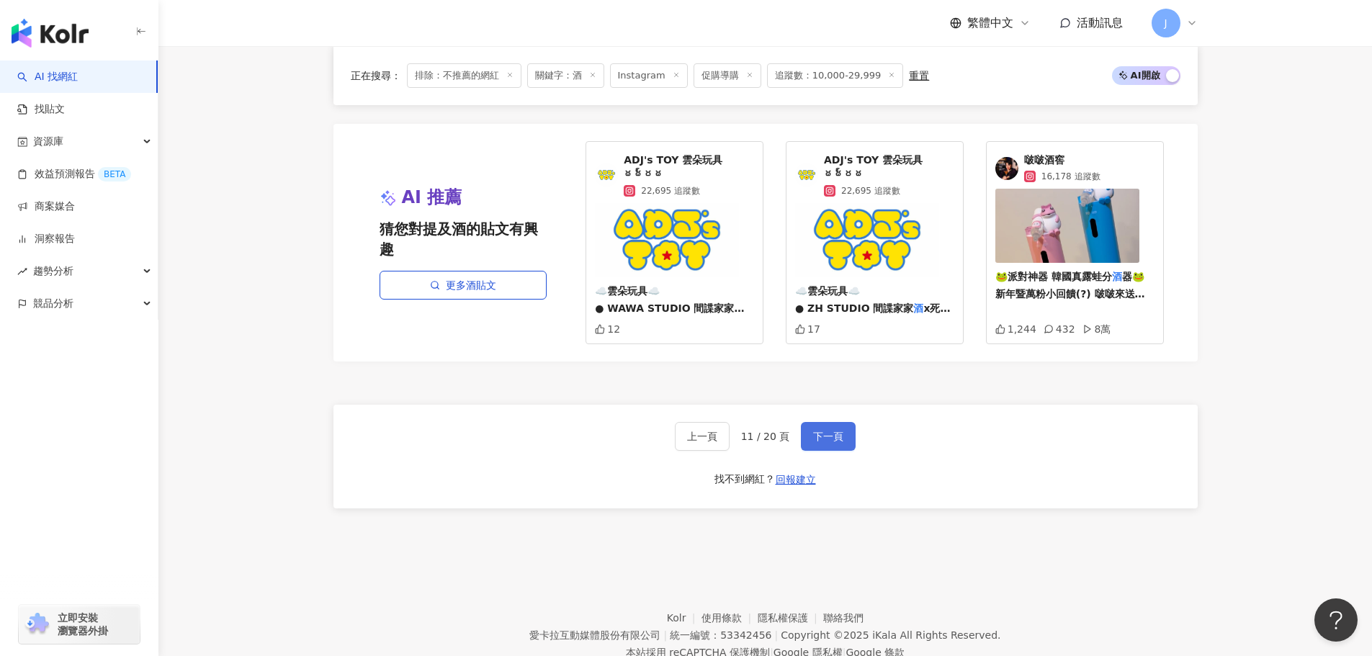
click at [839, 431] on span "下一頁" at bounding box center [828, 437] width 30 height 12
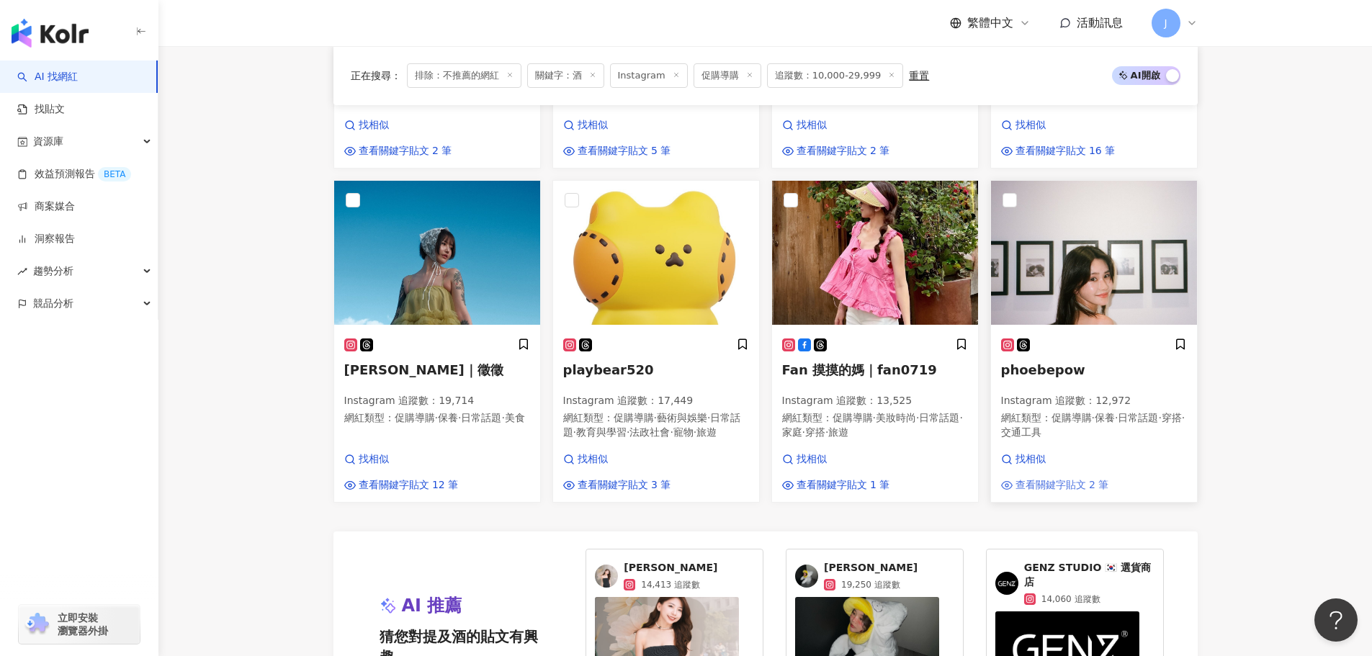
scroll to position [848, 0]
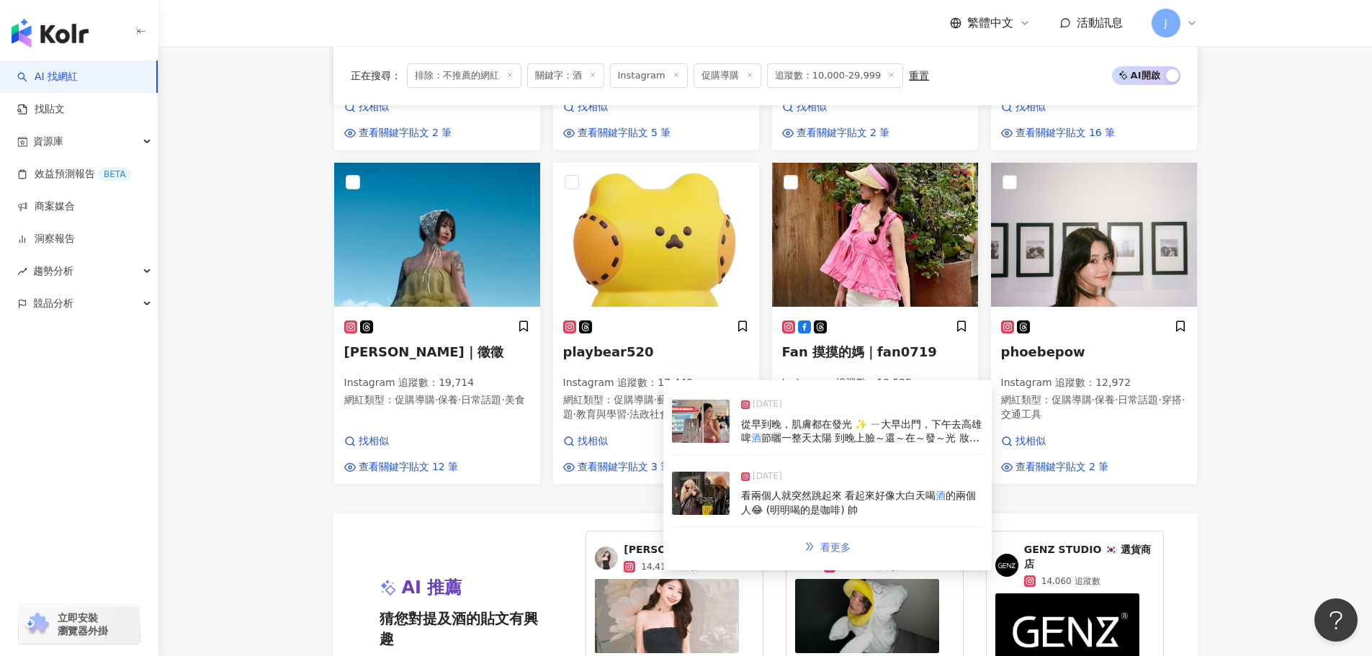
click at [844, 547] on span "看更多" at bounding box center [836, 548] width 30 height 12
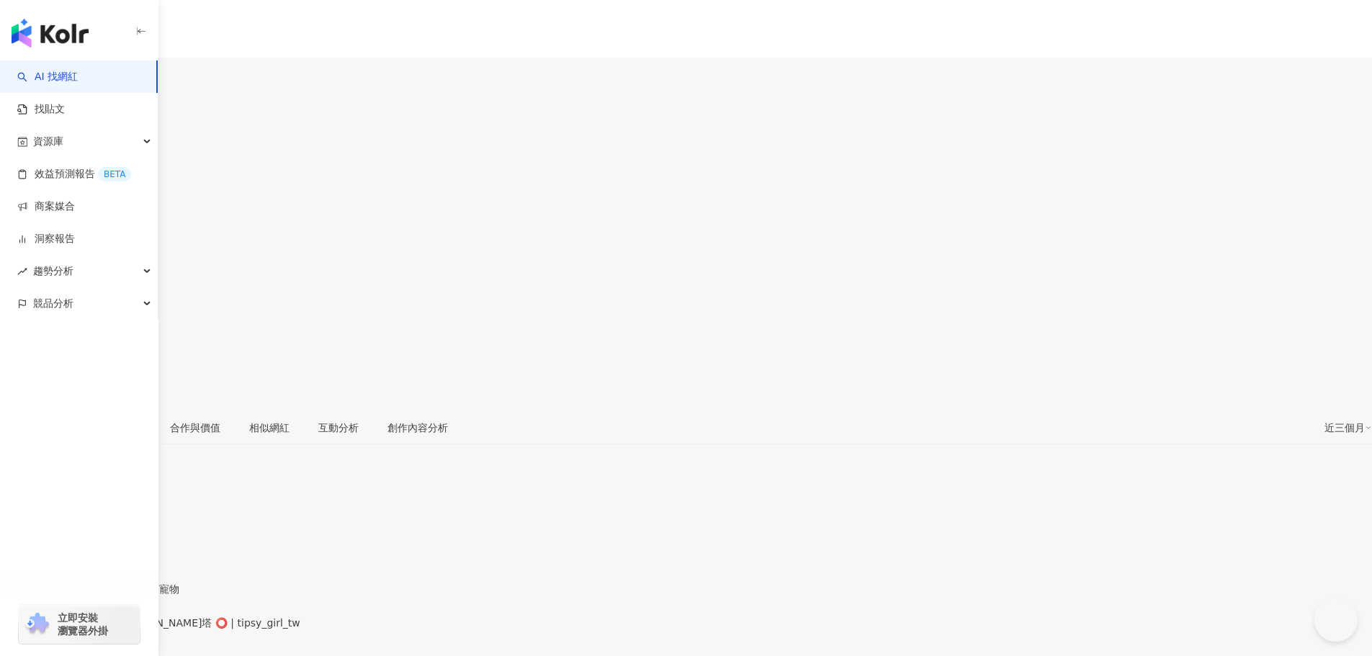
click at [127, 630] on div "https://www.instagram.com/tipsy_girl_tw/" at bounding box center [70, 636] width 112 height 12
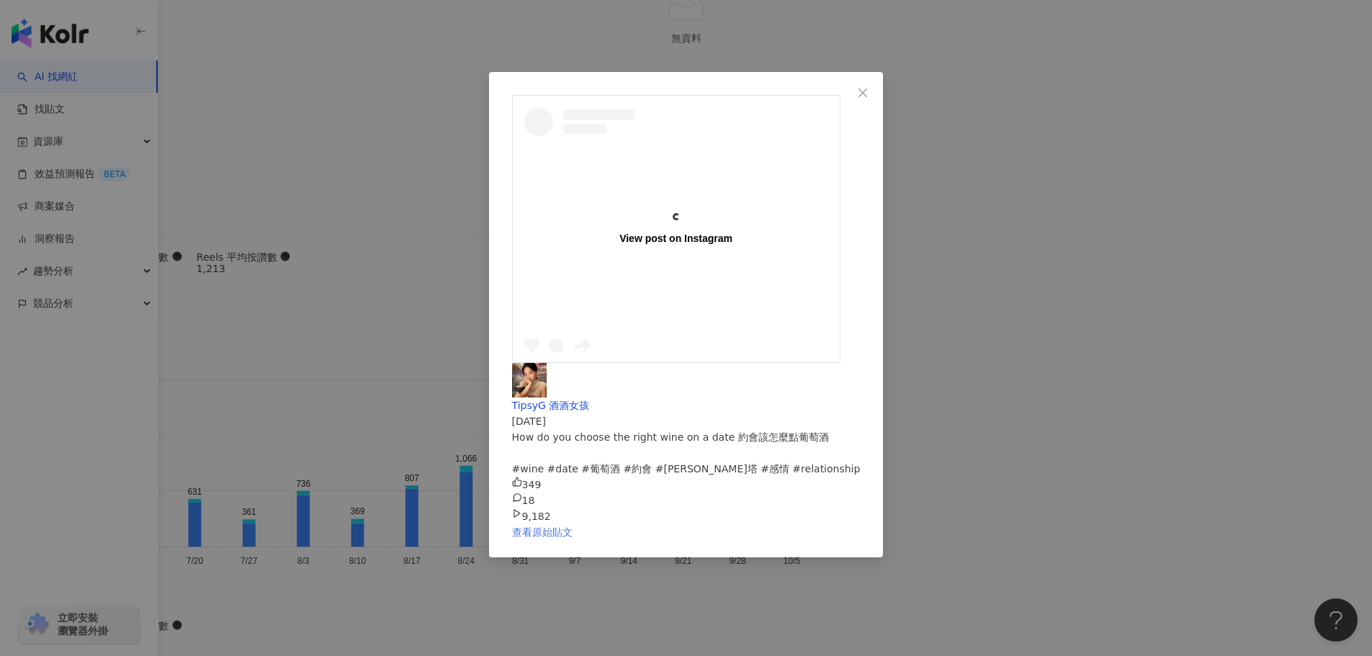
click at [573, 527] on link "查看原始貼文" at bounding box center [542, 533] width 61 height 12
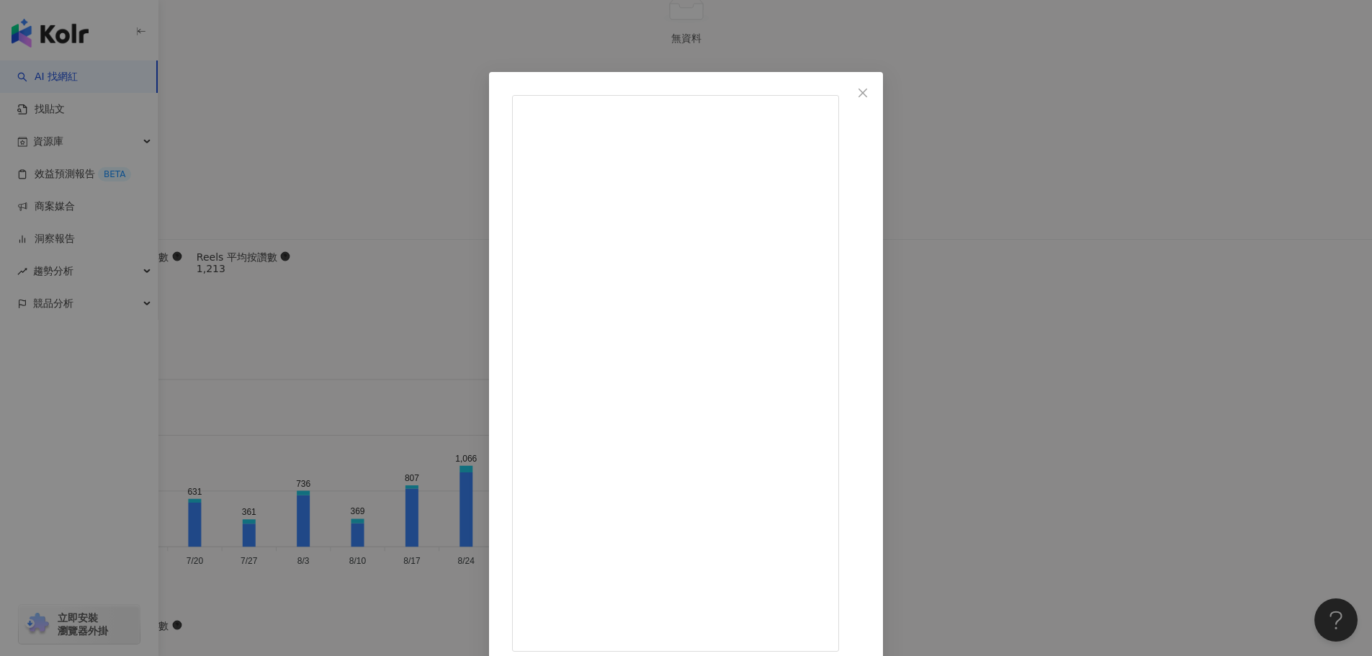
click at [1168, 388] on div "TipsyG 酒酒女孩 2025/8/3 How do you choose the right wine on a date 約會該怎麼點葡萄酒 #wine…" at bounding box center [686, 328] width 1372 height 656
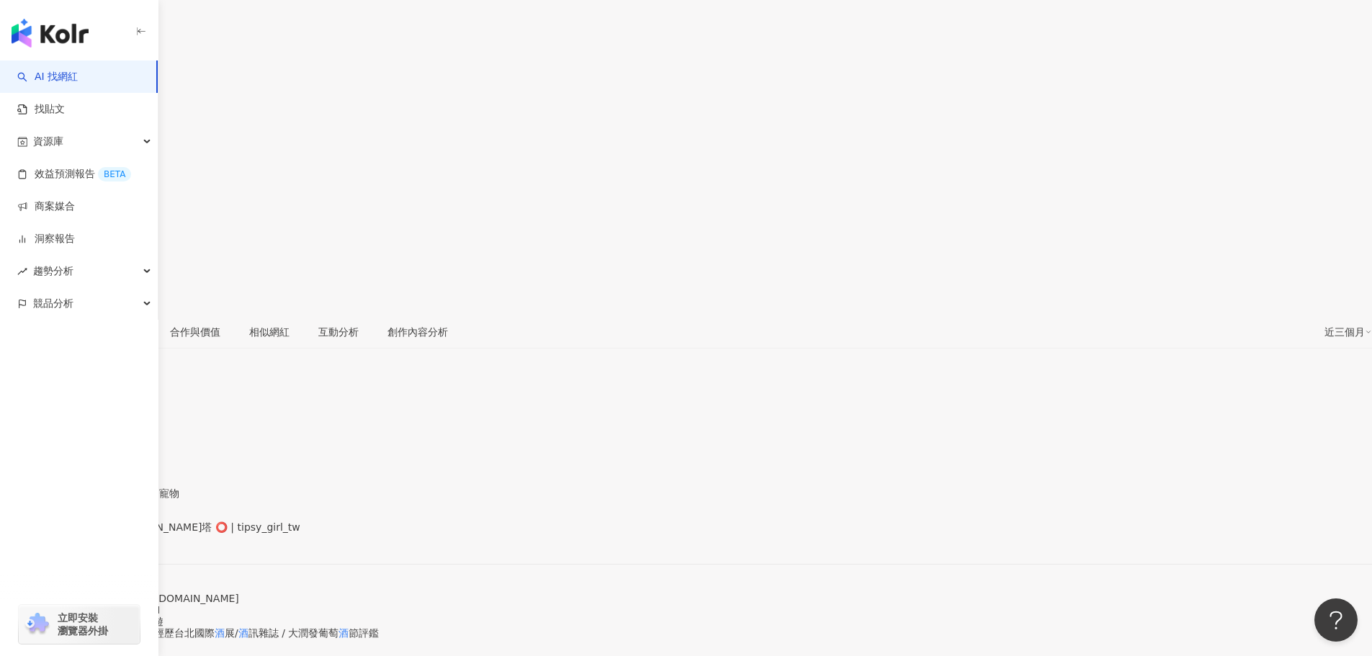
scroll to position [14, 0]
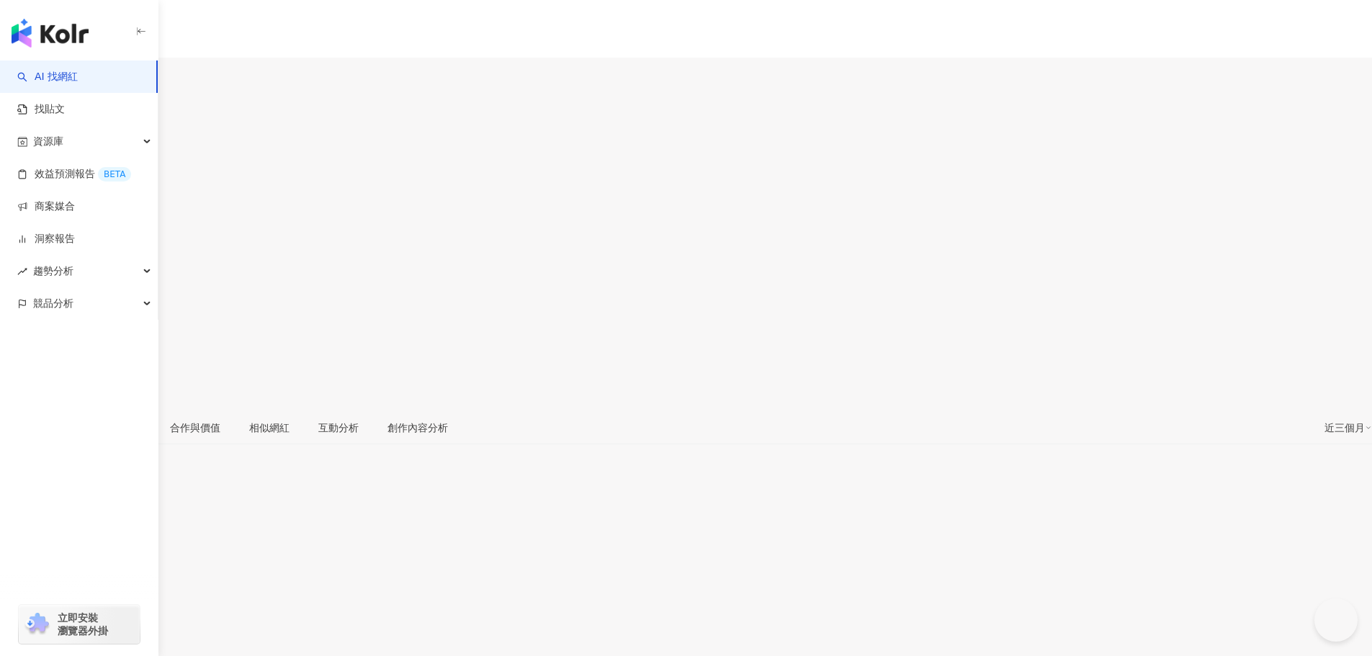
type input "*"
click at [127, 630] on div "https://www.instagram.com/hsin.610/" at bounding box center [70, 636] width 112 height 12
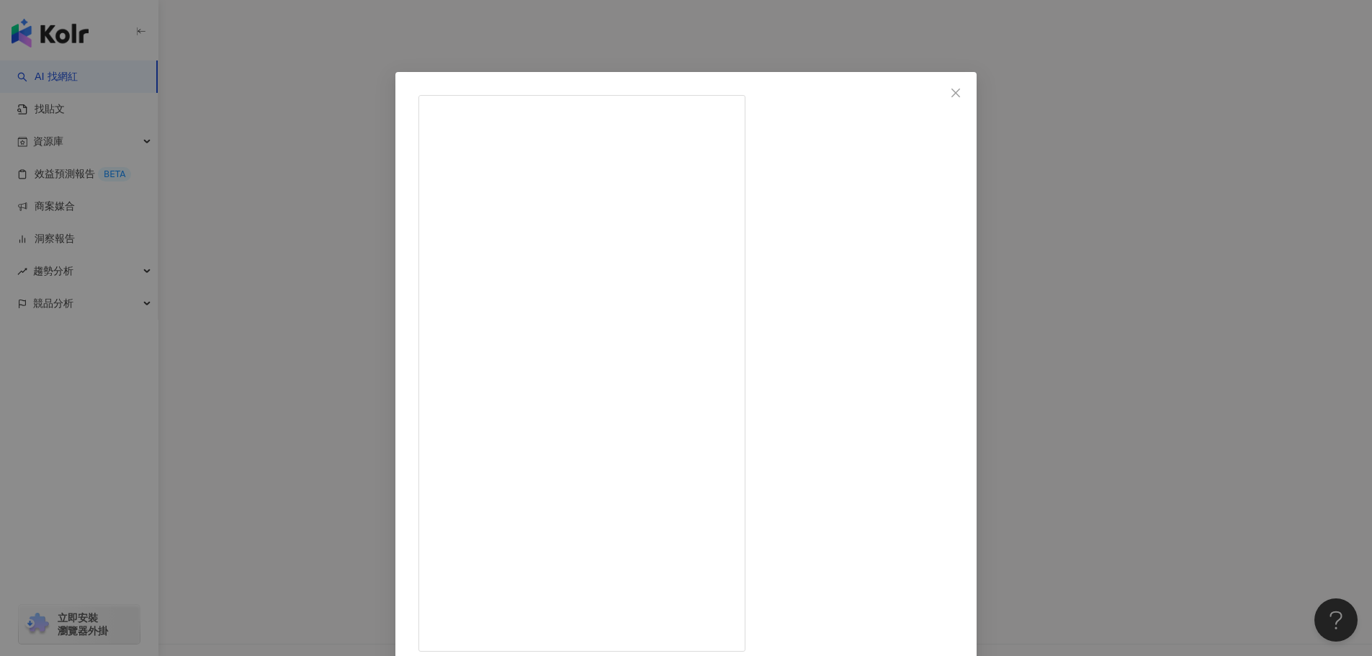
scroll to position [169, 0]
click at [320, 220] on div "ʜsɪɴ 2025/9/18 316 9 9,245 查看原始貼文" at bounding box center [686, 328] width 1372 height 656
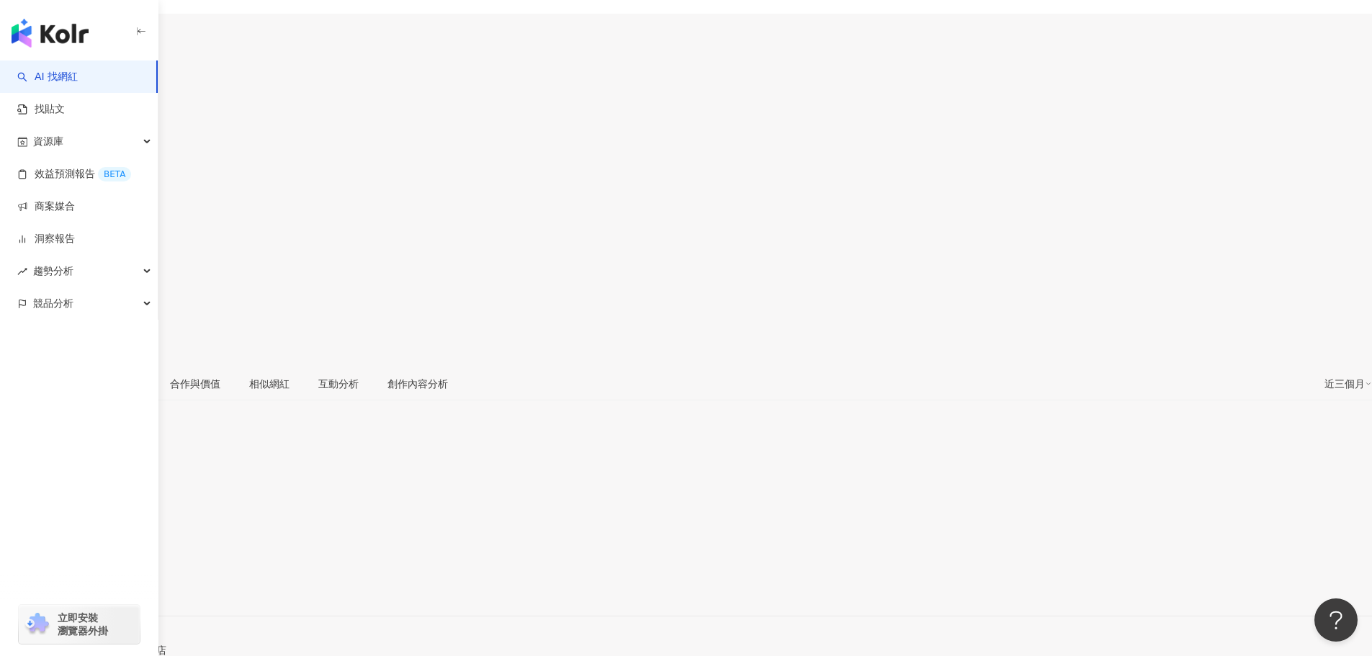
scroll to position [43, 0]
drag, startPoint x: 378, startPoint y: 333, endPoint x: 397, endPoint y: 335, distance: 18.9
click at [100, 540] on span "台灣旅遊 · 飲料 · 美食" at bounding box center [50, 546] width 100 height 12
copy span "旅遊"
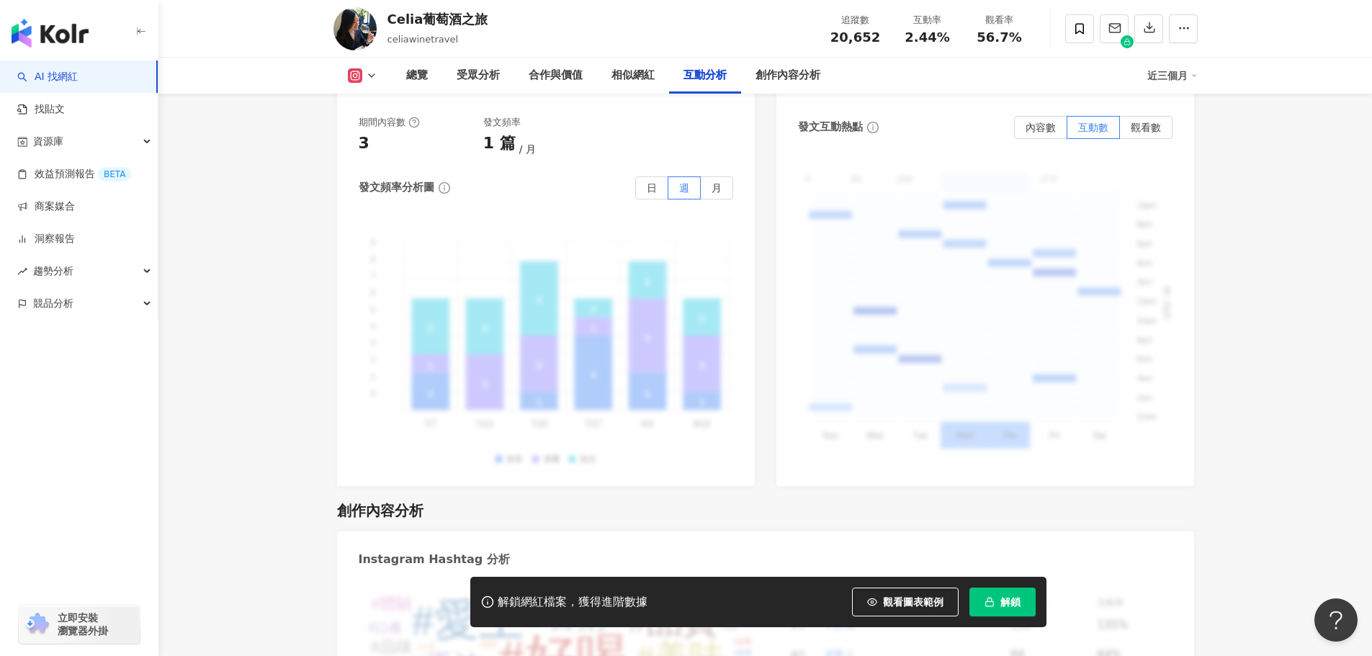
scroll to position [3394, 0]
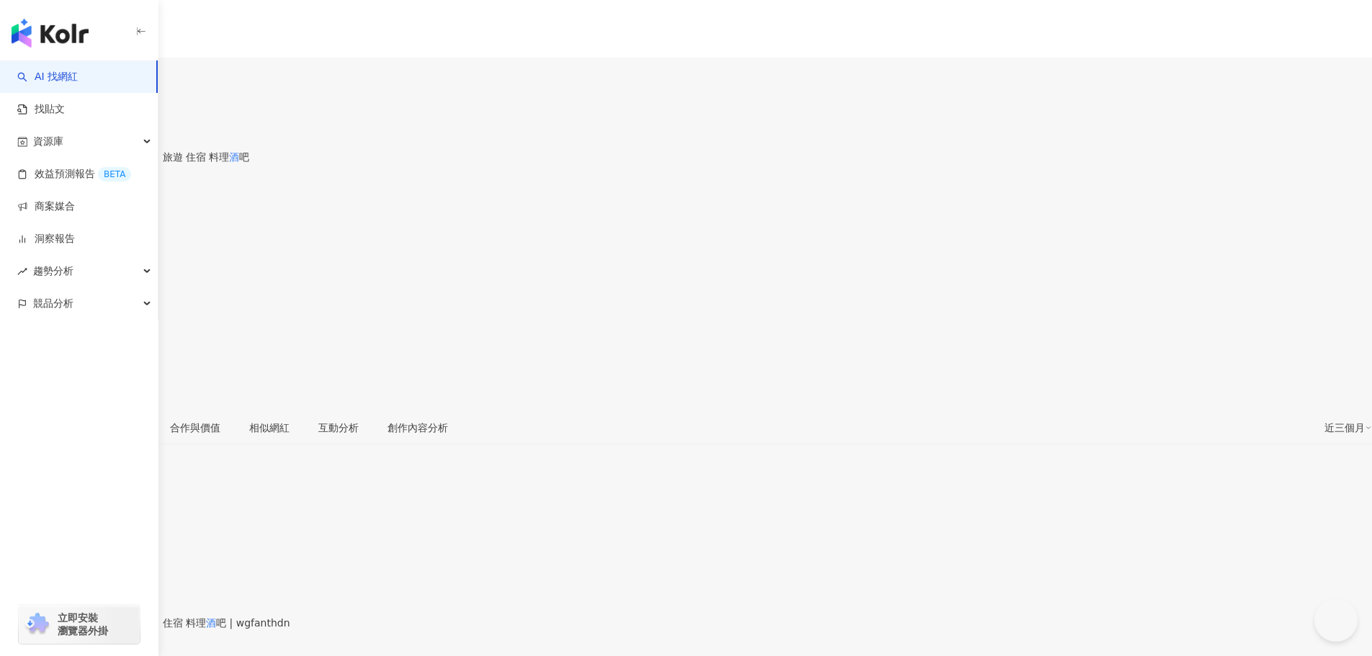
type input "*"
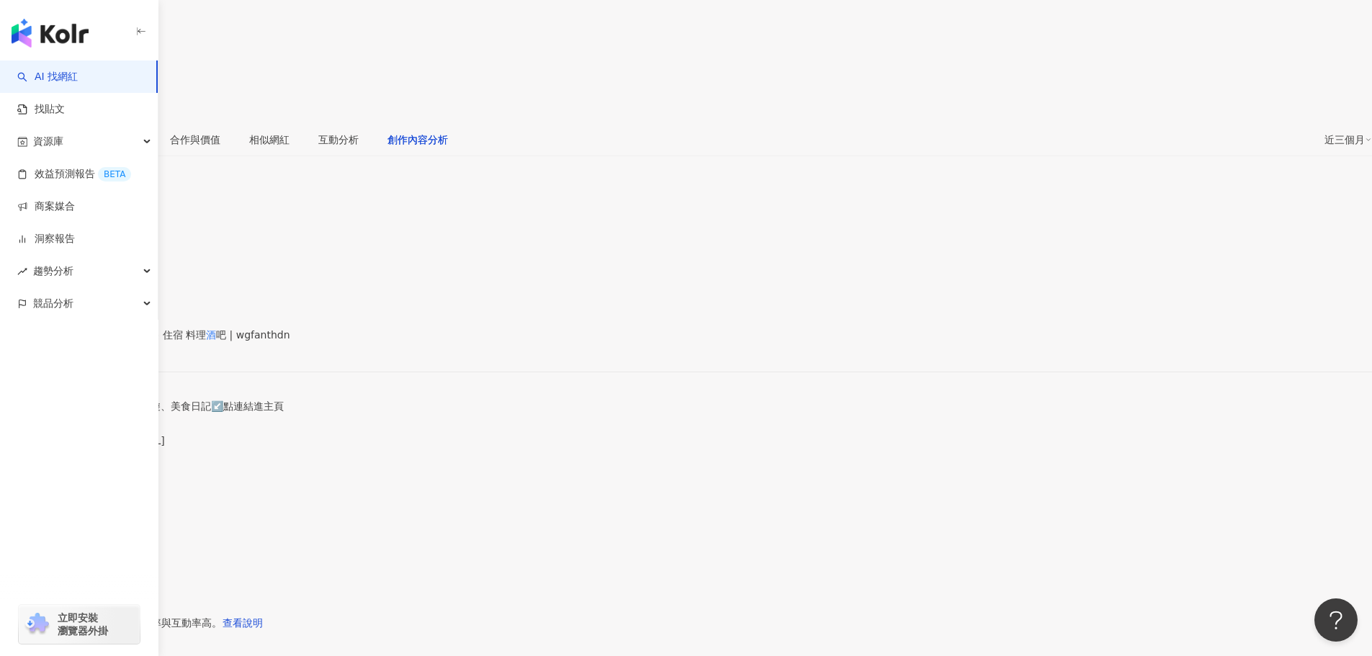
scroll to position [4401, 0]
drag, startPoint x: 656, startPoint y: 411, endPoint x: 553, endPoint y: 480, distance: 123.9
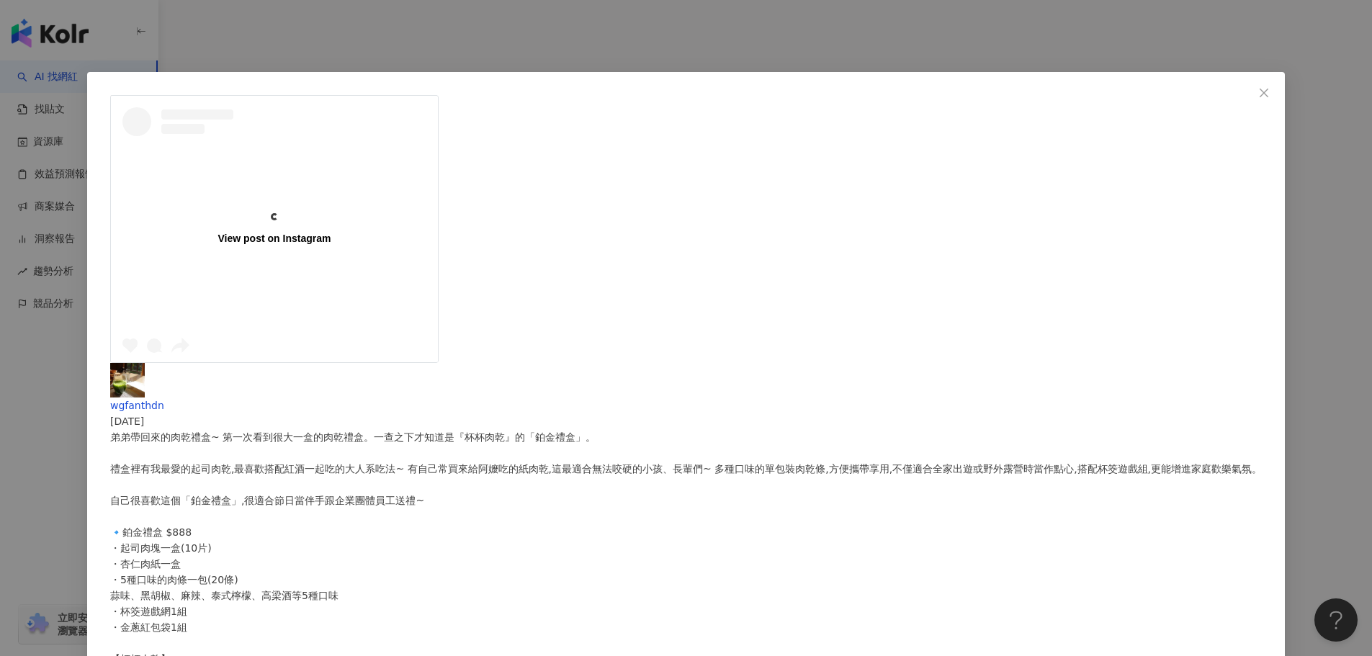
click at [862, 429] on div "弟弟帶回來的肉乾禮盒~ 第一次看到很大一盒的肉乾禮盒。一查之下才知道是『杯杯肉乾』的「鉑金禮盒」。 禮盒裡有我最愛的起司肉乾,最喜歡搭配紅酒一起吃的大人系吃法…" at bounding box center [686, 571] width 1152 height 285
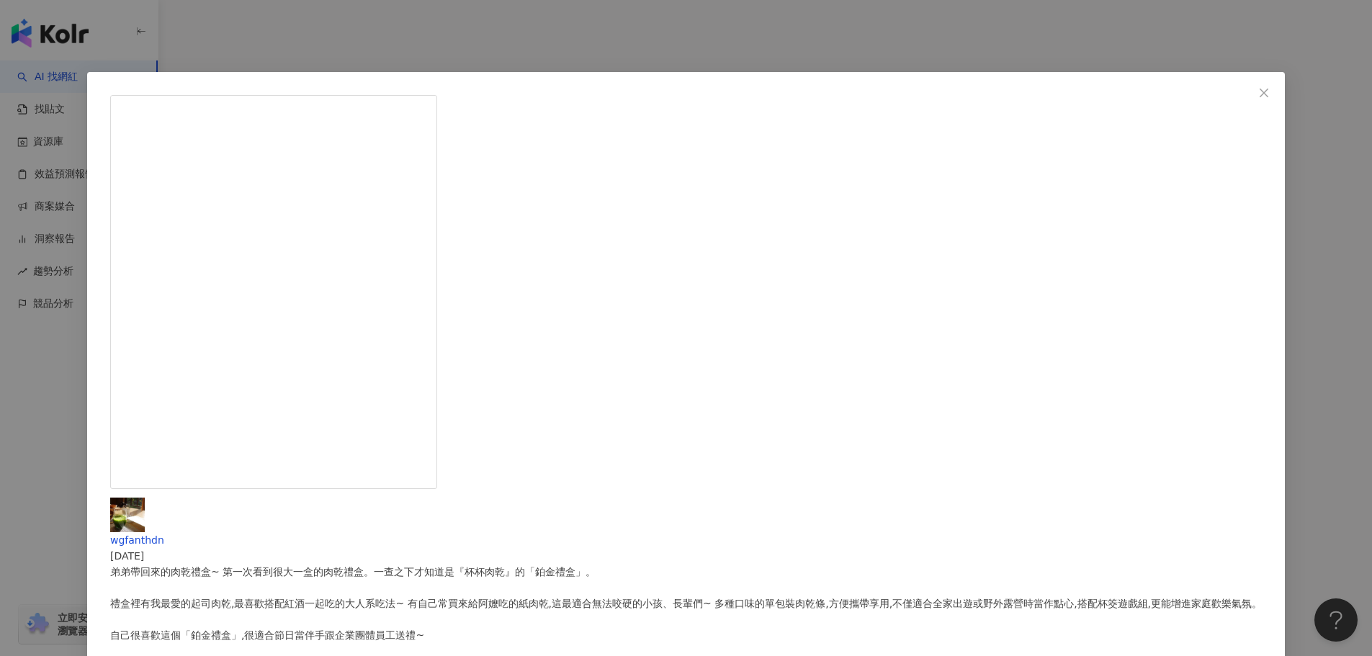
click at [1294, 299] on div "wgfanthdn 2025/6/23 弟弟帶回來的肉乾禮盒~ 第一次看到很大一盒的肉乾禮盒。一查之下才知道是『杯杯肉乾』的「鉑金禮盒」。 禮盒裡有我最愛的起…" at bounding box center [686, 328] width 1372 height 656
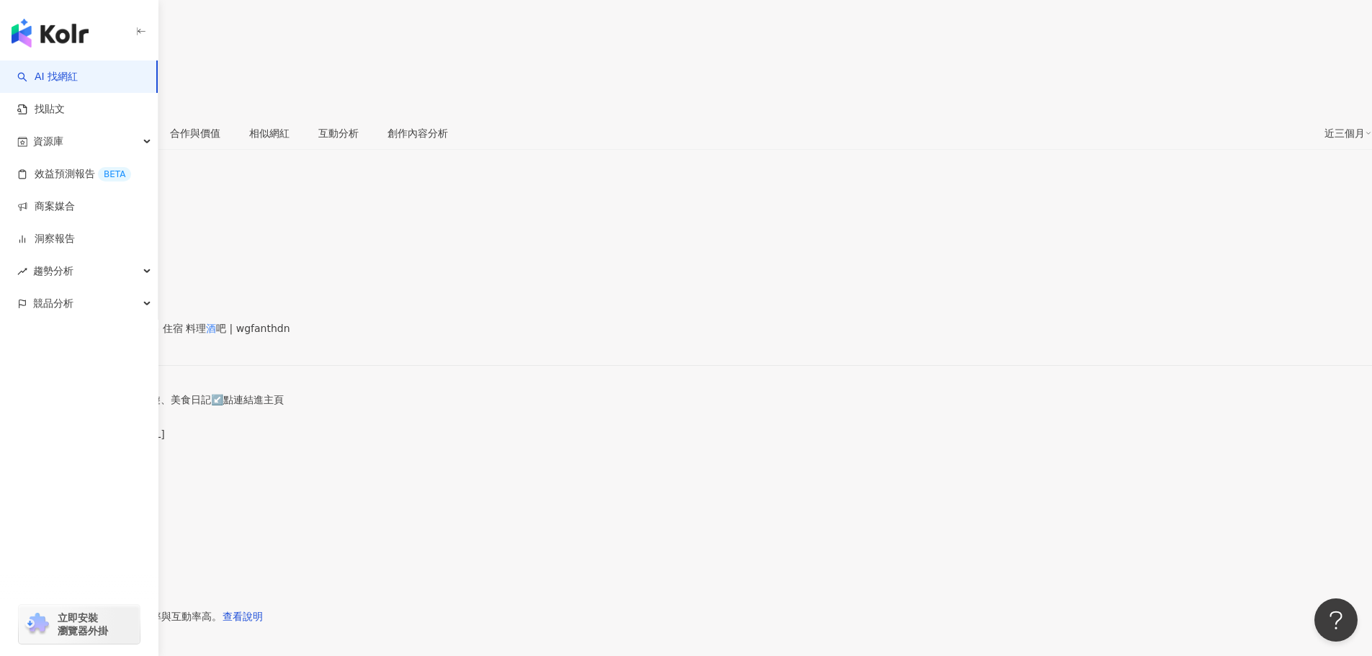
scroll to position [6, 0]
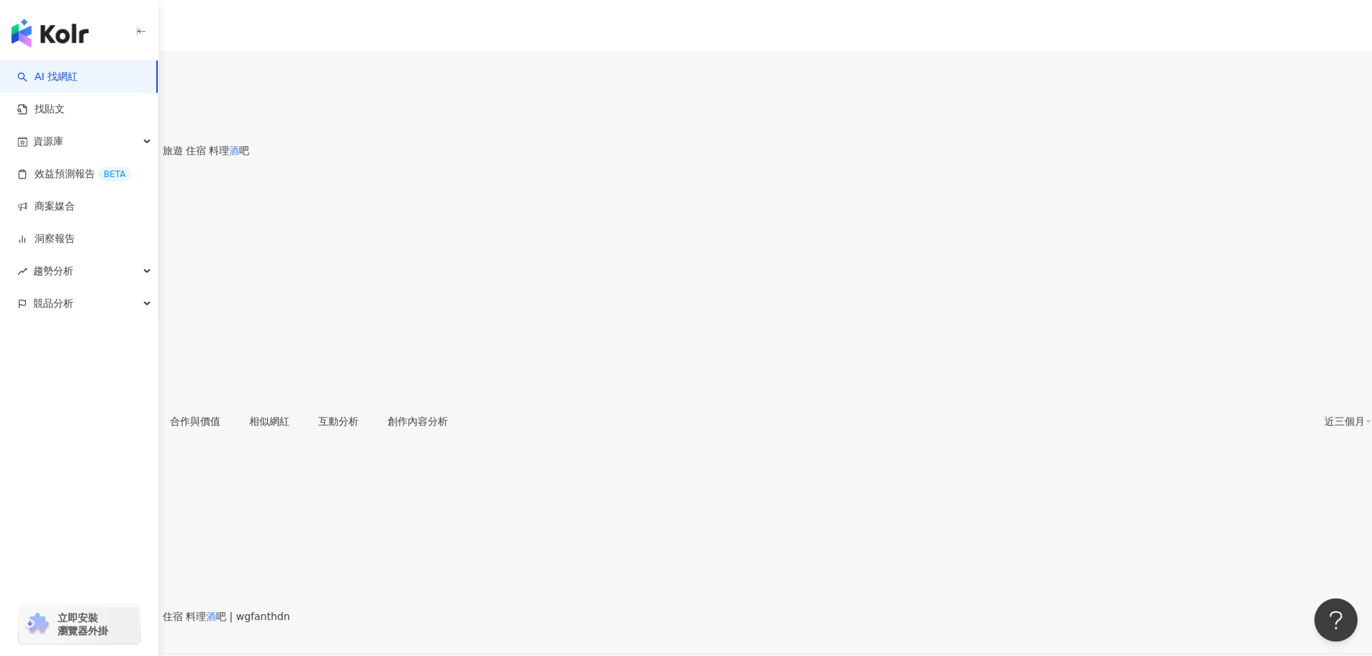
click at [127, 623] on div "https://www.instagram.com/wgfanthdn/" at bounding box center [70, 629] width 112 height 12
drag, startPoint x: 387, startPoint y: 368, endPoint x: 355, endPoint y: 368, distance: 31.7
click at [355, 507] on div "性別 女 主要語言 繁體中文 95.1% 網紅類型 甜點 · 美食 社群簡介 黑門莉🍹 台中 台灣 日本 美食 旅遊 住宿 料理 酒 吧 | wgfanthd…" at bounding box center [686, 663] width 1372 height 313
copy span "甜點 · 美食"
type input "*"
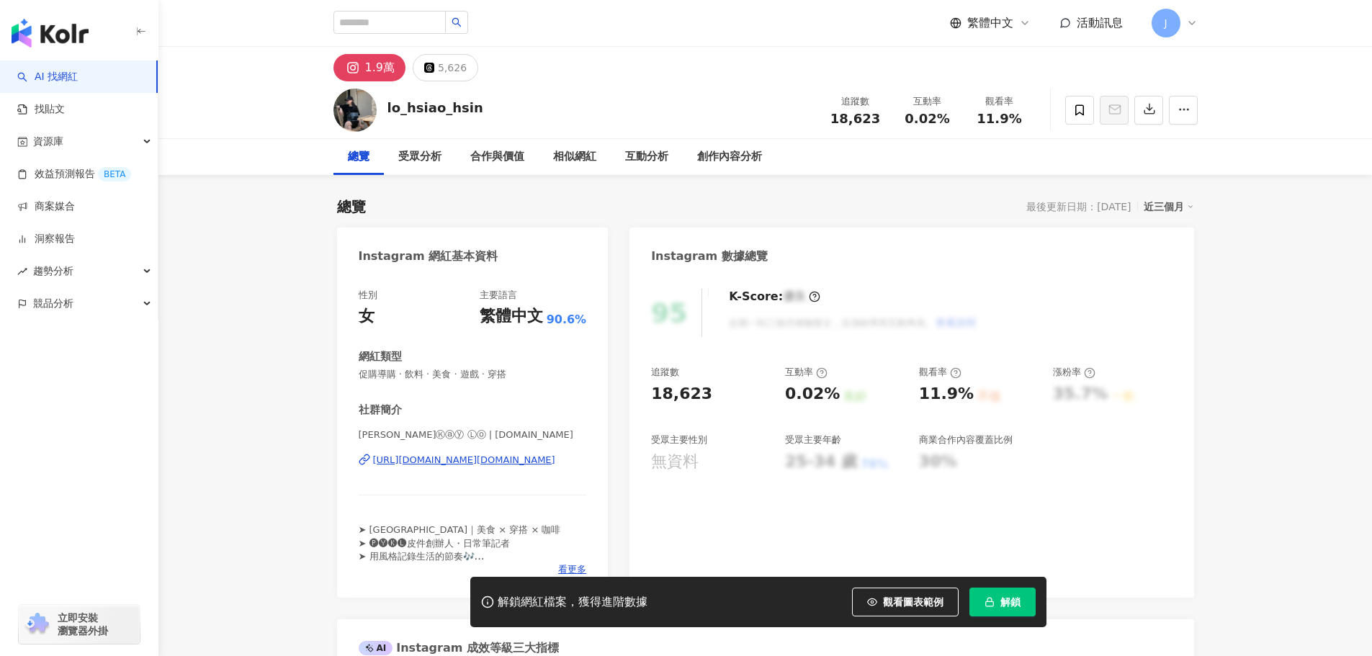
drag, startPoint x: 535, startPoint y: 461, endPoint x: 438, endPoint y: 434, distance: 101.0
click at [535, 461] on div "https://www.instagram.com/kay.pykl.style/" at bounding box center [464, 460] width 182 height 13
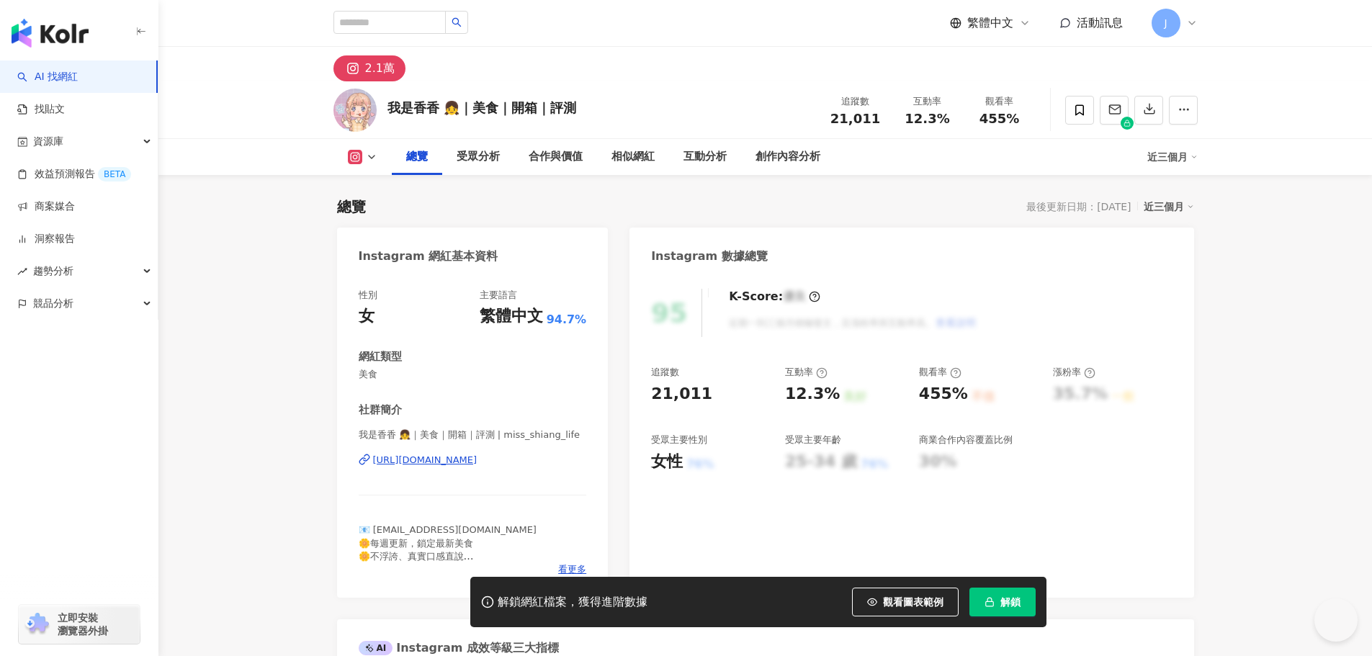
click at [478, 462] on div "https://www.instagram.com/miss_shiang_life/" at bounding box center [425, 460] width 104 height 13
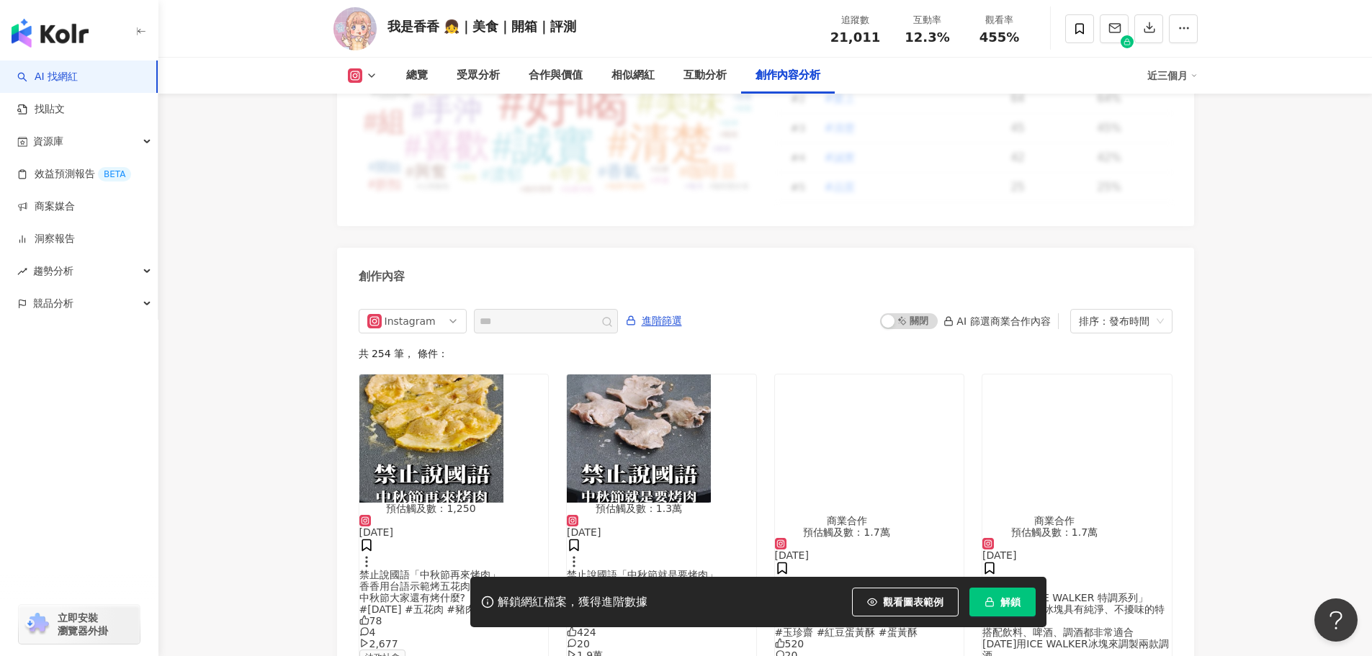
scroll to position [4435, 0]
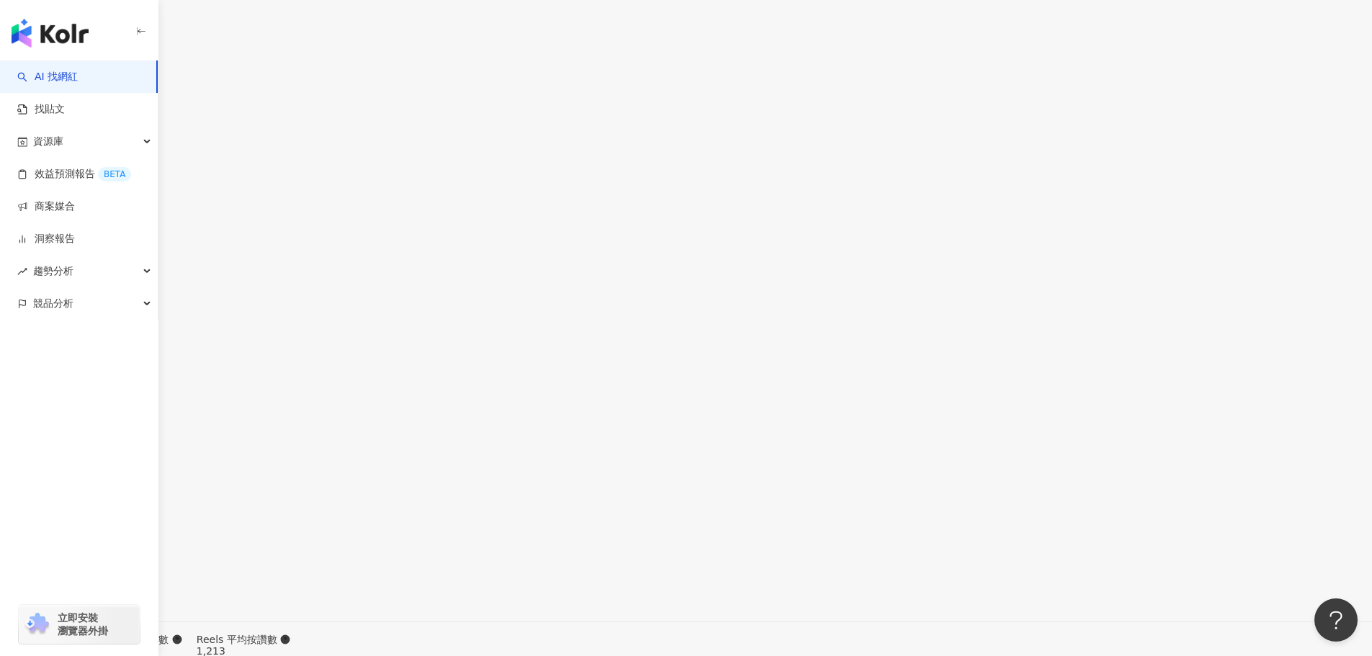
scroll to position [4366, 0]
drag, startPoint x: 907, startPoint y: 419, endPoint x: 849, endPoint y: 419, distance: 57.6
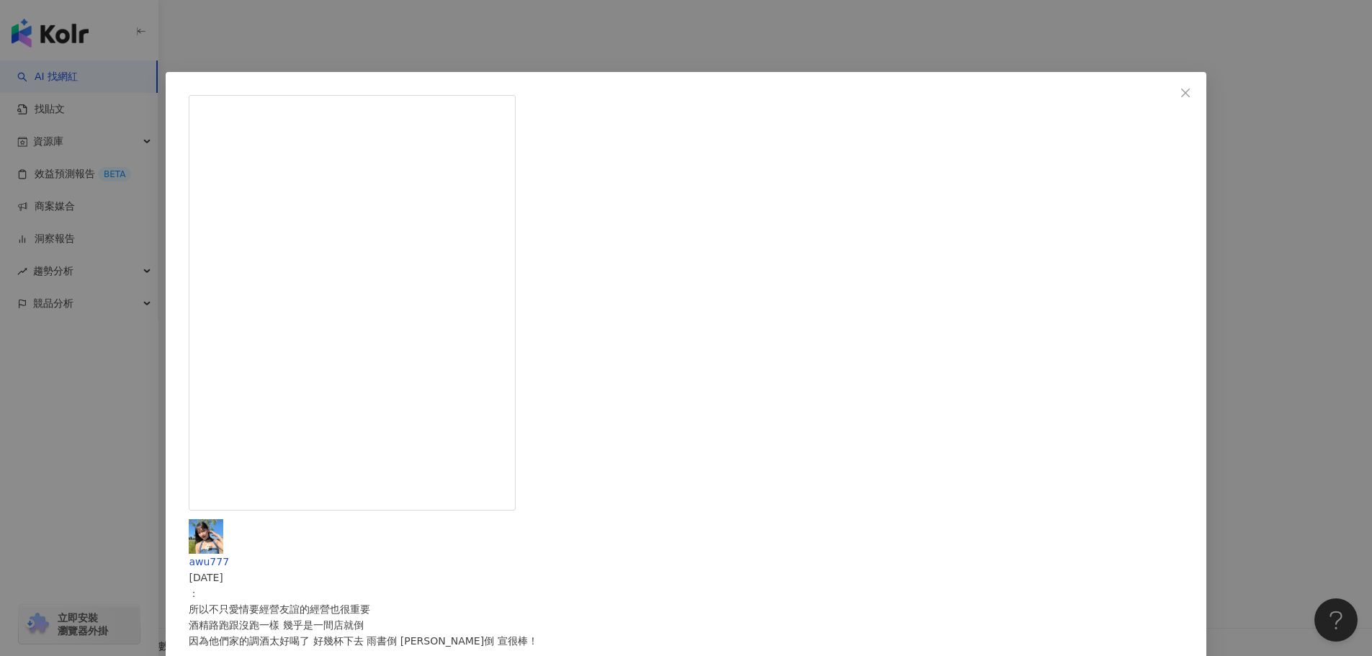
click at [1073, 521] on div "awu777 [DATE] ： 所以不只愛情要經營友誼的經營也很重要 酒精路跑跟沒跑一樣 幾乎是一間店就倒 因為他們家的調酒太好喝了 好幾杯下去 雨書倒 [P…" at bounding box center [686, 328] width 1372 height 656
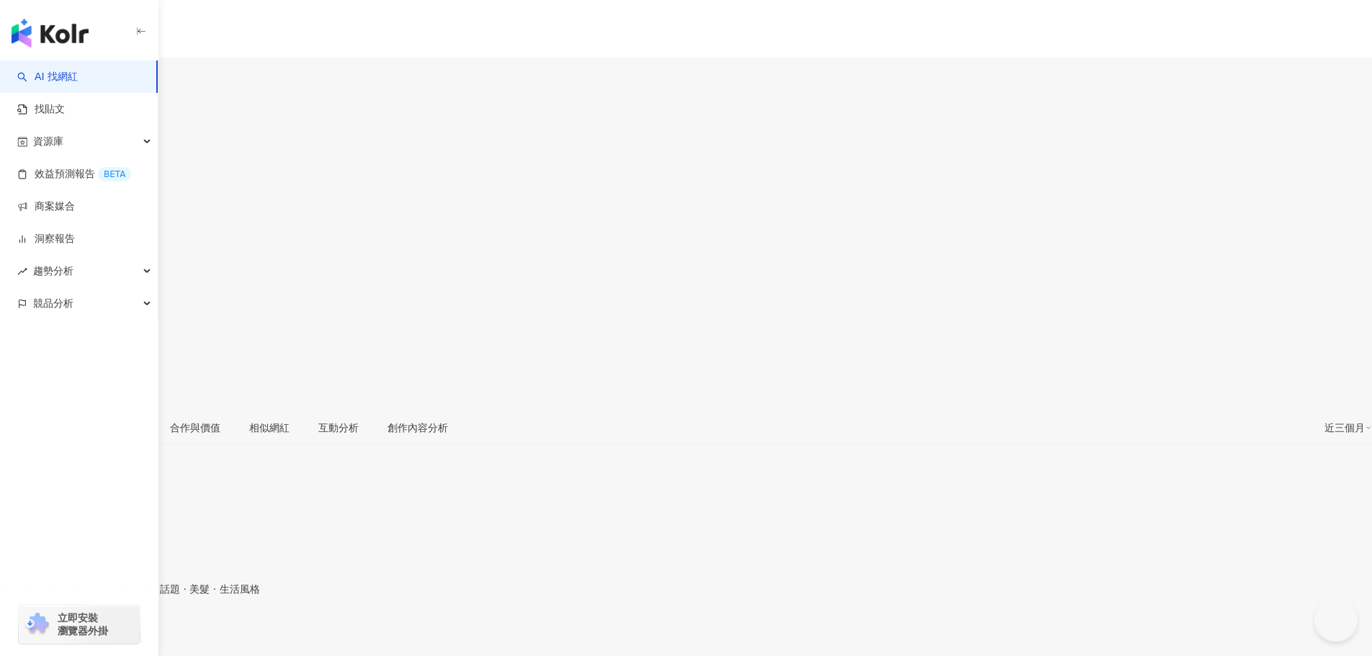
type input "*"
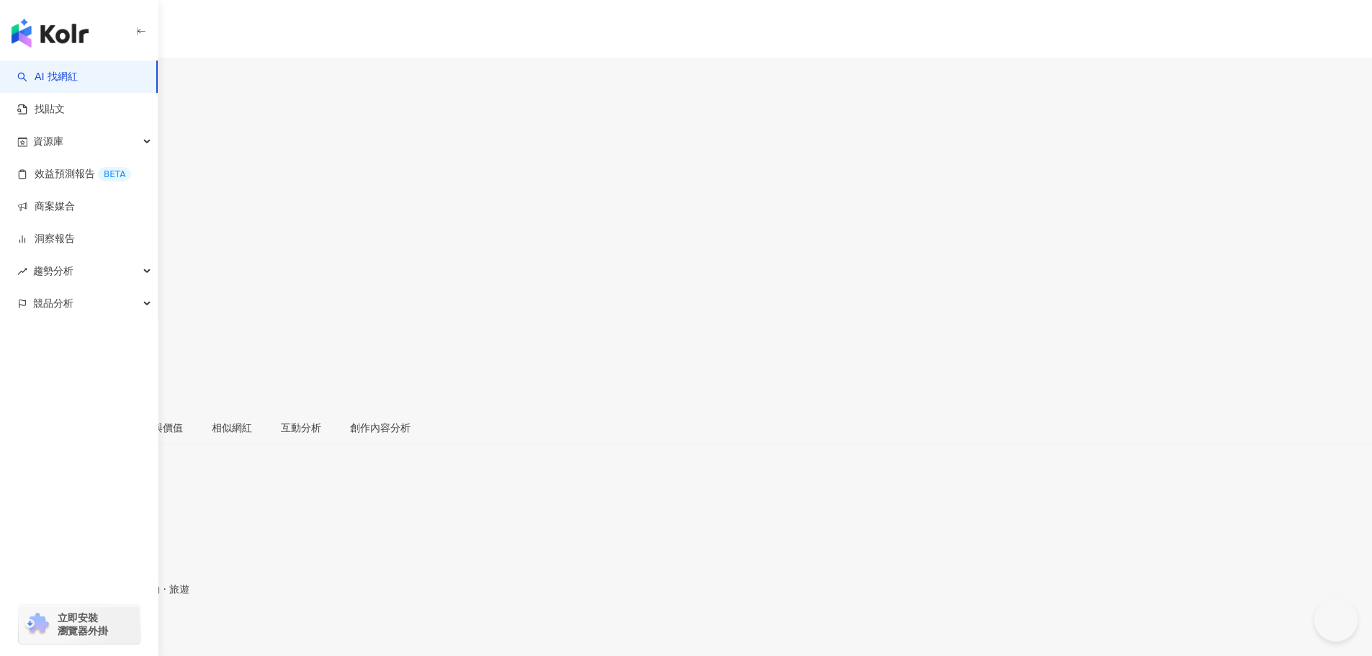
click at [127, 630] on div "[URL][DOMAIN_NAME]" at bounding box center [70, 636] width 112 height 12
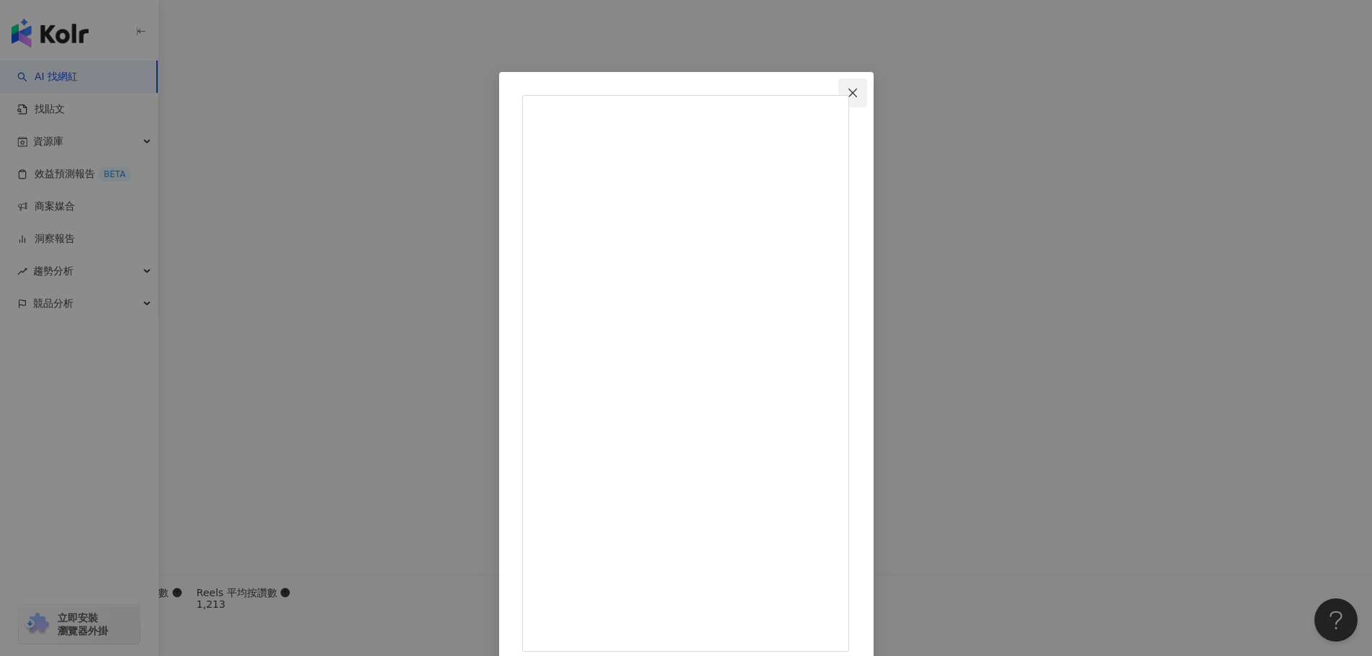
click at [867, 93] on span "Close" at bounding box center [853, 93] width 29 height 12
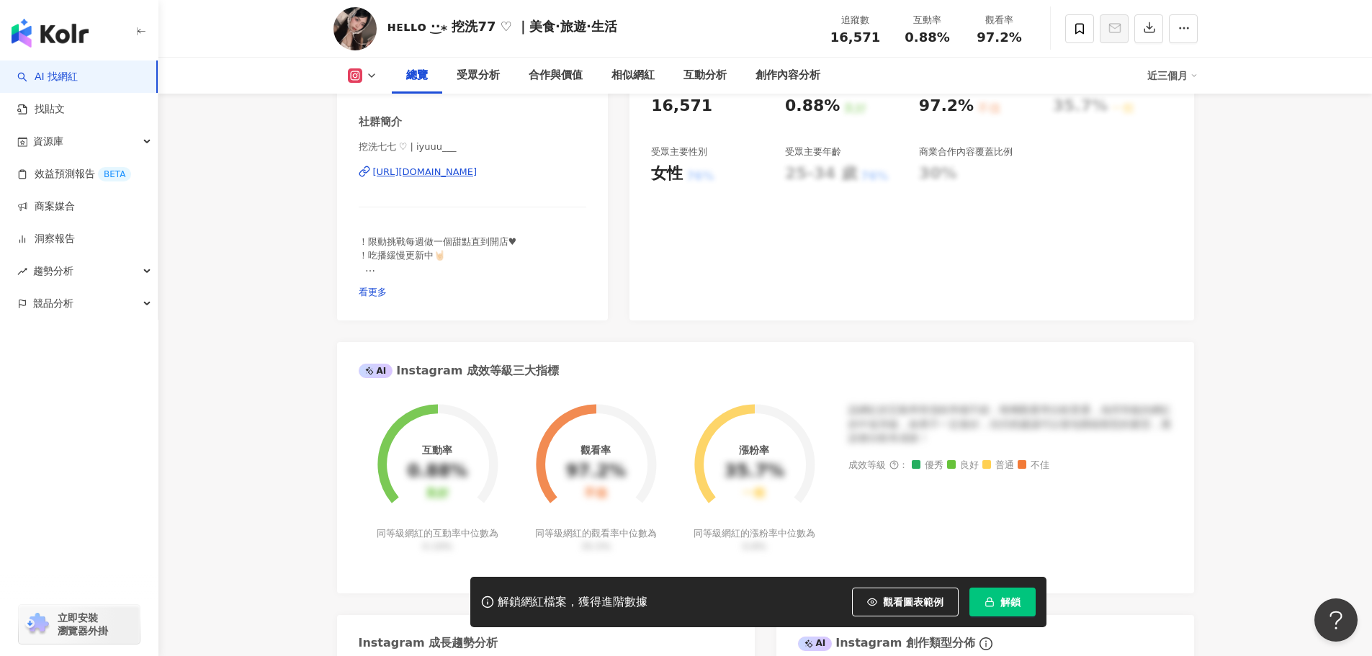
drag, startPoint x: 516, startPoint y: 176, endPoint x: 535, endPoint y: 286, distance: 111.2
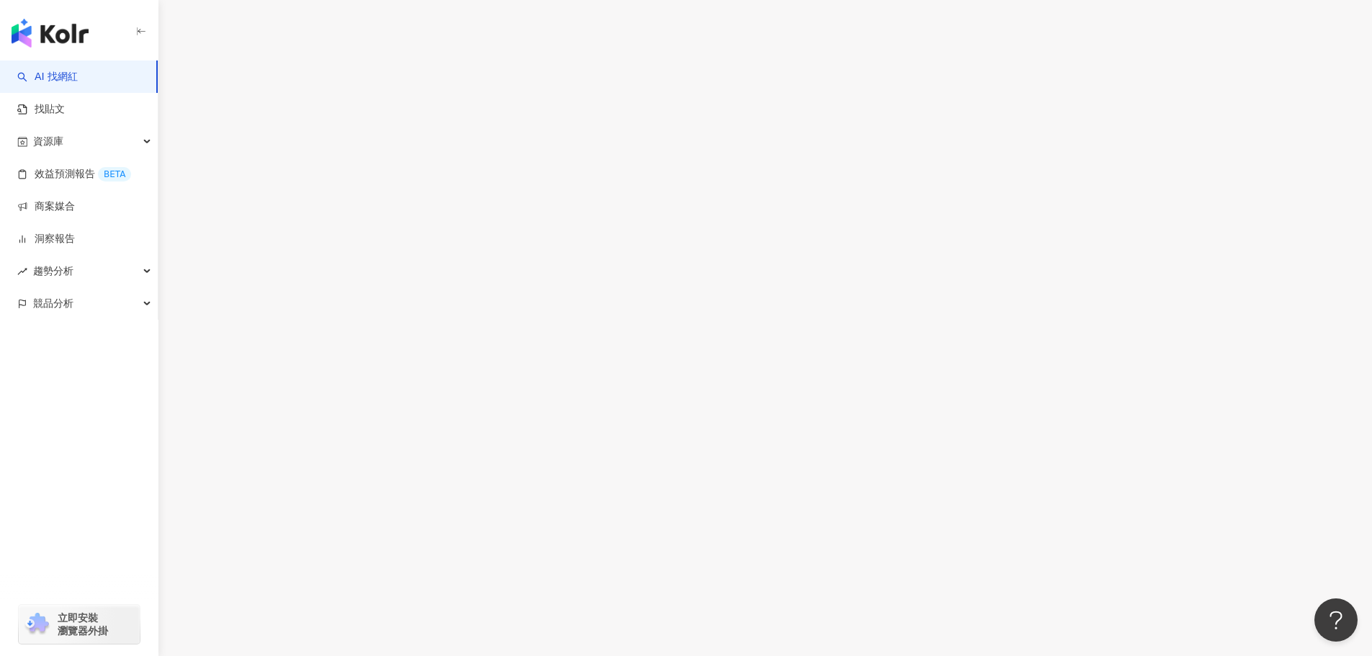
drag, startPoint x: 507, startPoint y: 420, endPoint x: 1097, endPoint y: 452, distance: 590.9
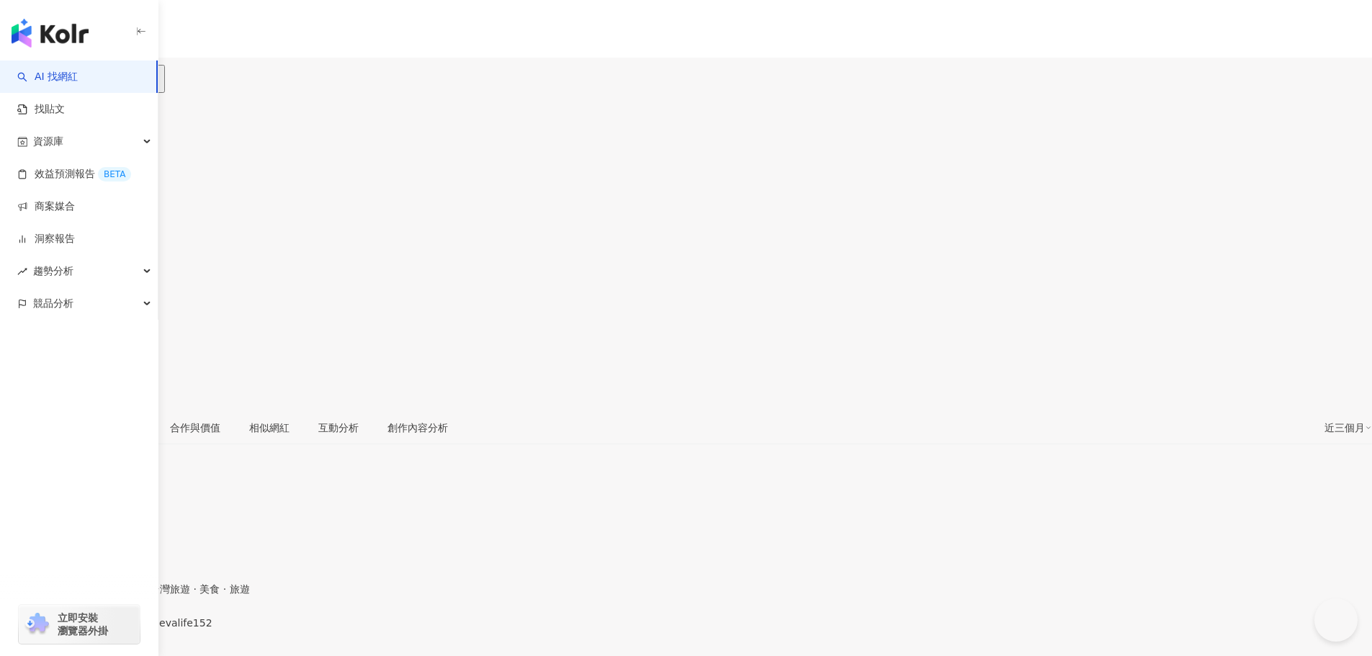
type input "*"
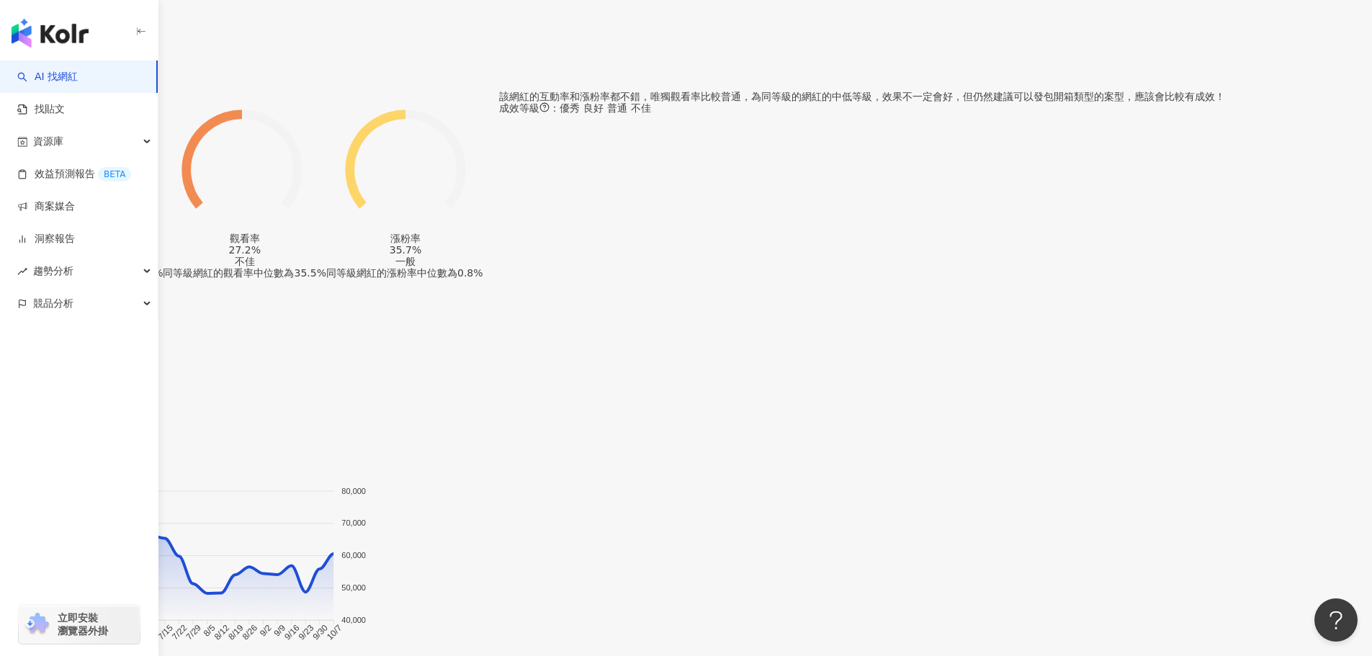
scroll to position [4398, 0]
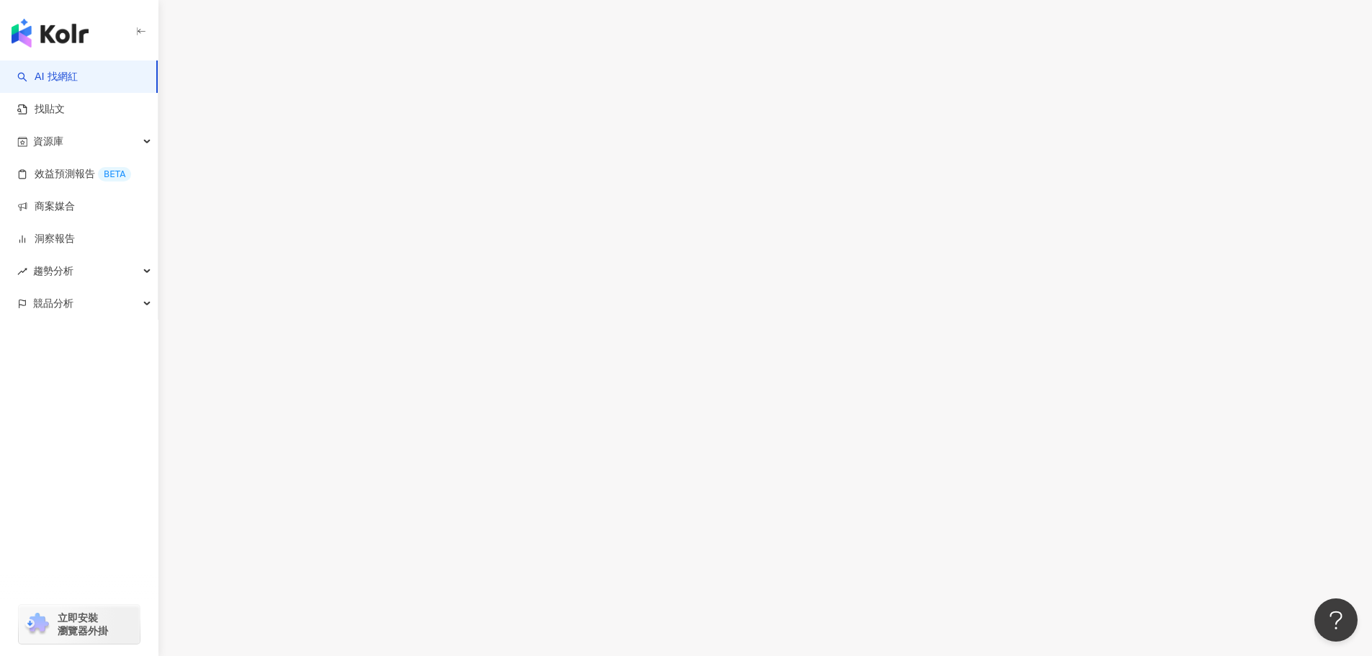
drag, startPoint x: 872, startPoint y: 407, endPoint x: 832, endPoint y: 434, distance: 48.2
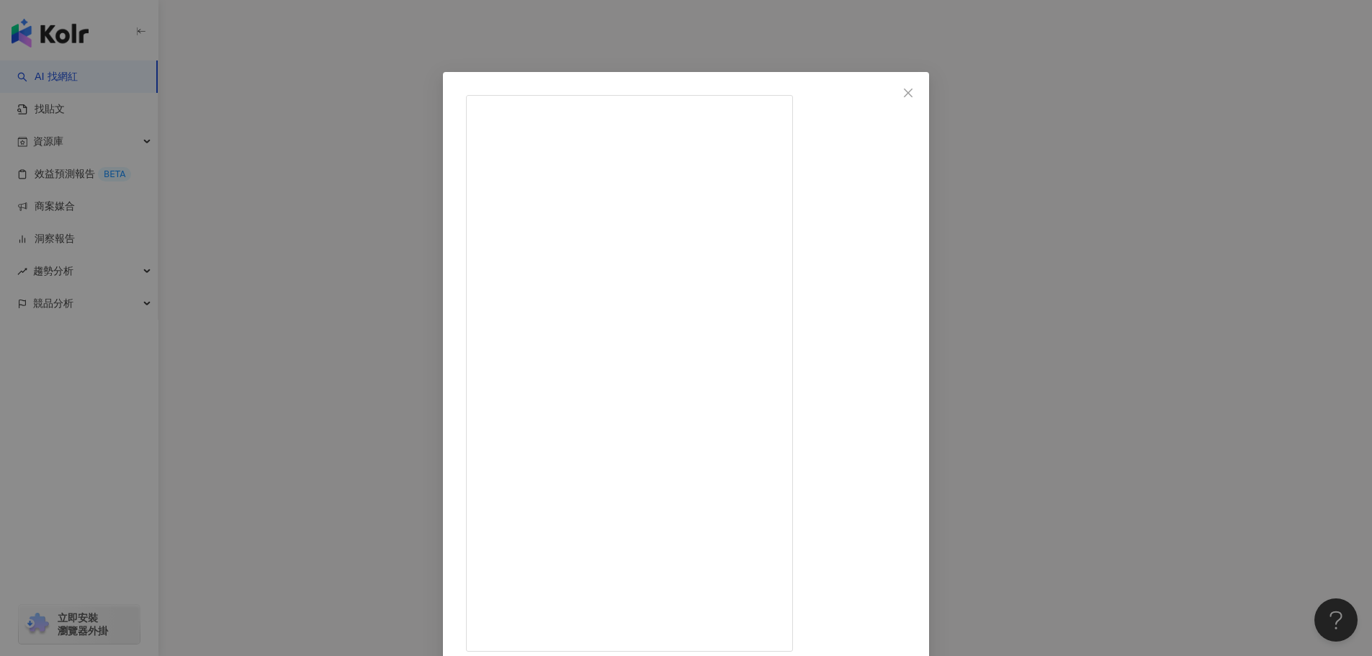
drag, startPoint x: 859, startPoint y: 322, endPoint x: 822, endPoint y: 612, distance: 292.6
click at [252, 272] on div "依娃 2025/8/11 47 1 3,269 查看原始貼文" at bounding box center [686, 328] width 1372 height 656
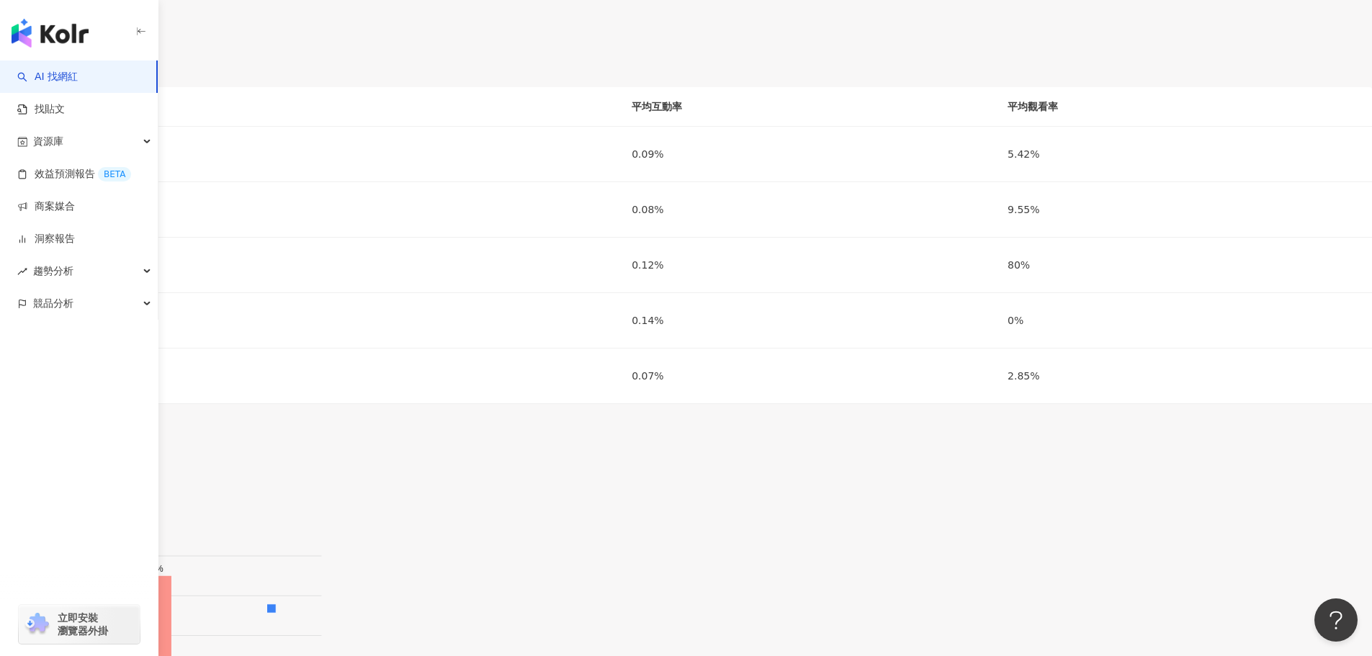
scroll to position [0, 0]
click at [127, 630] on div "https://www.instagram.com/evalife152/" at bounding box center [70, 636] width 112 height 12
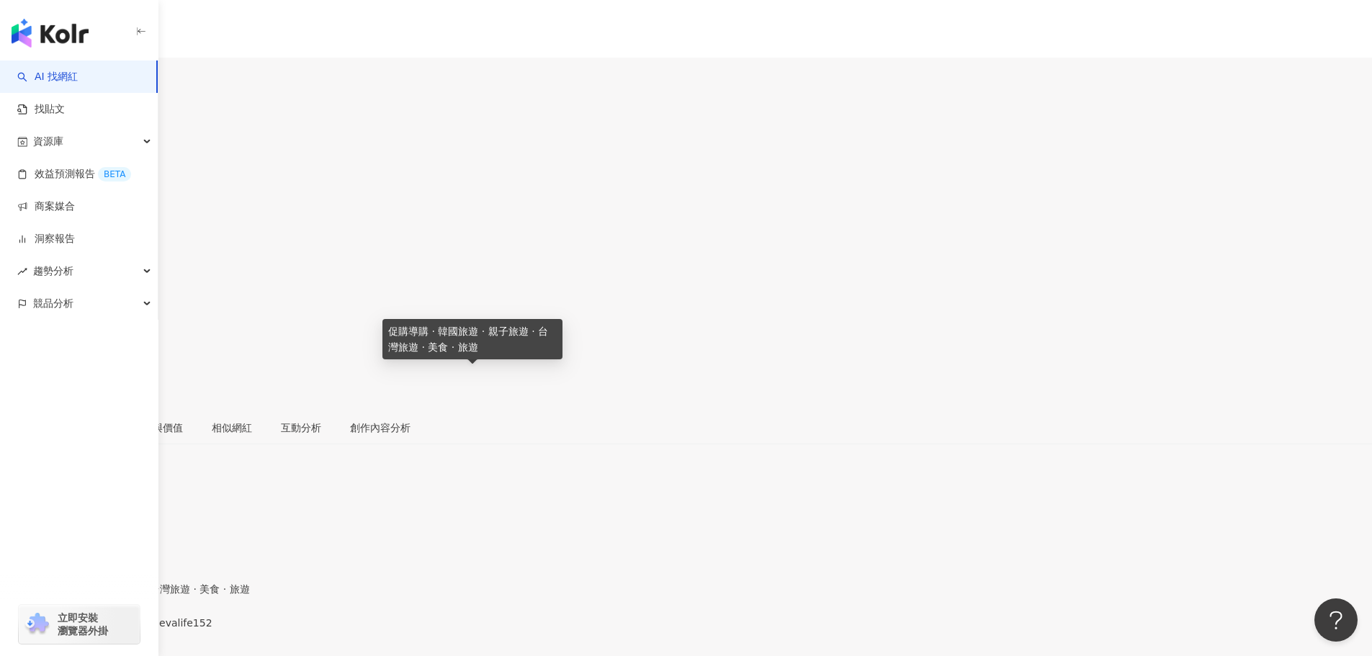
drag, startPoint x: 377, startPoint y: 374, endPoint x: 394, endPoint y: 374, distance: 16.6
click at [250, 584] on span "促購導購 · 韓國旅遊 · 親子旅遊 · 台灣旅遊 · 美食 · 旅遊" at bounding box center [125, 590] width 250 height 12
drag, startPoint x: 499, startPoint y: 371, endPoint x: 462, endPoint y: 375, distance: 37.0
click at [250, 584] on span "促購導購 · 韓國旅遊 · 親子旅遊 · 台灣旅遊 · 美食 · 旅遊" at bounding box center [125, 590] width 250 height 12
copy span "親子旅遊"
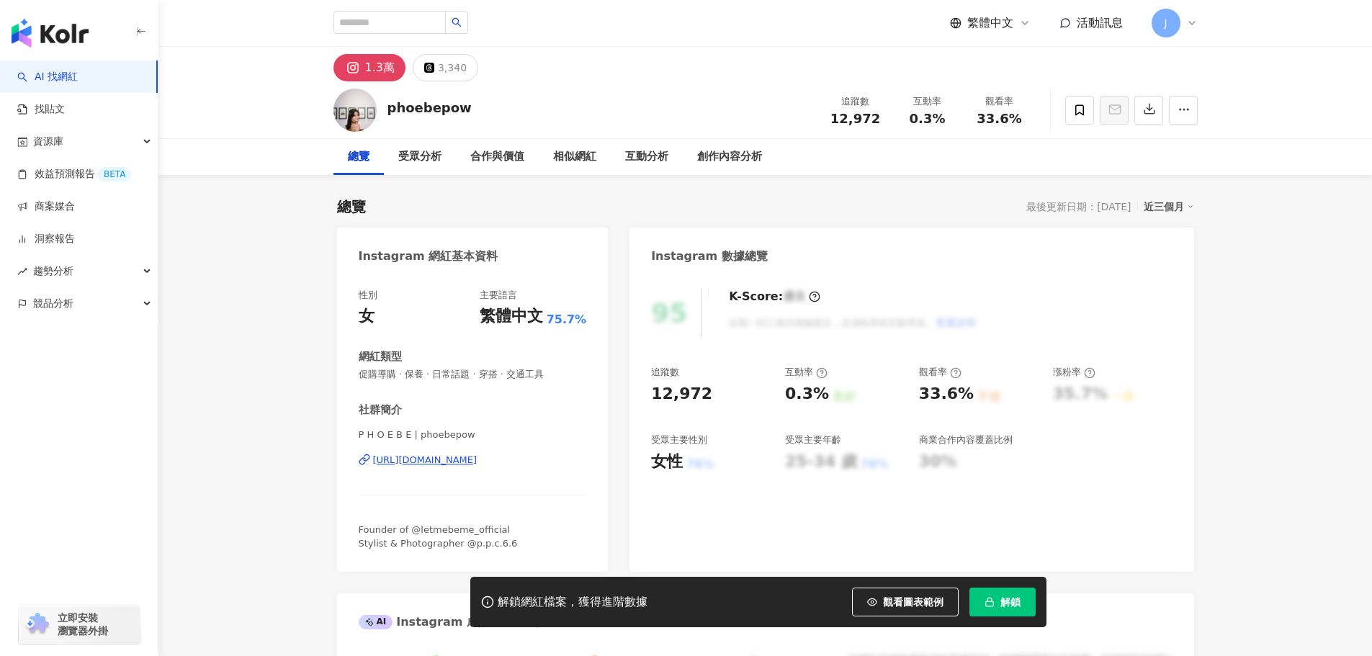
drag, startPoint x: 0, startPoint y: 0, endPoint x: 535, endPoint y: 460, distance: 704.9
click at [478, 460] on div "[URL][DOMAIN_NAME]" at bounding box center [425, 460] width 104 height 13
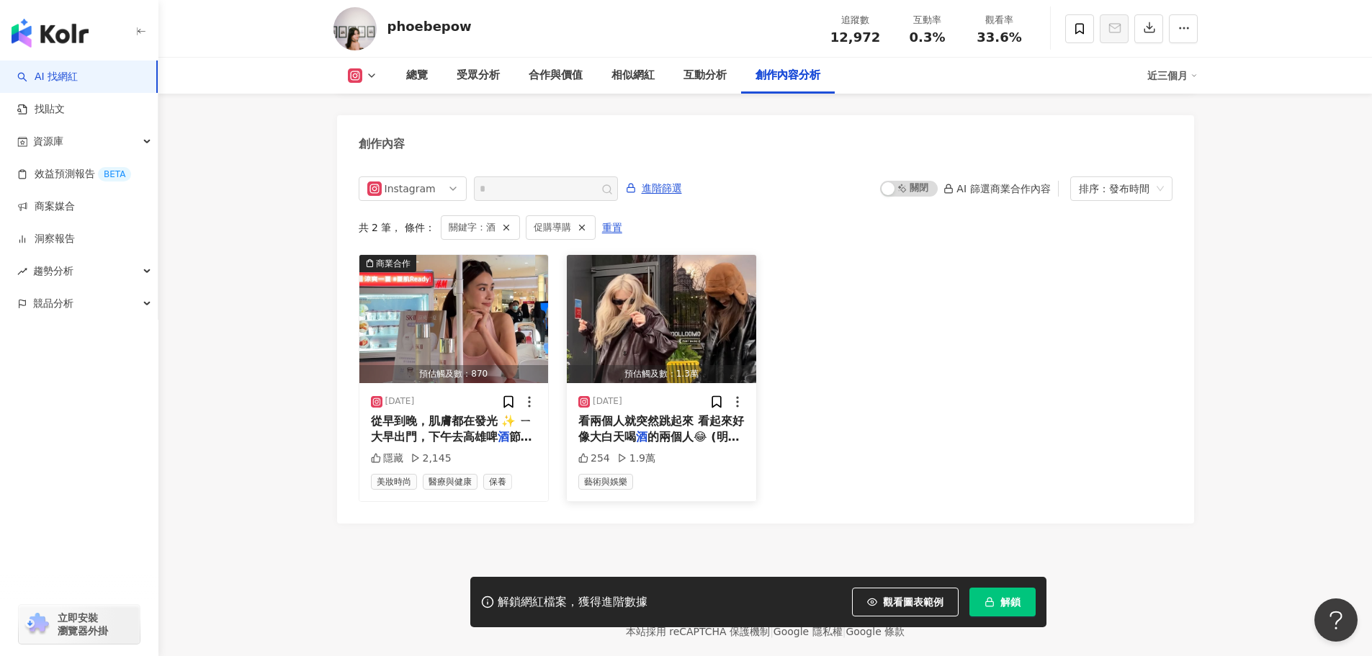
click at [679, 430] on span "的兩個人😂 (明明喝的是咖啡) 帥" at bounding box center [658, 445] width 161 height 30
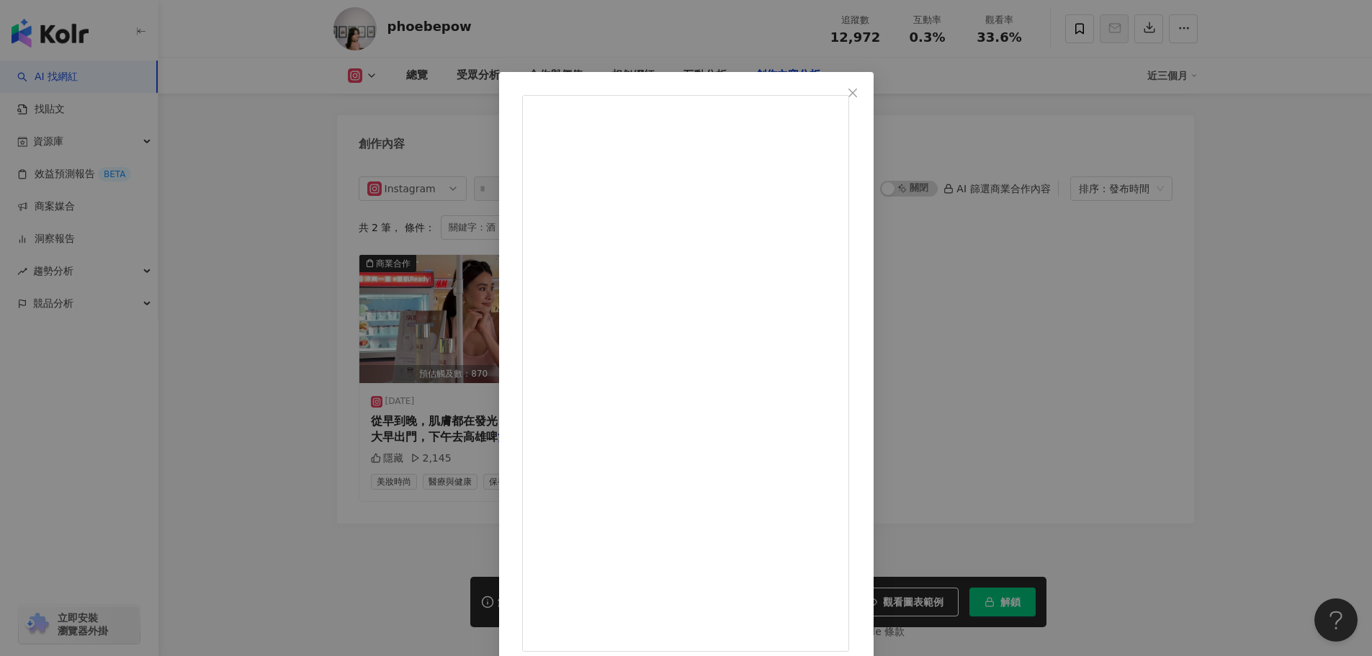
click at [1304, 386] on div "P H O E B E [DATE] 因為最近一直被這首歌洗腦 影片看一看兩個人就突然跳起來 看起來好像大白天喝酒的兩個人😂 (明明喝的是咖啡) 帥帥皮外套 …" at bounding box center [686, 328] width 1372 height 656
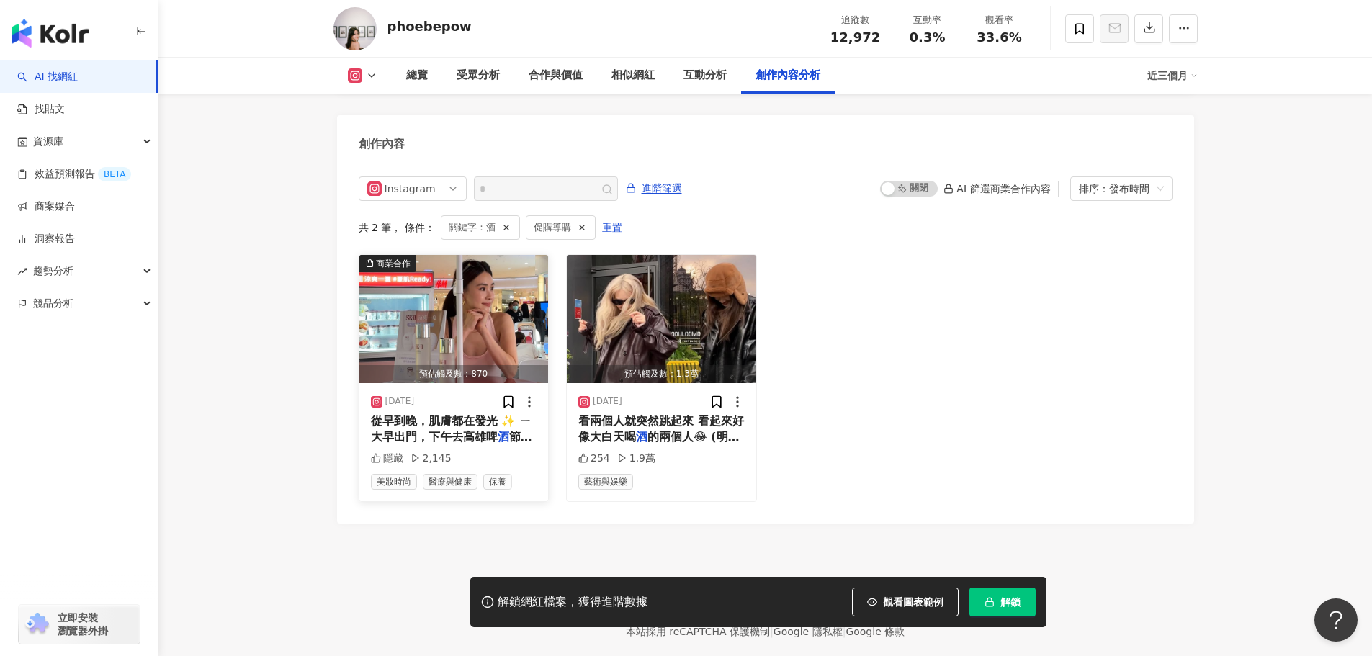
click at [494, 414] on span "從早到晚，肌膚都在發光 ✨ ㄧ大早出門，下午去高雄啤" at bounding box center [451, 429] width 161 height 30
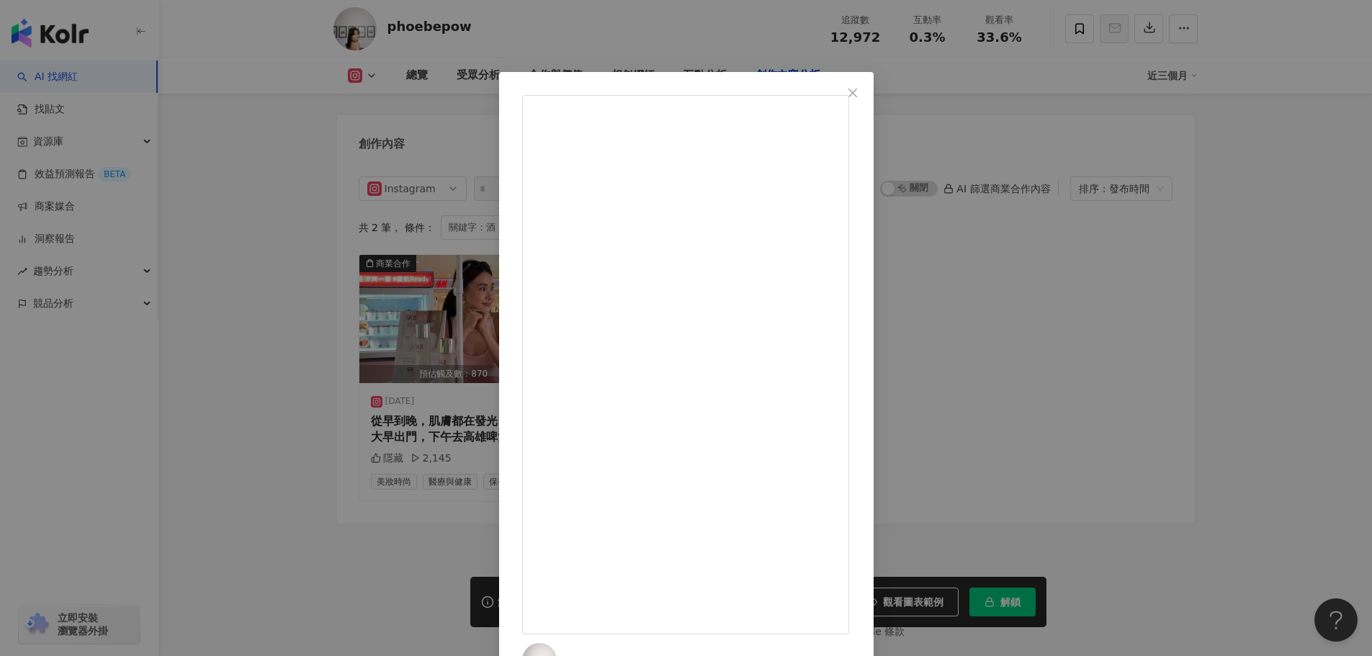
click at [1289, 370] on div "P H O E B E [DATE] 從早到晚，肌膚都在發光 ✨ ㄧ大早出門，下午去高雄啤酒節曬一整天太陽 到晚上臉～還～在～發～光 妝前用 SK-II 青春…" at bounding box center [686, 328] width 1372 height 656
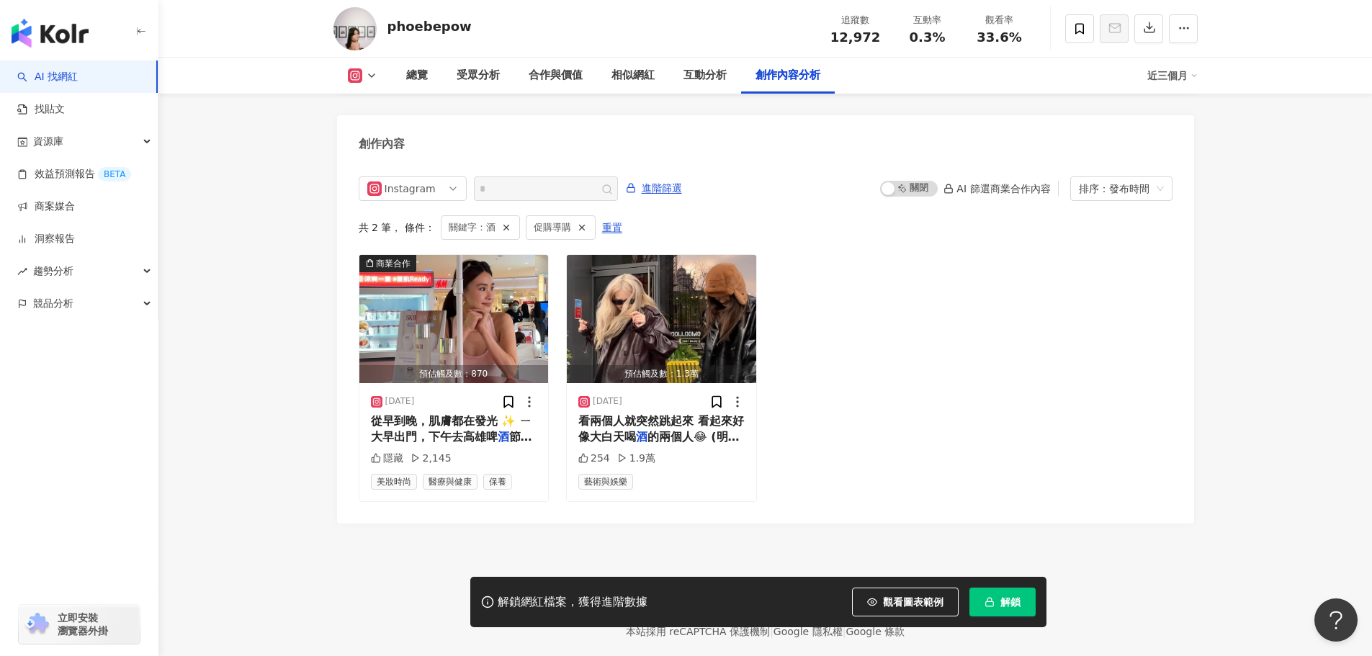
click at [78, 77] on link "AI 找網紅" at bounding box center [47, 77] width 61 height 14
